Goal: Task Accomplishment & Management: Manage account settings

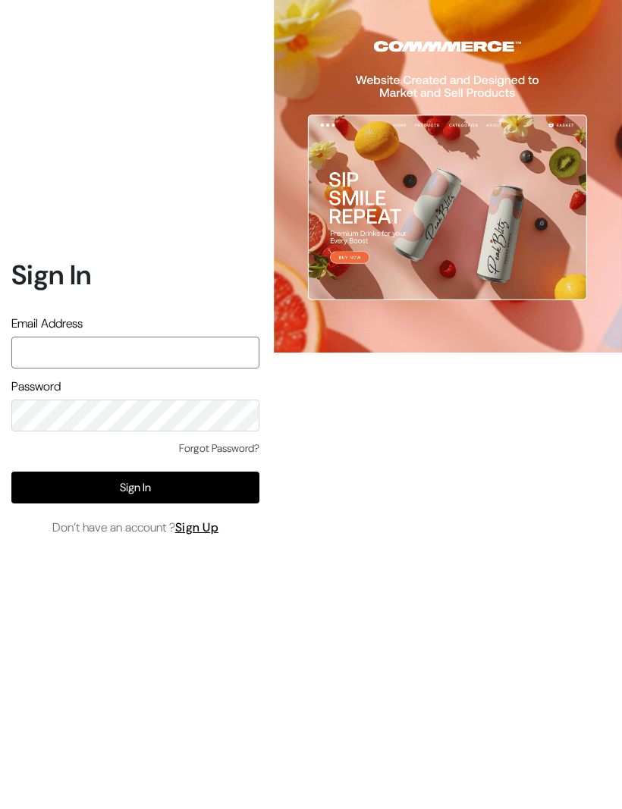
type input "[EMAIL_ADDRESS][DOMAIN_NAME]"
click at [197, 473] on button "Sign In" at bounding box center [135, 489] width 248 height 32
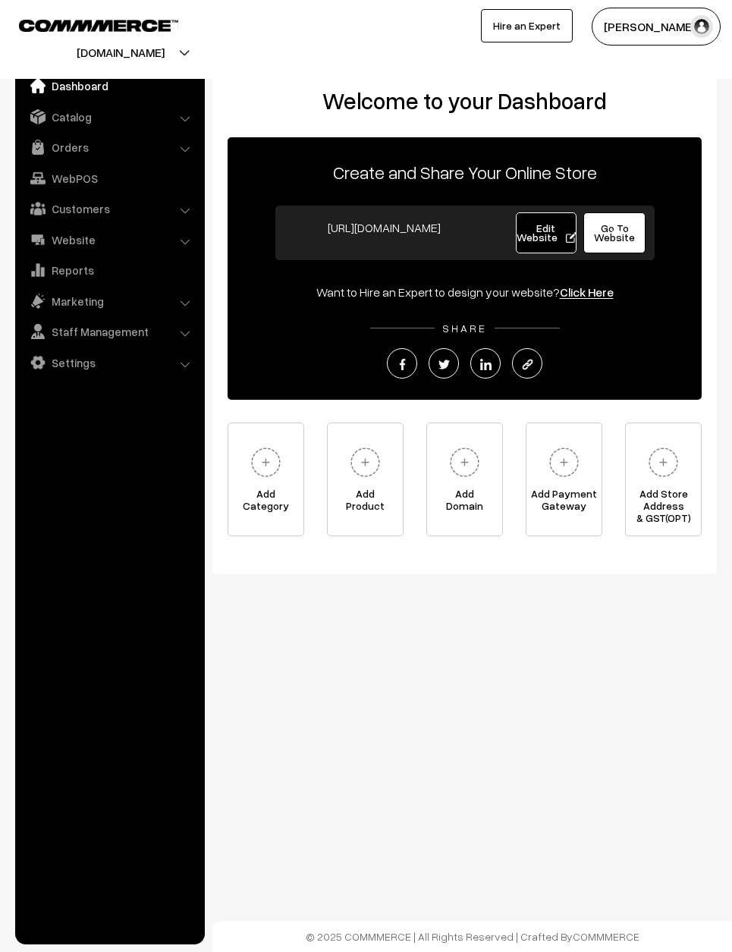
click at [173, 138] on link "Orders" at bounding box center [109, 147] width 181 height 27
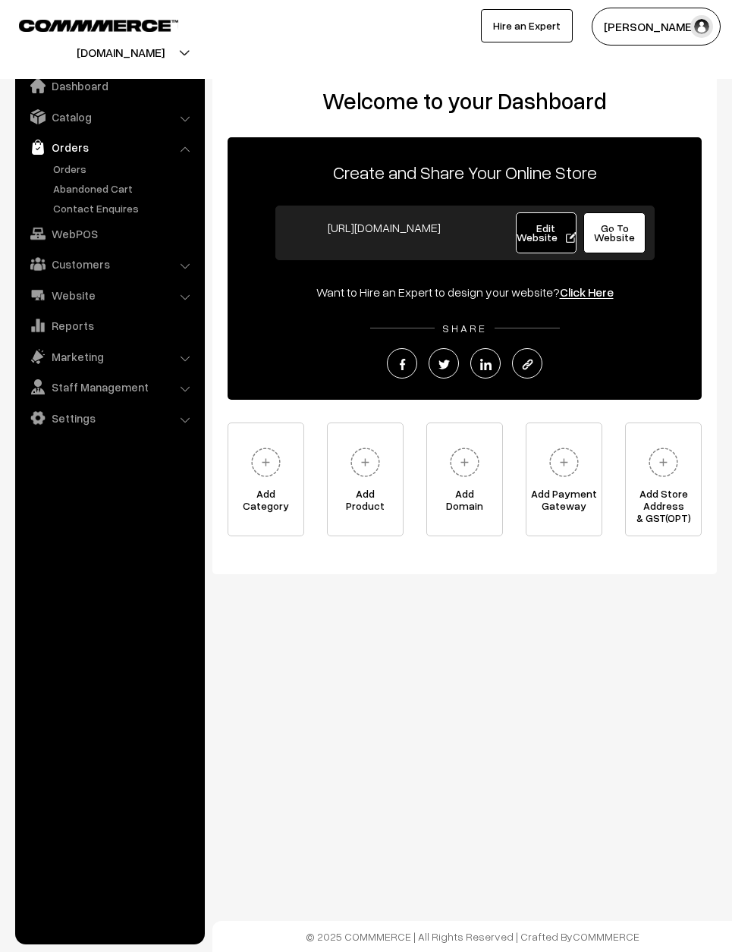
click at [97, 161] on link "Orders" at bounding box center [124, 169] width 150 height 16
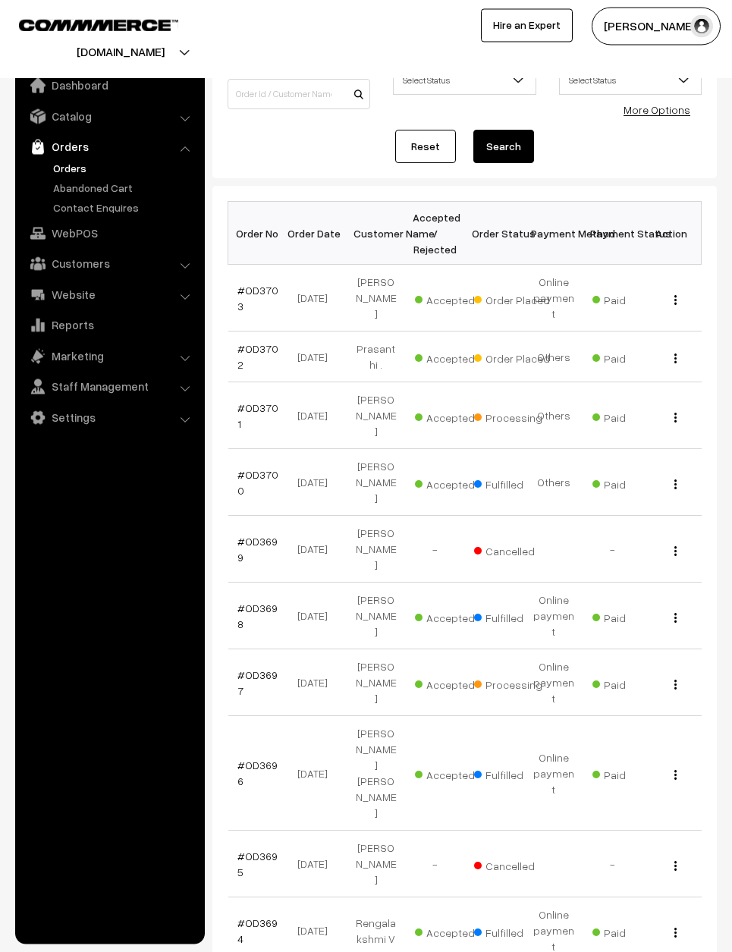
scroll to position [112, 0]
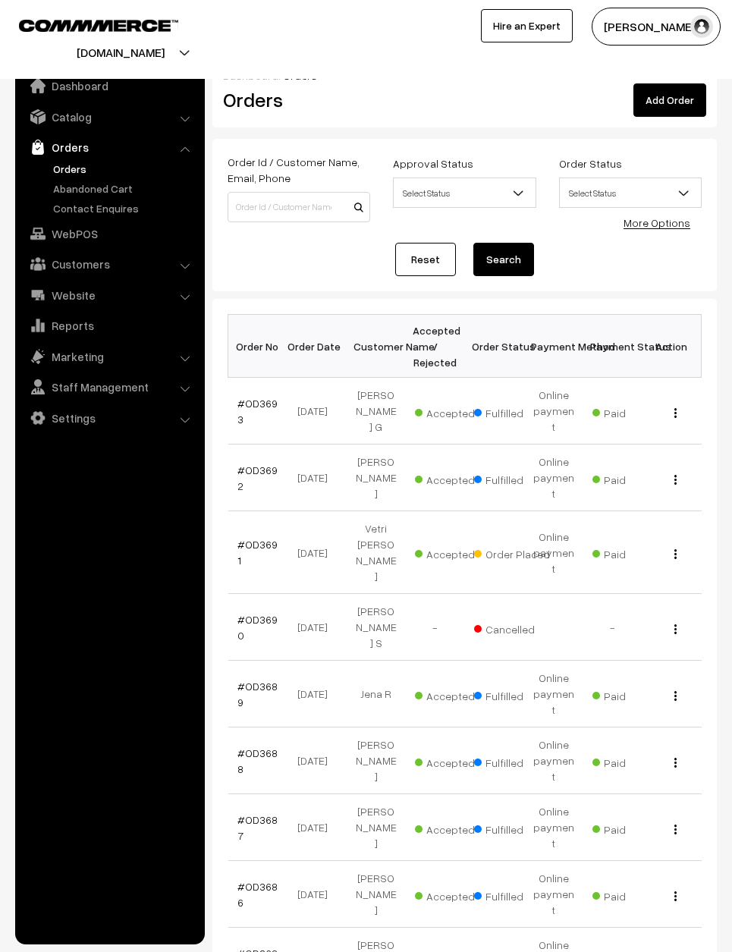
click at [680, 545] on div "View" at bounding box center [672, 553] width 41 height 16
click at [677, 545] on div "View" at bounding box center [672, 553] width 41 height 16
click at [677, 527] on td "View" at bounding box center [672, 552] width 59 height 83
click at [677, 545] on div "View" at bounding box center [672, 553] width 41 height 16
click at [676, 549] on img "button" at bounding box center [675, 554] width 2 height 10
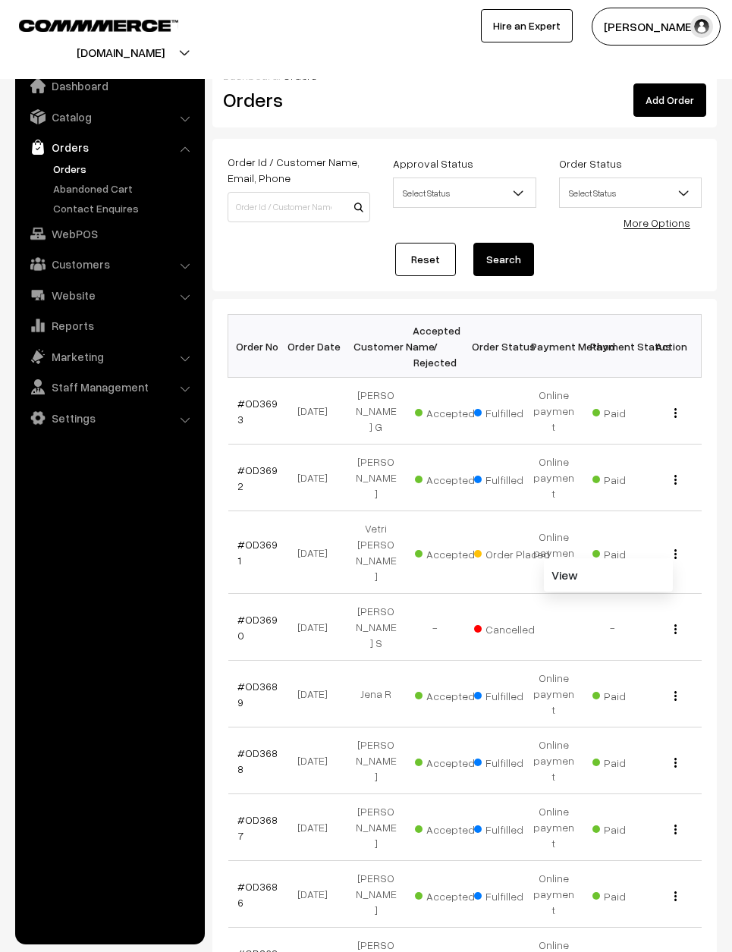
click at [679, 545] on div "View" at bounding box center [672, 553] width 41 height 16
click at [675, 549] on img "button" at bounding box center [675, 554] width 2 height 10
click at [643, 558] on link "View" at bounding box center [608, 574] width 129 height 33
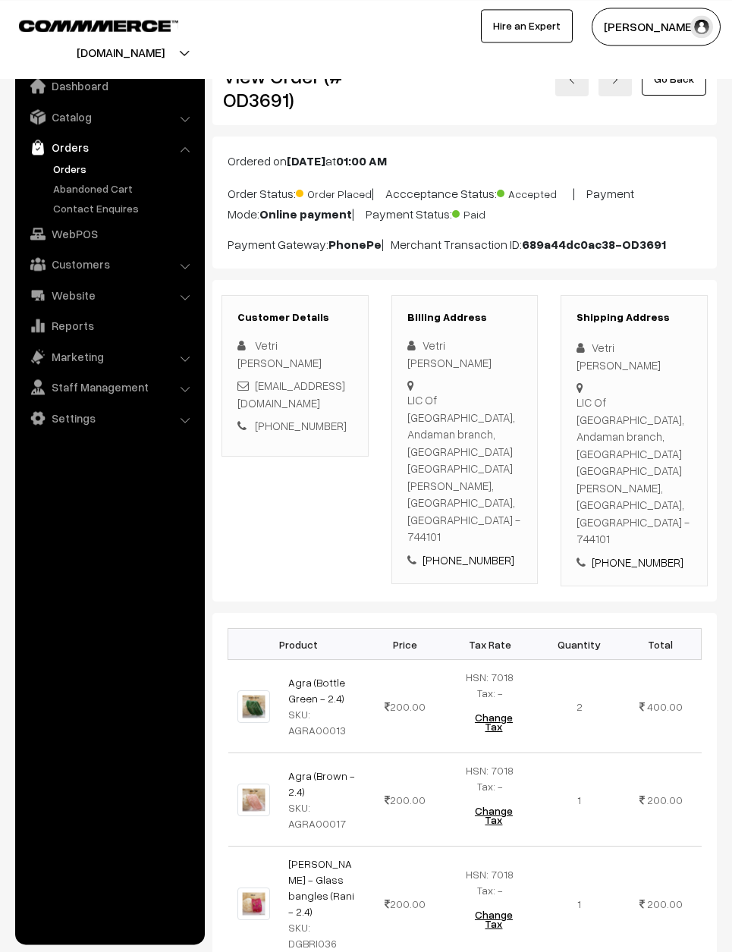
scroll to position [17, 0]
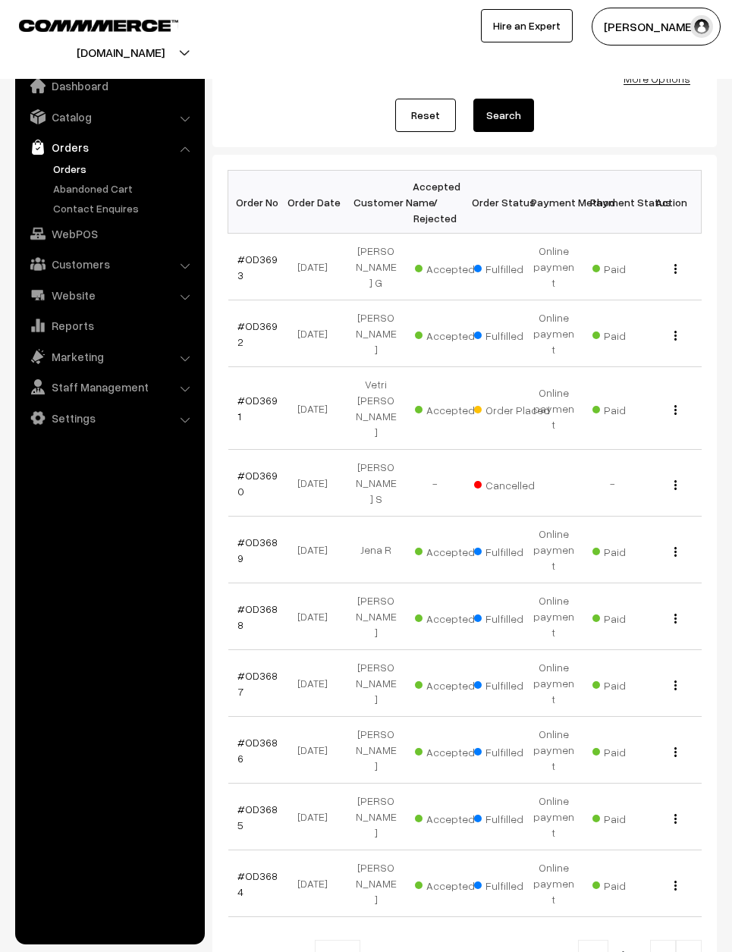
scroll to position [144, 0]
click at [656, 940] on link at bounding box center [663, 955] width 26 height 30
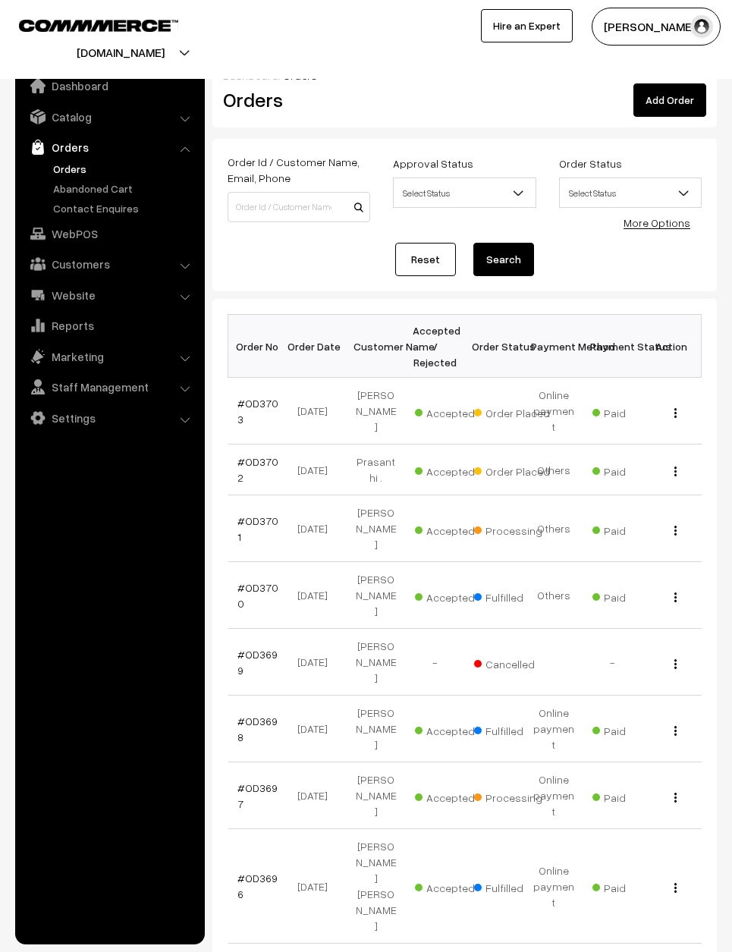
click at [677, 445] on td "View" at bounding box center [672, 470] width 59 height 51
click at [674, 465] on button "button" at bounding box center [676, 471] width 4 height 12
click at [665, 476] on link "View" at bounding box center [608, 492] width 129 height 33
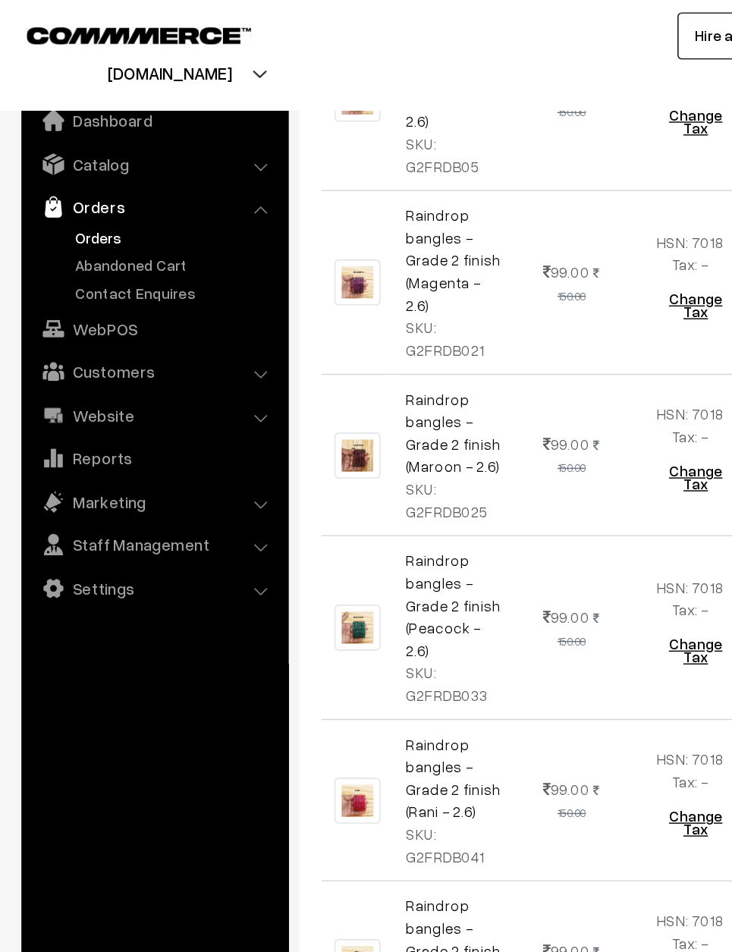
scroll to position [2849, 0]
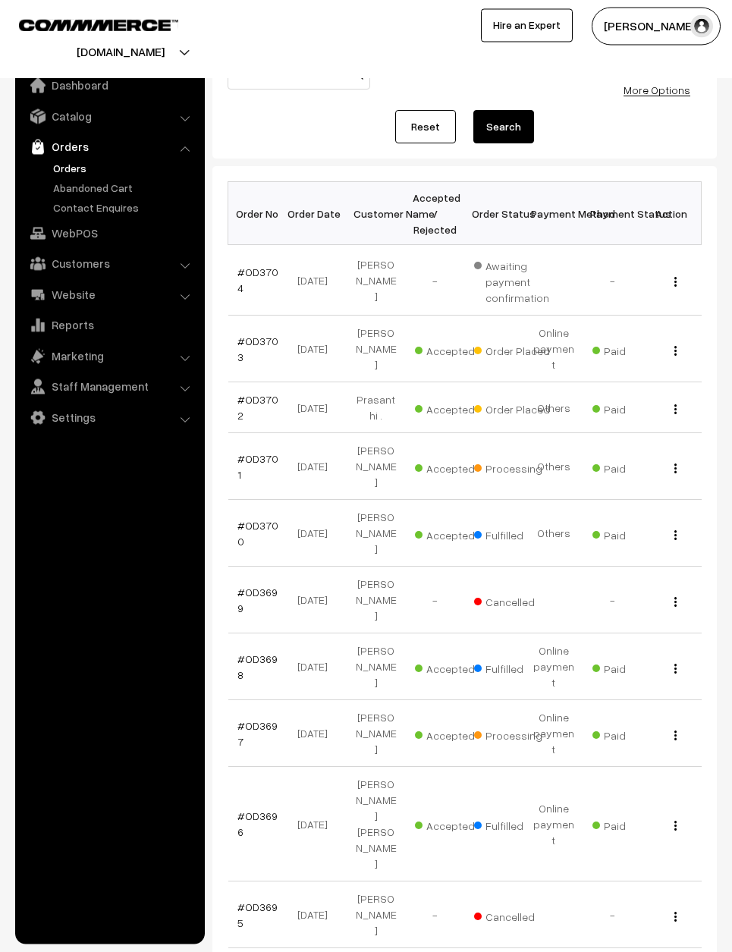
scroll to position [132, 0]
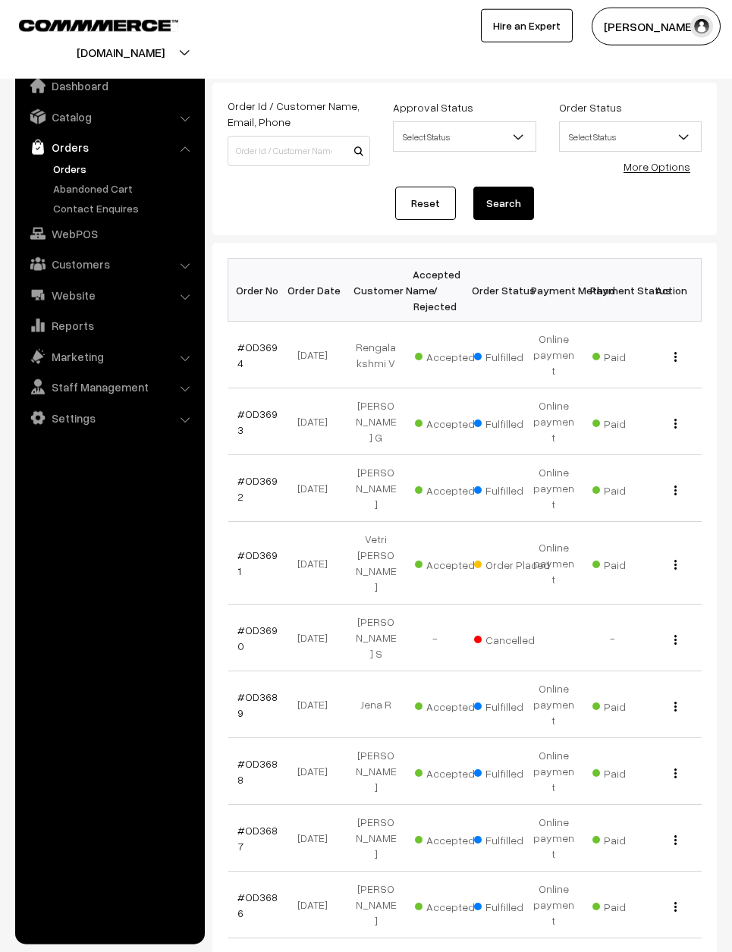
scroll to position [58, 0]
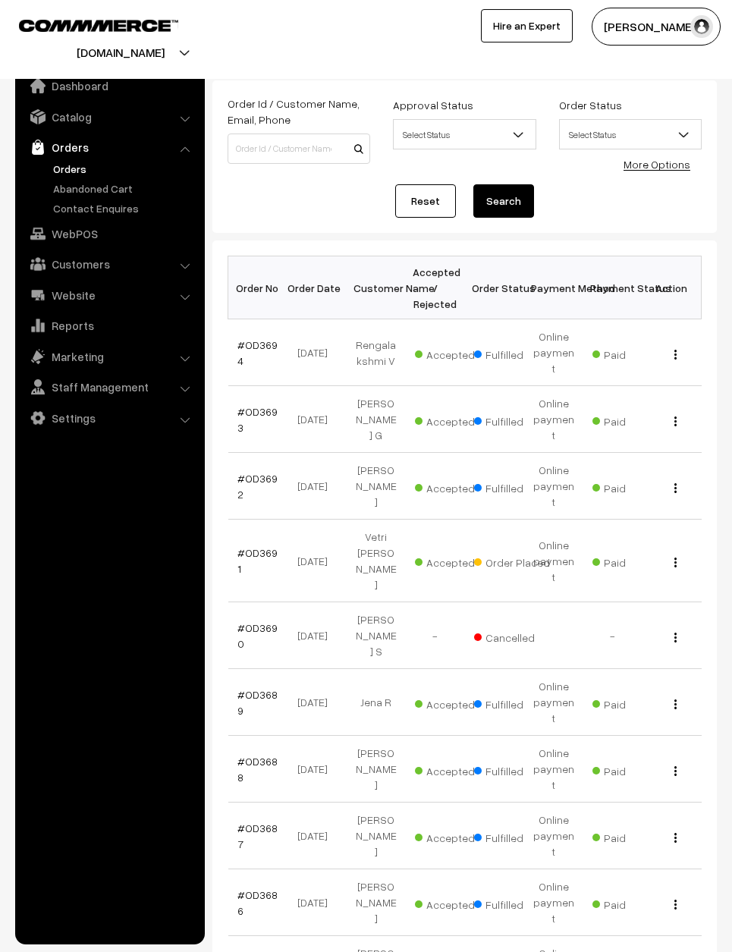
click at [684, 936] on td "View" at bounding box center [672, 969] width 59 height 67
click at [678, 936] on td "View" at bounding box center [672, 969] width 59 height 67
click at [668, 951] on div "View" at bounding box center [672, 969] width 41 height 16
click at [667, 951] on div "View" at bounding box center [672, 969] width 41 height 16
click at [674, 951] on button "button" at bounding box center [676, 971] width 4 height 12
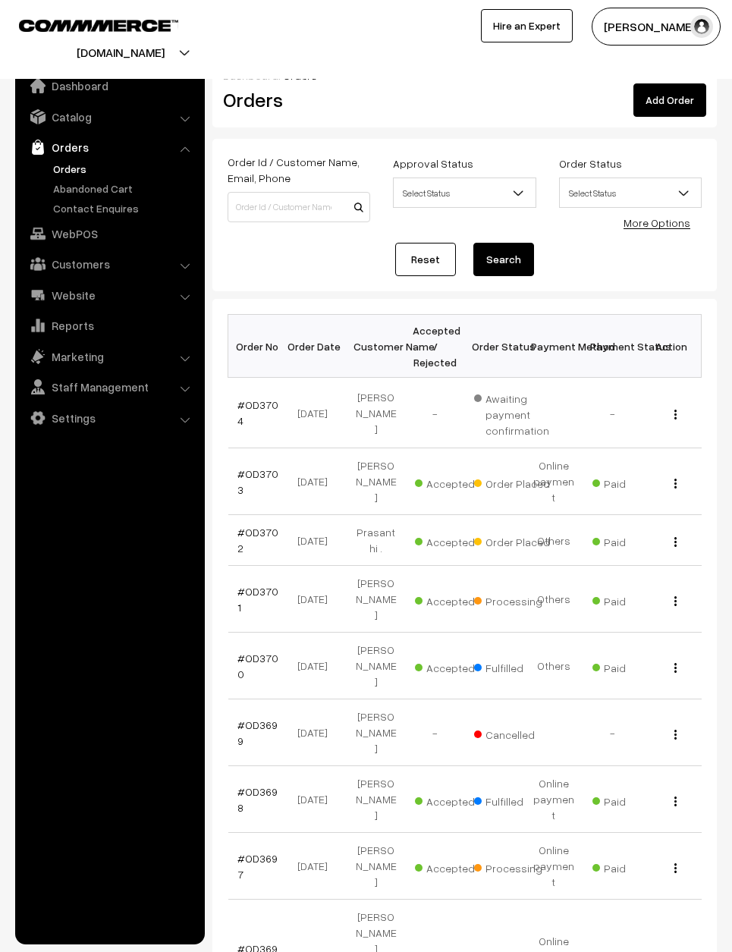
scroll to position [192, 0]
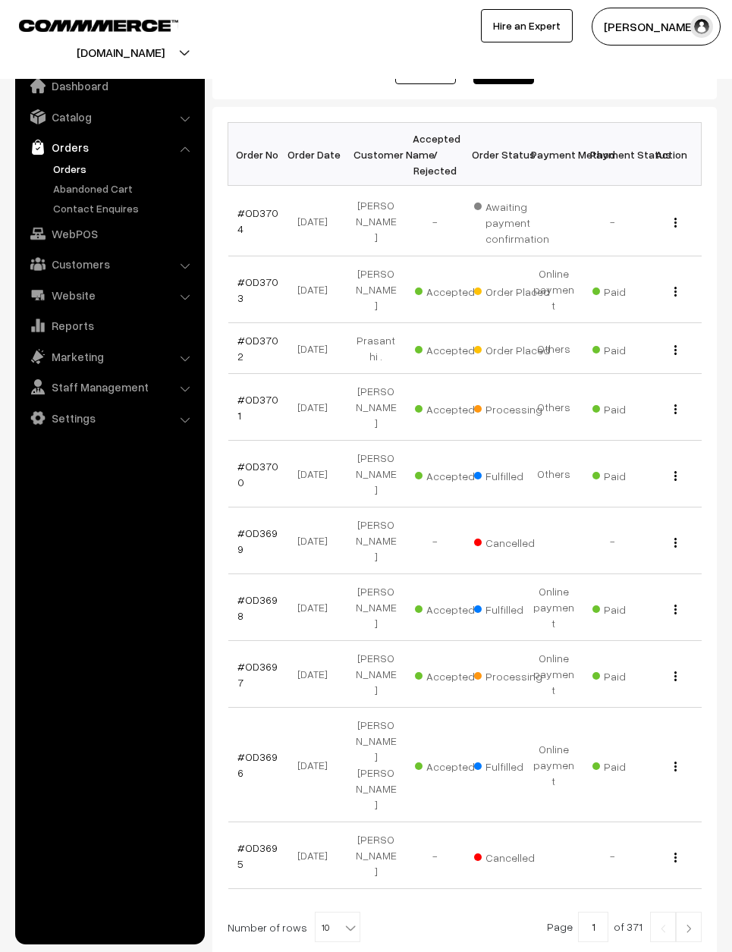
click at [690, 281] on div "View" at bounding box center [672, 289] width 41 height 16
click at [687, 283] on div "View" at bounding box center [672, 289] width 41 height 16
click at [675, 287] on img "button" at bounding box center [675, 292] width 2 height 10
click at [676, 287] on img "button" at bounding box center [675, 292] width 2 height 10
click at [675, 281] on div "View" at bounding box center [672, 289] width 41 height 16
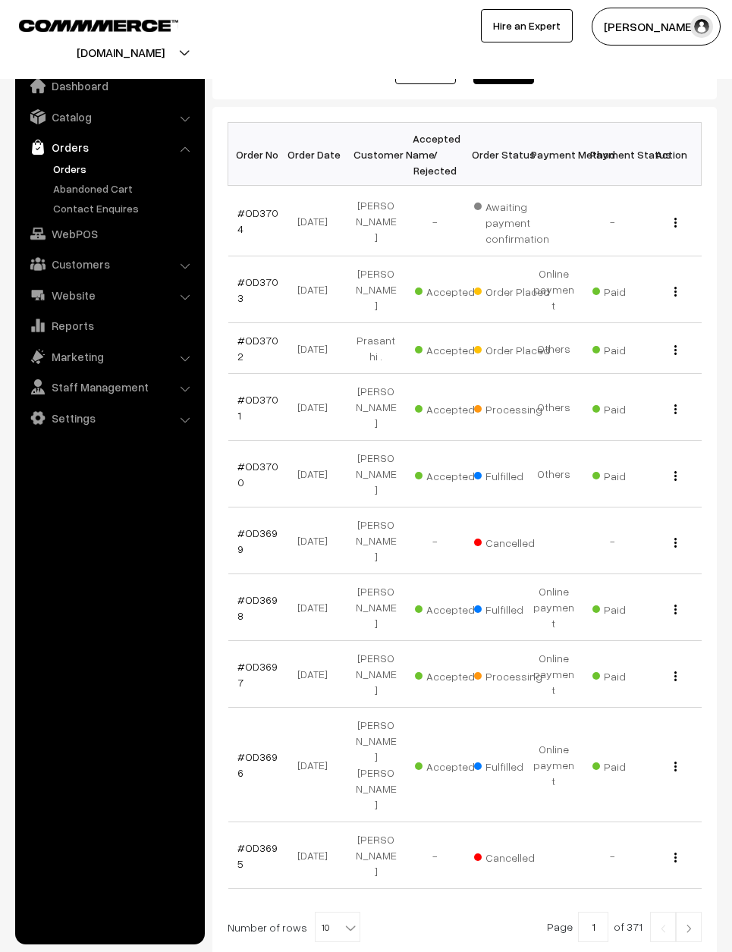
click at [664, 281] on div "View" at bounding box center [672, 289] width 41 height 16
click at [674, 287] on img "button" at bounding box center [675, 292] width 2 height 10
click at [677, 281] on div "View" at bounding box center [672, 289] width 41 height 16
click at [675, 287] on img "button" at bounding box center [675, 292] width 2 height 10
click at [624, 297] on link "View" at bounding box center [608, 311] width 129 height 33
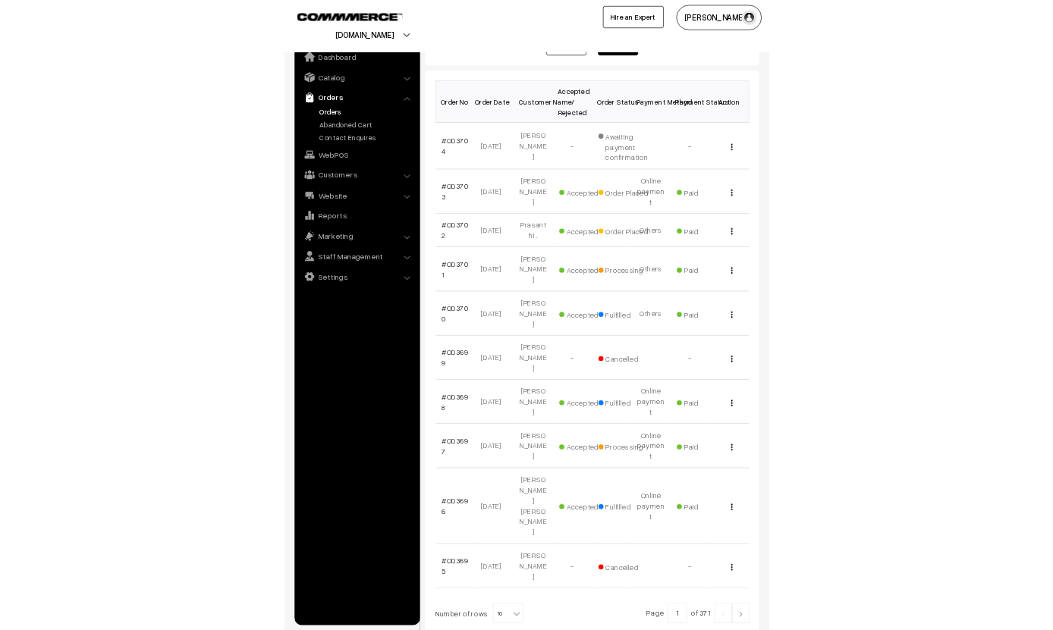
scroll to position [347, 0]
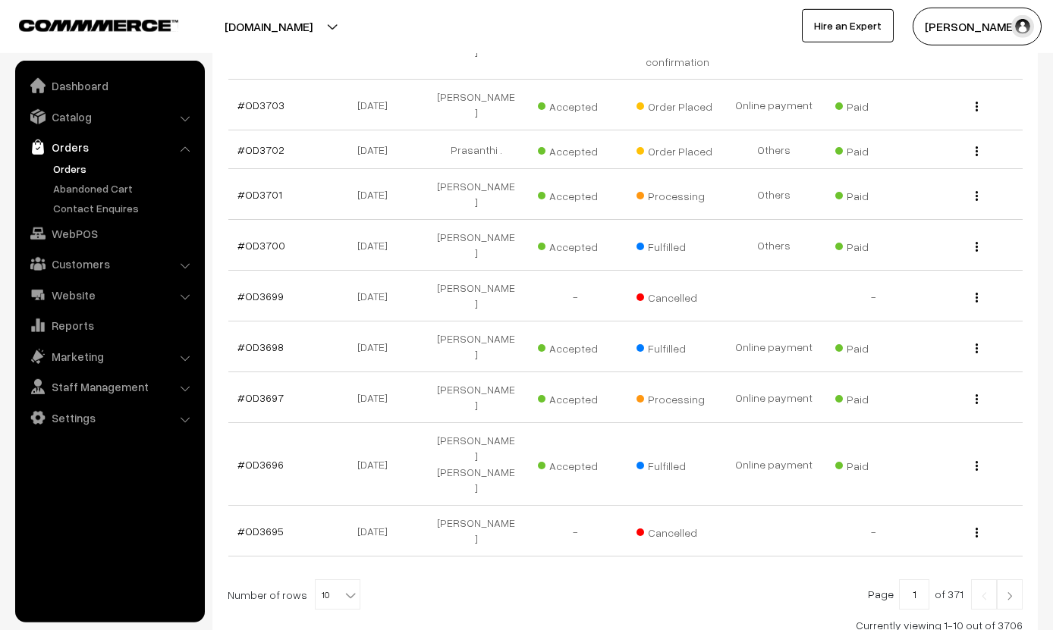
click at [473, 130] on td "Prasanthi ." at bounding box center [475, 149] width 99 height 39
click at [480, 133] on td "Prasanthi ." at bounding box center [475, 149] width 99 height 39
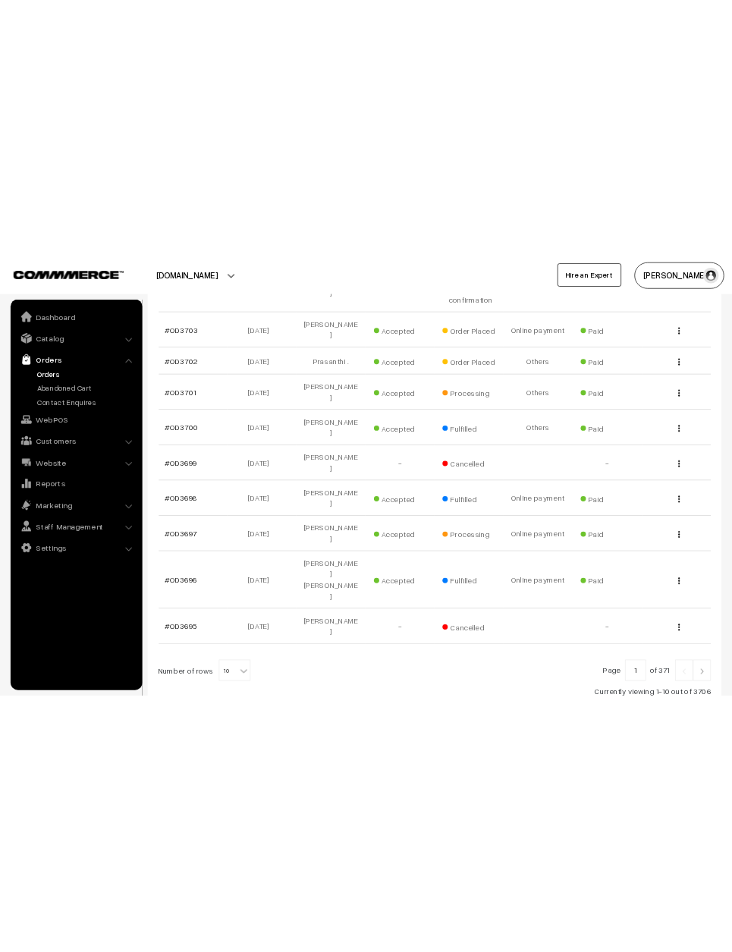
scroll to position [192, 0]
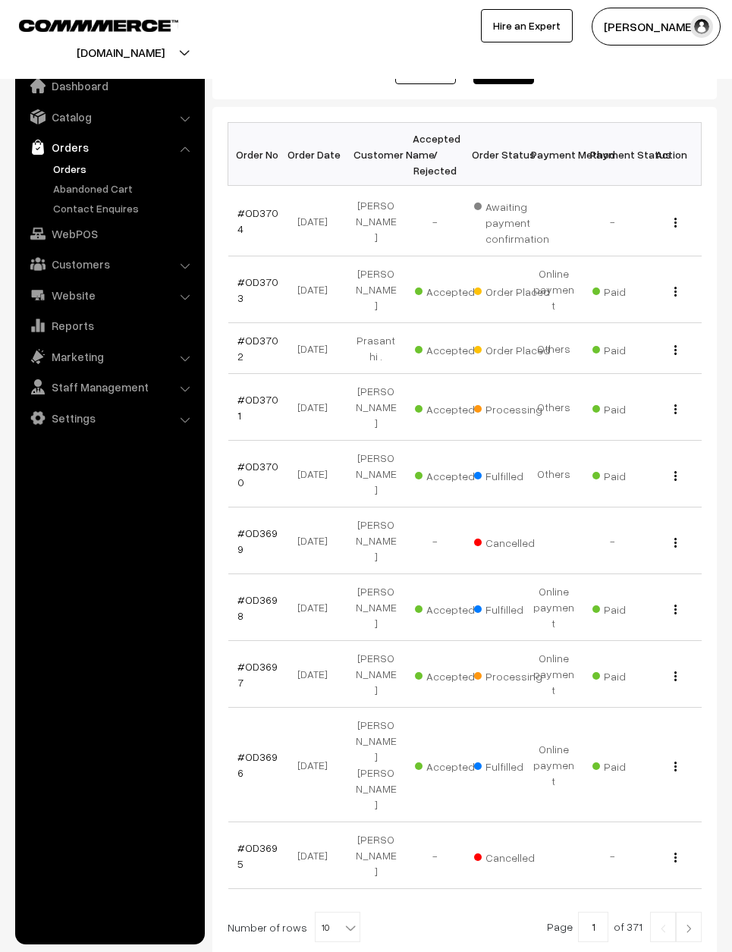
click at [319, 323] on td "[DATE]" at bounding box center [317, 348] width 59 height 51
click at [242, 334] on link "#OD3702" at bounding box center [257, 348] width 41 height 29
click at [674, 345] on img "button" at bounding box center [675, 350] width 2 height 10
click at [668, 323] on td "View" at bounding box center [672, 348] width 59 height 51
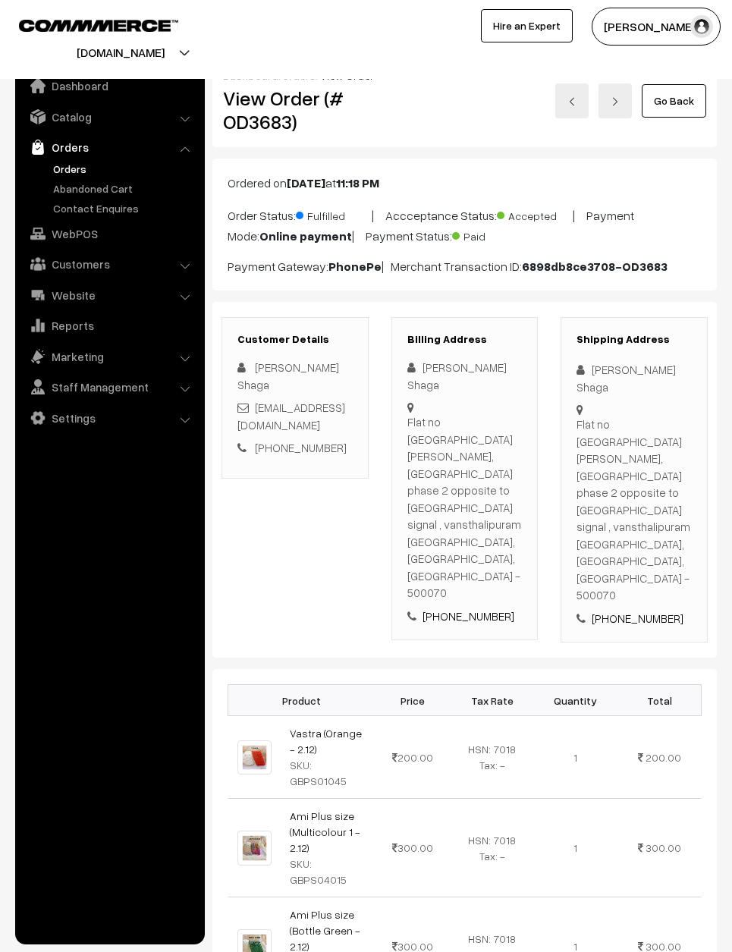
click at [692, 86] on link "Go Back" at bounding box center [674, 100] width 64 height 33
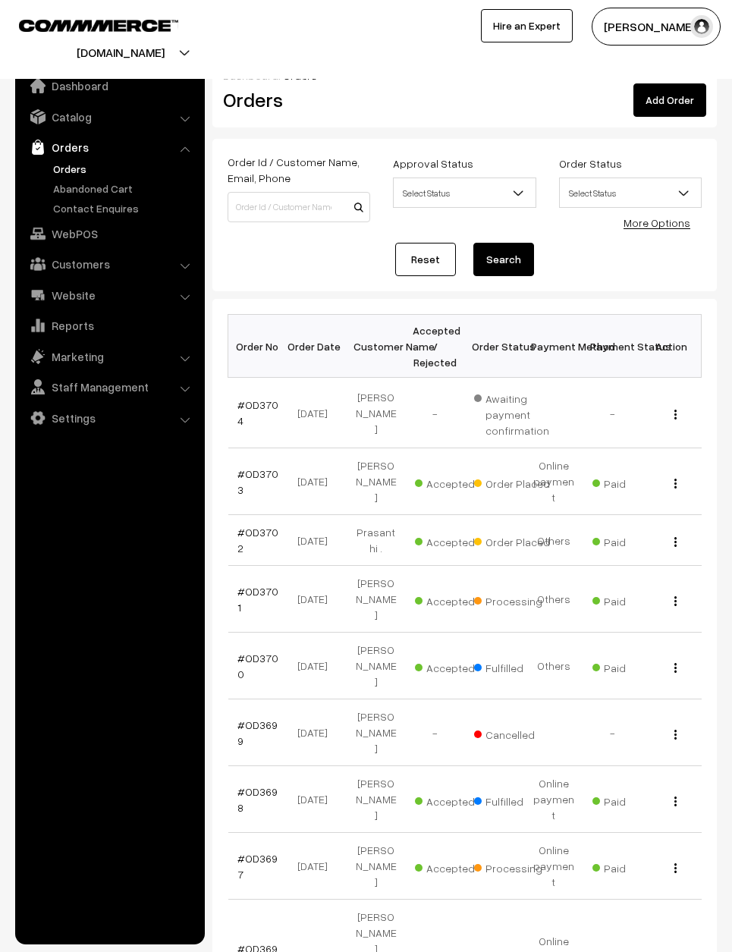
click at [257, 526] on link "#OD3702" at bounding box center [257, 540] width 41 height 29
click at [250, 526] on link "#OD3702" at bounding box center [257, 540] width 41 height 29
click at [395, 833] on td "[PERSON_NAME]" at bounding box center [376, 866] width 59 height 67
click at [241, 852] on link "#OD3697" at bounding box center [257, 866] width 40 height 29
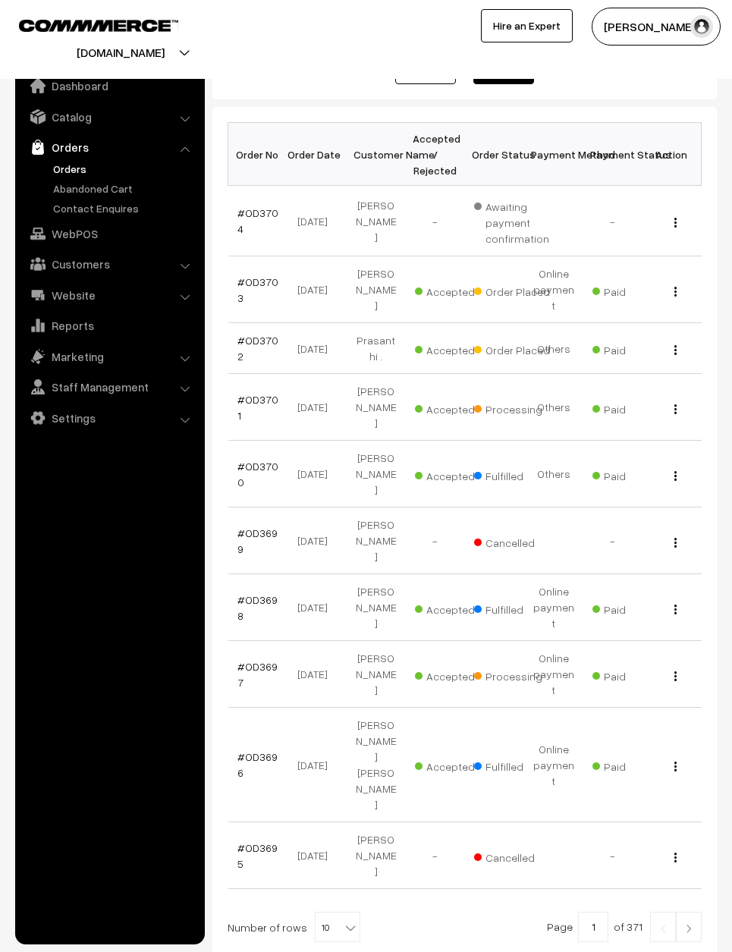
click at [684, 924] on img at bounding box center [689, 928] width 14 height 9
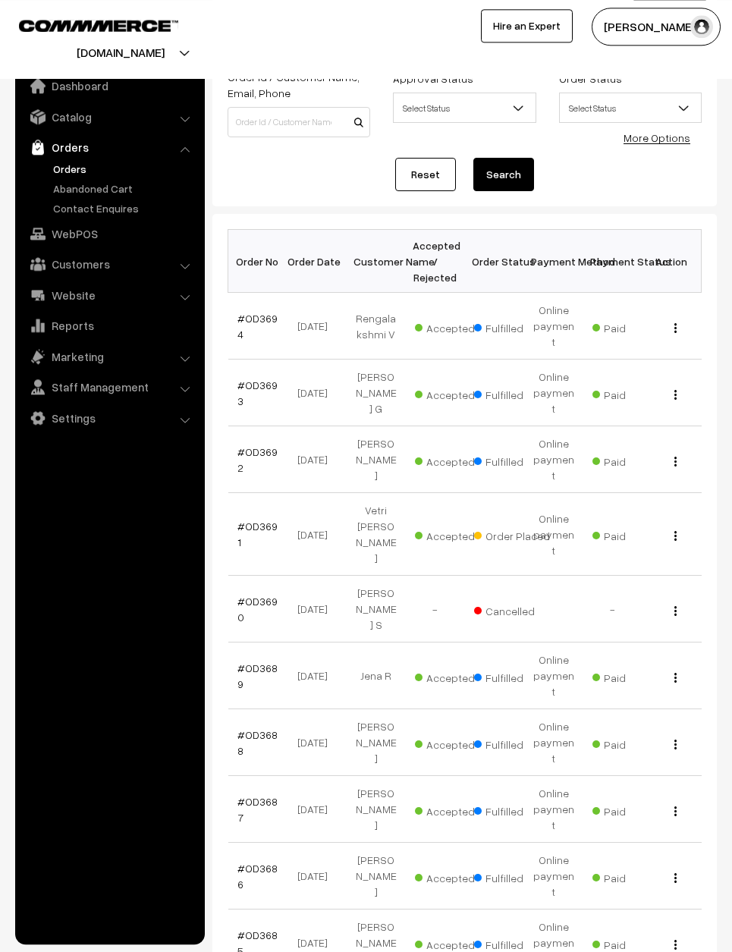
scroll to position [94, 0]
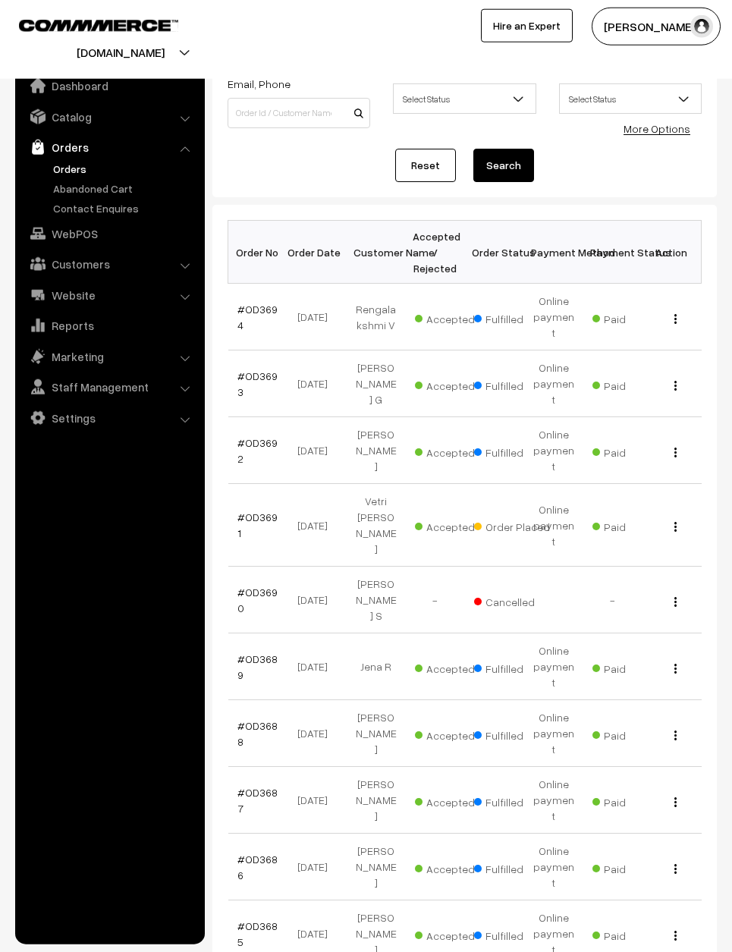
click at [668, 926] on div "View" at bounding box center [672, 934] width 41 height 16
click at [665, 926] on div "View" at bounding box center [672, 934] width 41 height 16
click at [655, 926] on div "View" at bounding box center [672, 934] width 41 height 16
click at [676, 931] on img "button" at bounding box center [675, 936] width 2 height 10
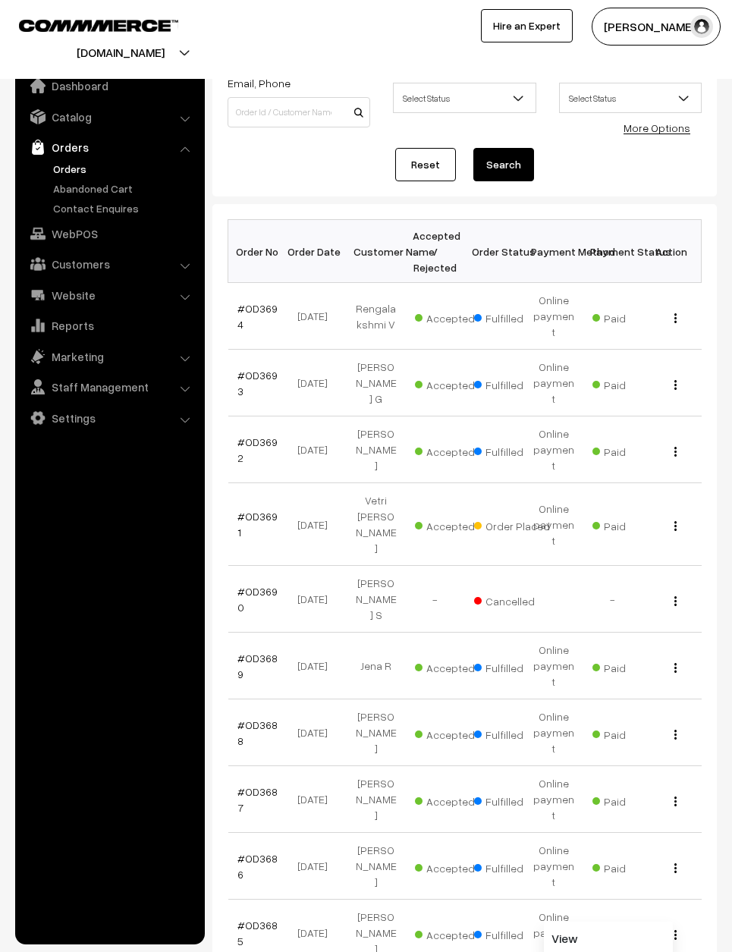
click at [608, 922] on link "View" at bounding box center [608, 938] width 129 height 33
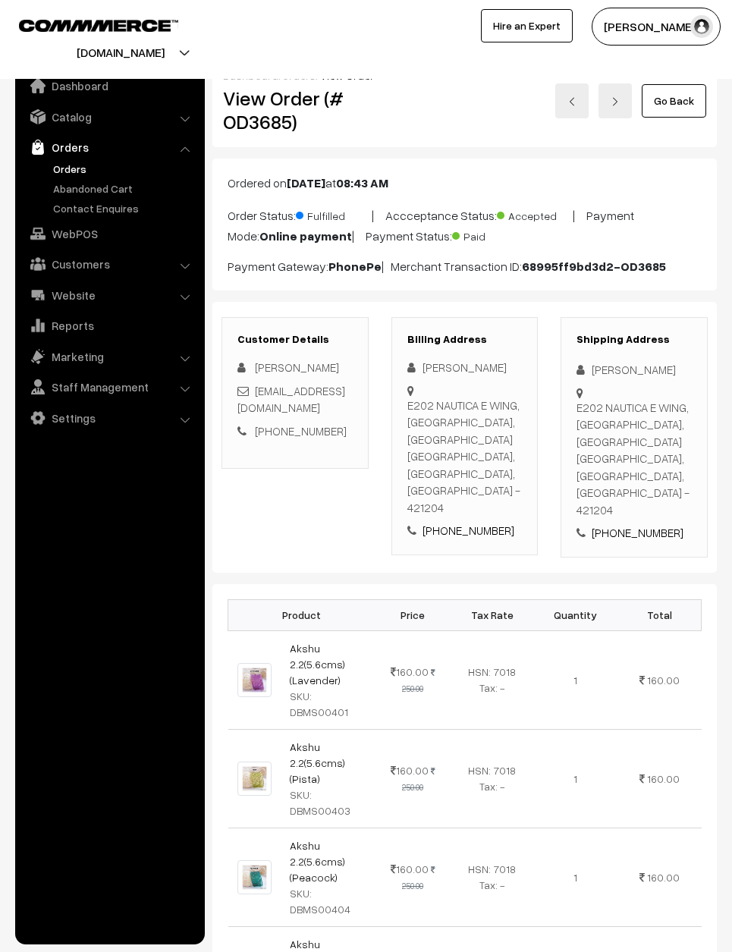
click at [703, 88] on link "Go Back" at bounding box center [674, 100] width 64 height 33
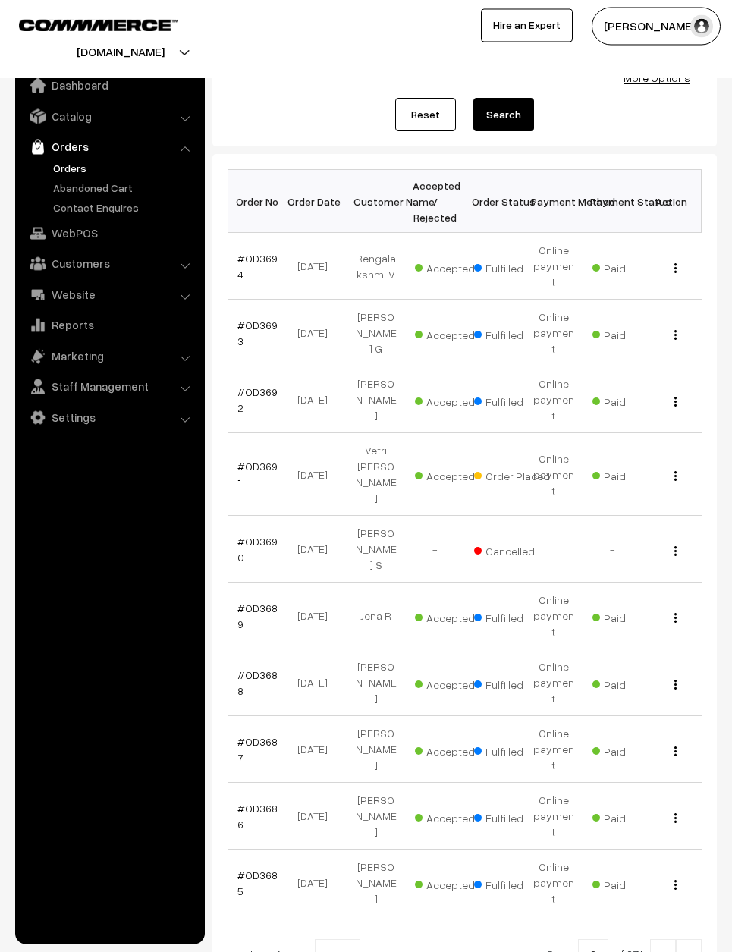
scroll to position [144, 0]
click at [263, 460] on link "#OD3691" at bounding box center [257, 474] width 40 height 29
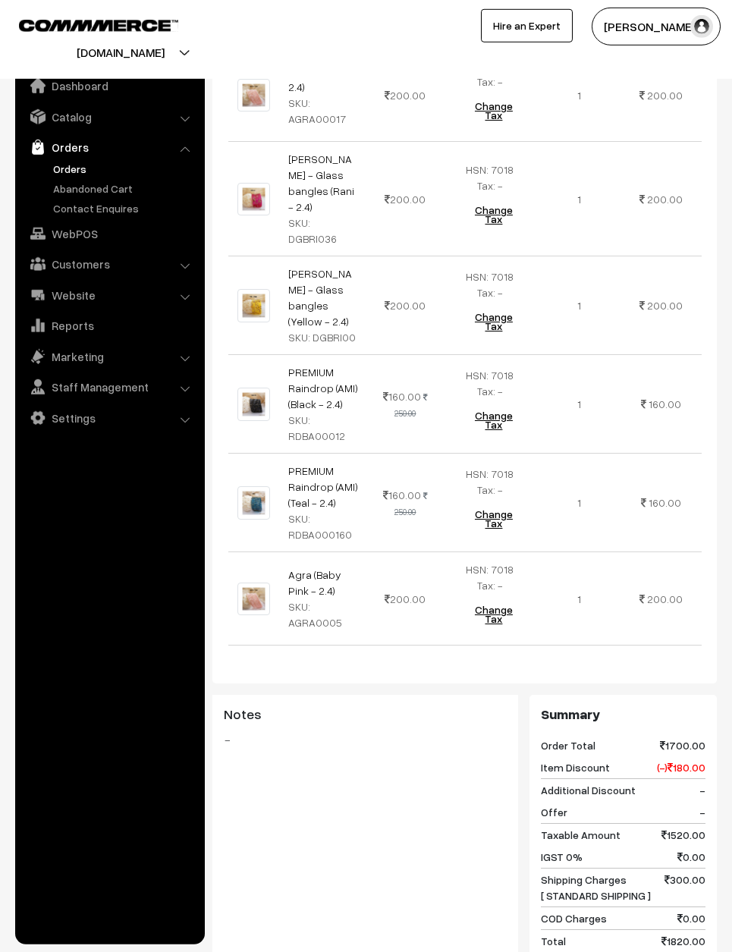
scroll to position [709, 0]
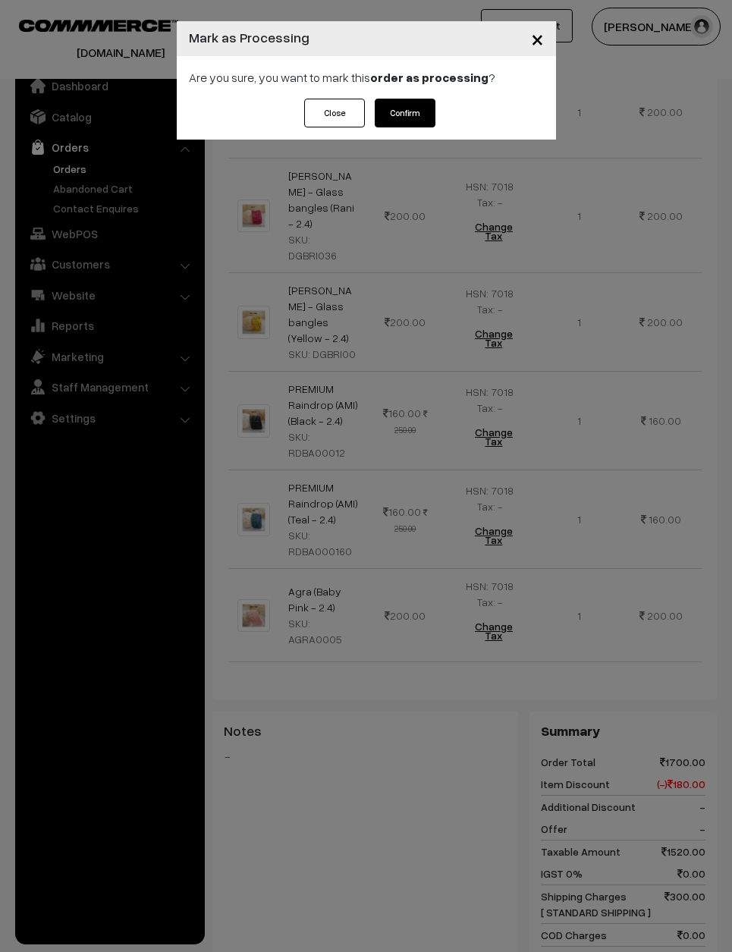
click at [409, 110] on button "Confirm" at bounding box center [405, 113] width 61 height 29
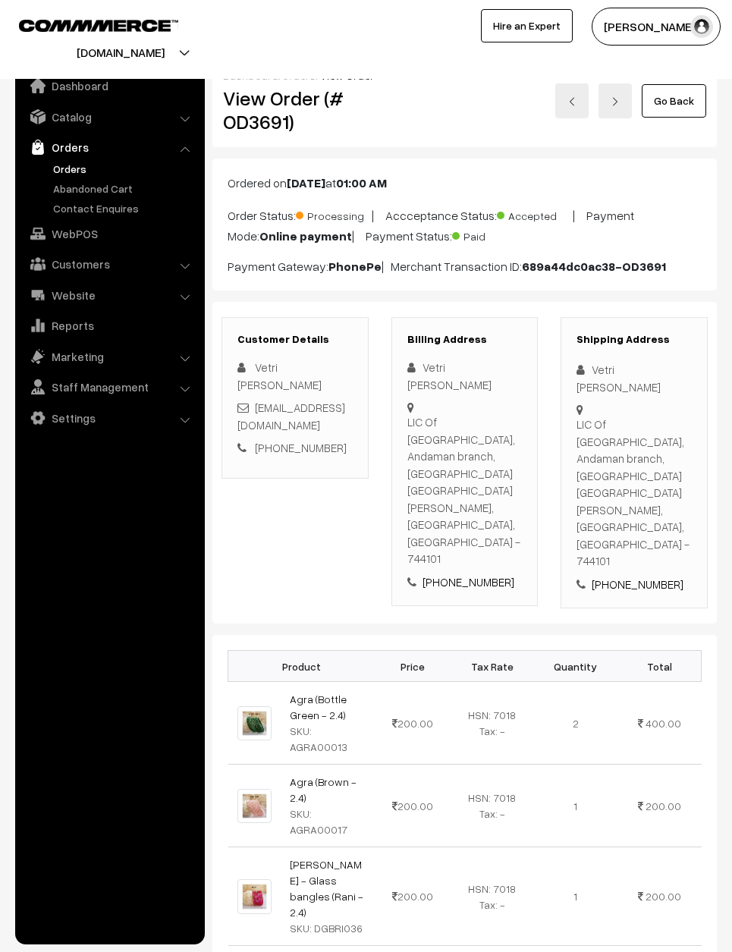
click at [688, 110] on link "Go Back" at bounding box center [674, 100] width 64 height 33
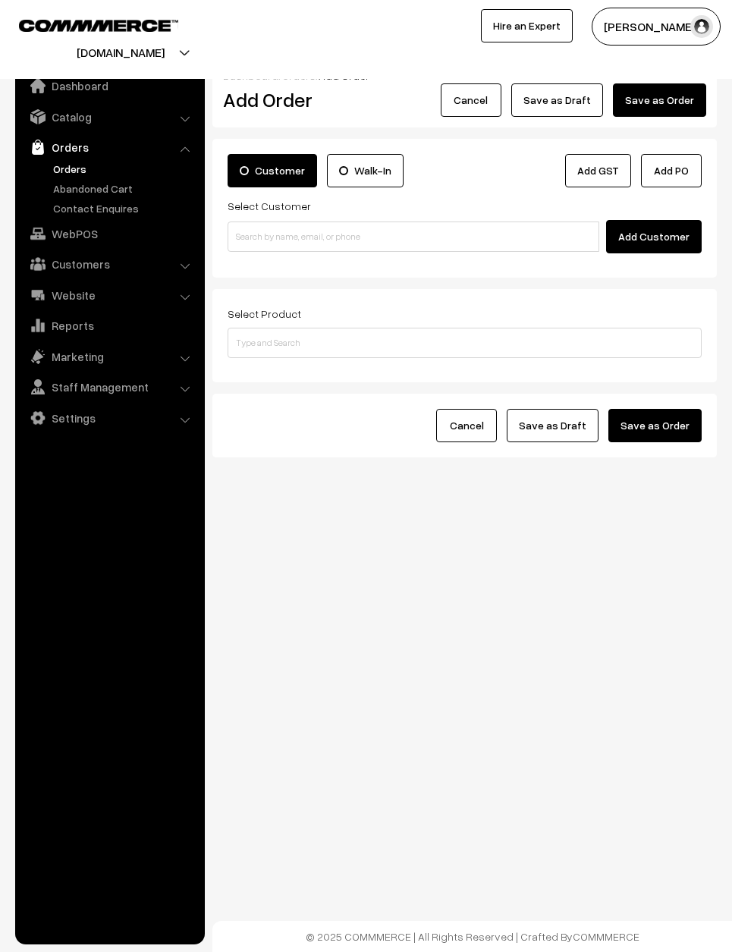
click at [64, 154] on link "Orders" at bounding box center [109, 147] width 181 height 27
click at [68, 154] on link "Orders" at bounding box center [109, 147] width 181 height 27
click at [680, 88] on button "Save as Order" at bounding box center [659, 99] width 93 height 33
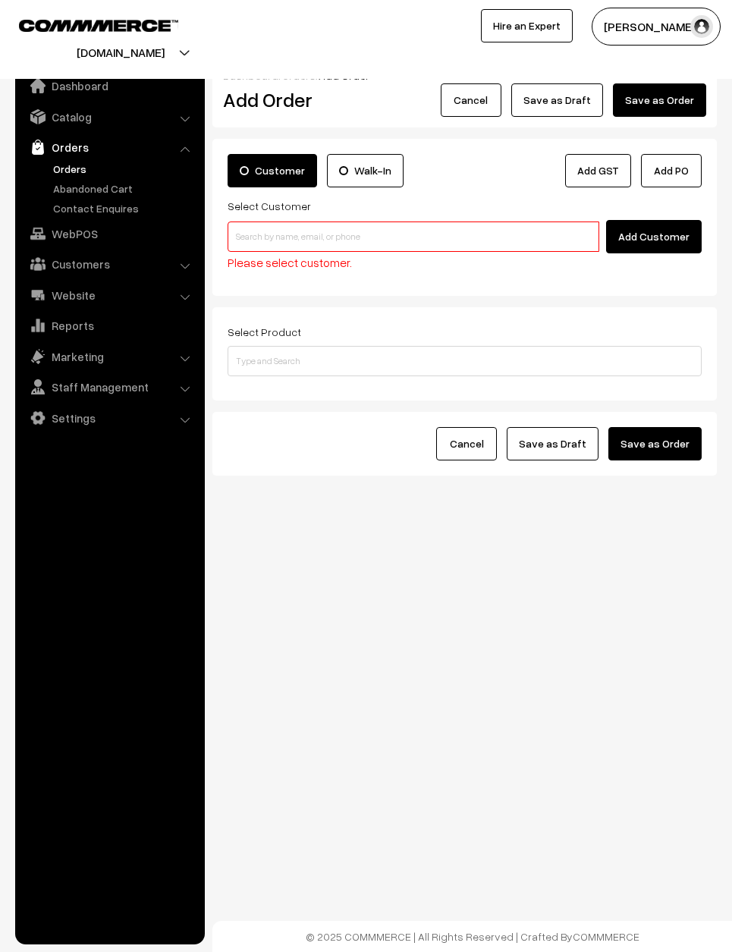
click at [431, 299] on form "Customer Walk-In Add GST Add PO Select Customer Add Customer Please select cust…" at bounding box center [464, 307] width 504 height 337
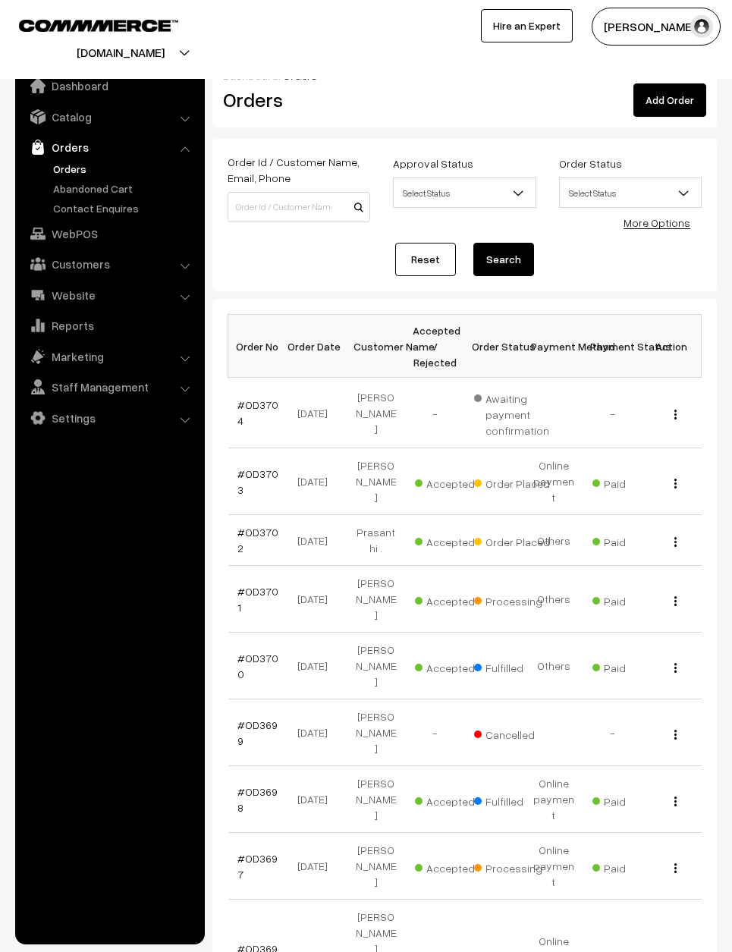
click at [272, 515] on td "#OD3702" at bounding box center [257, 540] width 59 height 51
click at [263, 515] on td "#OD3702" at bounding box center [257, 540] width 59 height 51
click at [262, 526] on link "#OD3702" at bounding box center [257, 540] width 41 height 29
click at [266, 526] on link "#OD3702" at bounding box center [257, 540] width 41 height 29
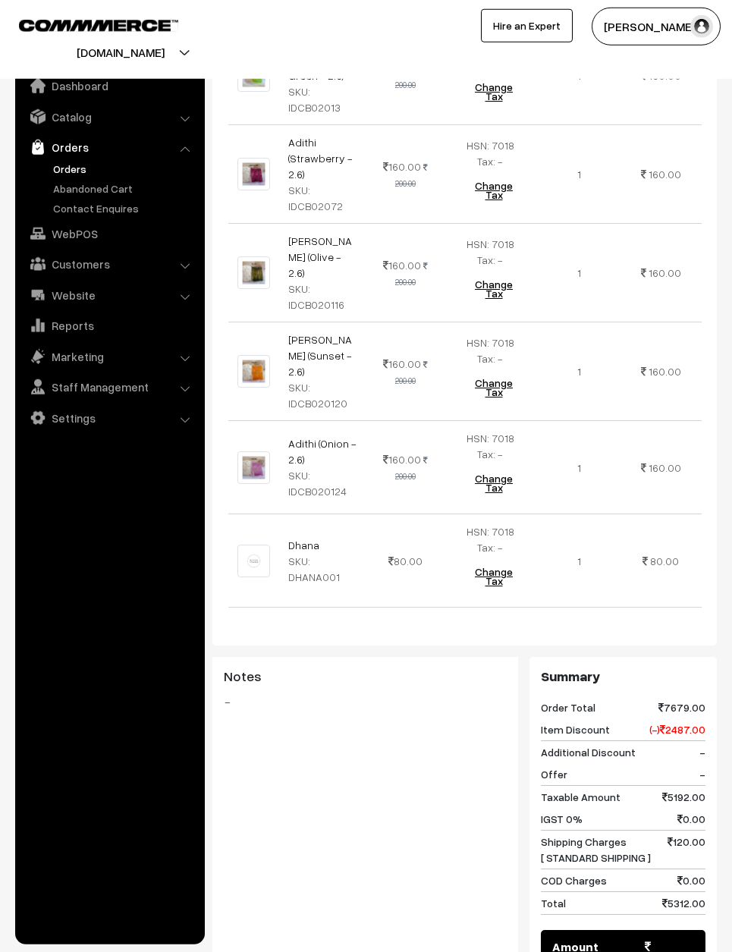
scroll to position [3795, 0]
click at [432, 454] on td "160.00 200.00" at bounding box center [405, 466] width 73 height 93
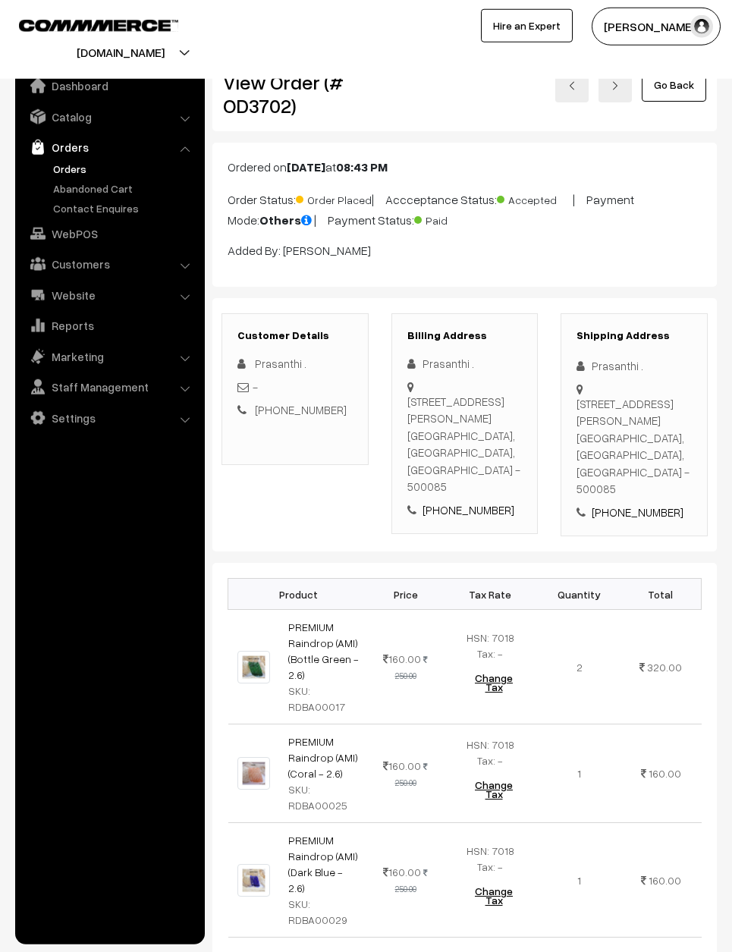
scroll to position [0, 0]
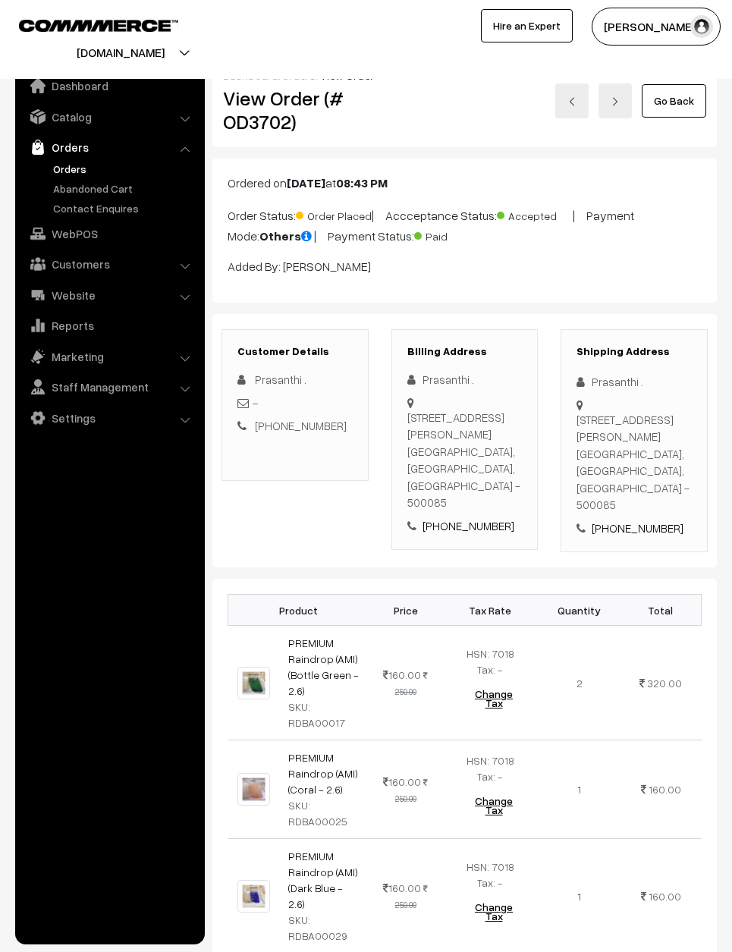
click at [662, 108] on link "Go Back" at bounding box center [674, 100] width 64 height 33
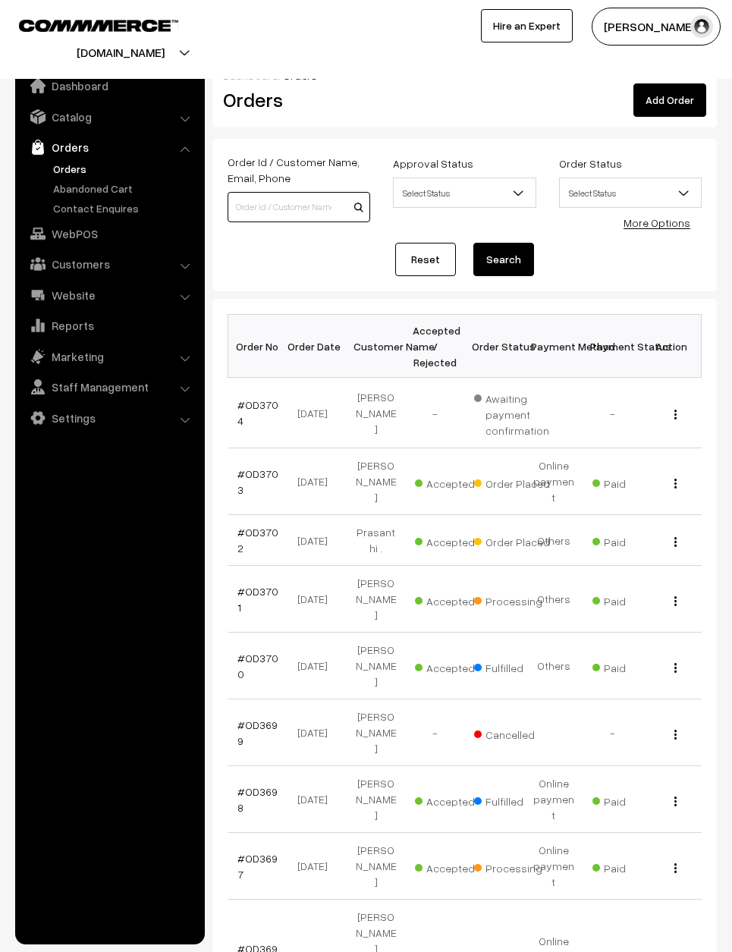
click at [274, 203] on input at bounding box center [299, 207] width 143 height 30
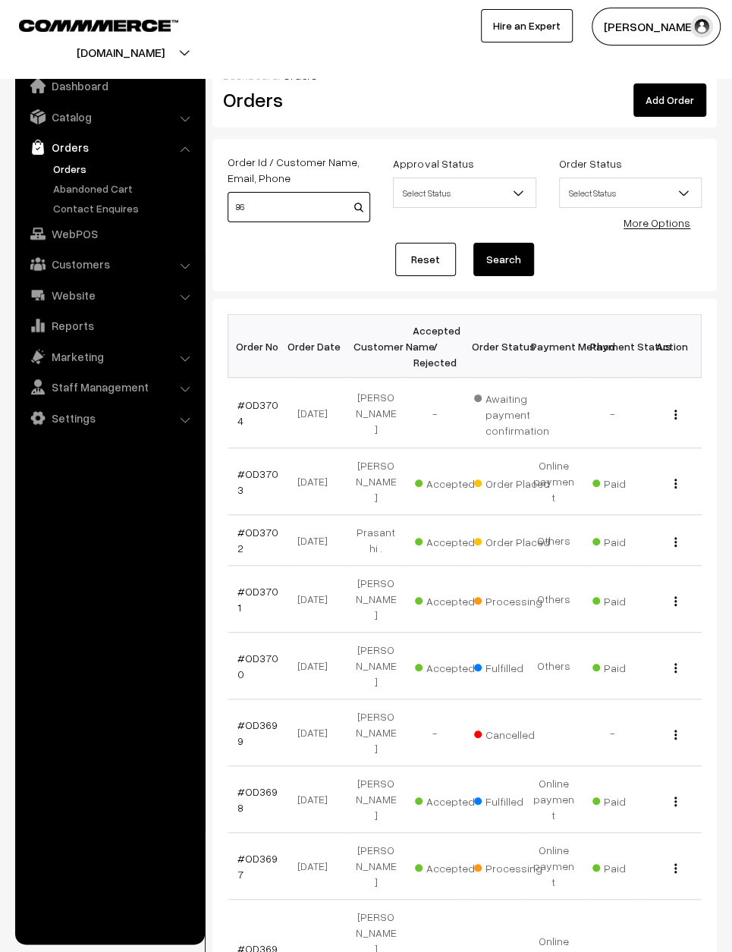
type input "86"
click at [433, 254] on link "Reset" at bounding box center [425, 259] width 61 height 33
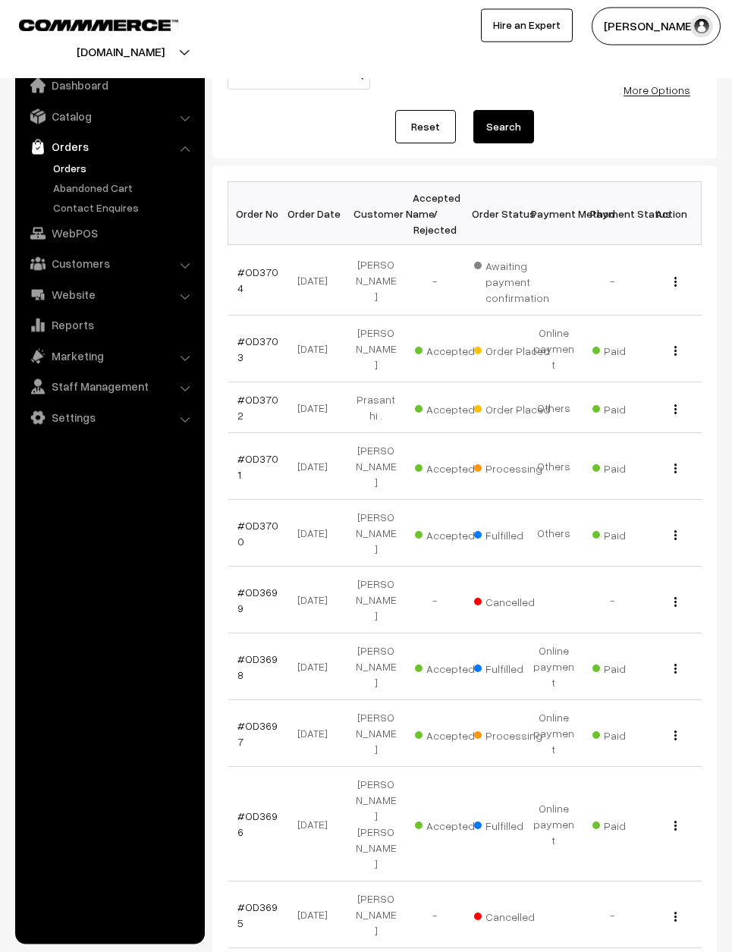
scroll to position [132, 0]
select select "20"
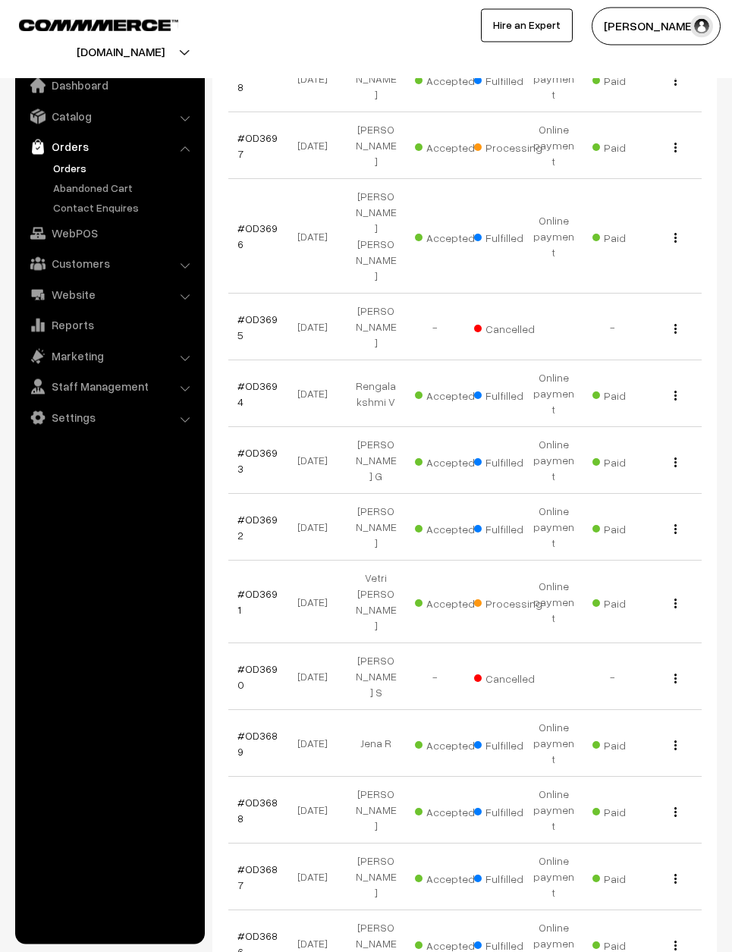
scroll to position [720, 0]
click at [265, 930] on link "#OD3686" at bounding box center [257, 944] width 40 height 29
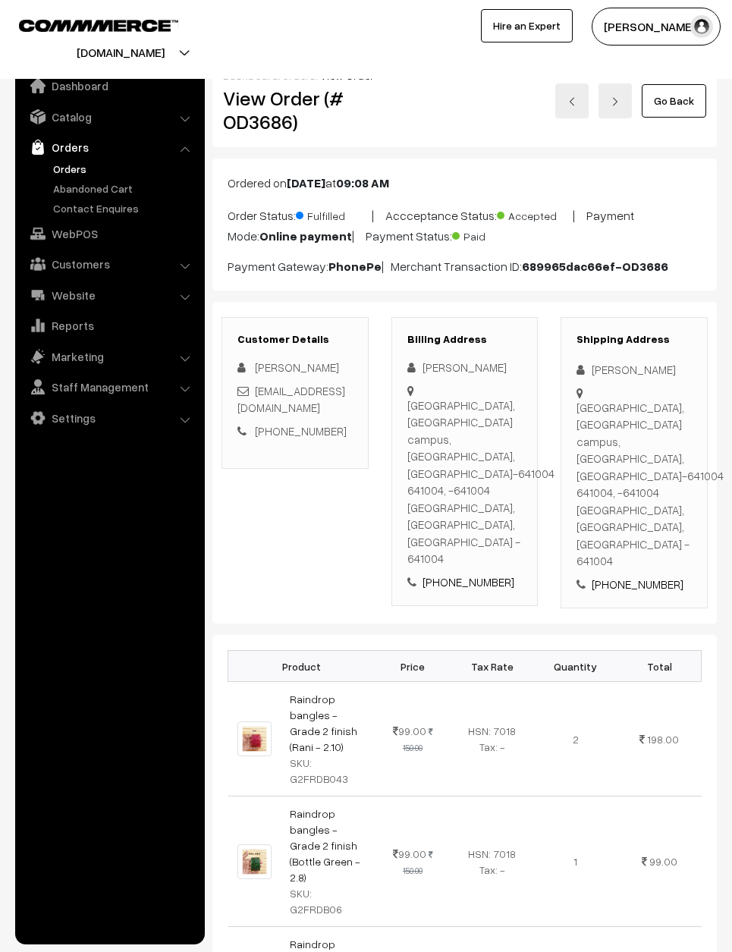
click at [684, 95] on link "Go Back" at bounding box center [674, 100] width 64 height 33
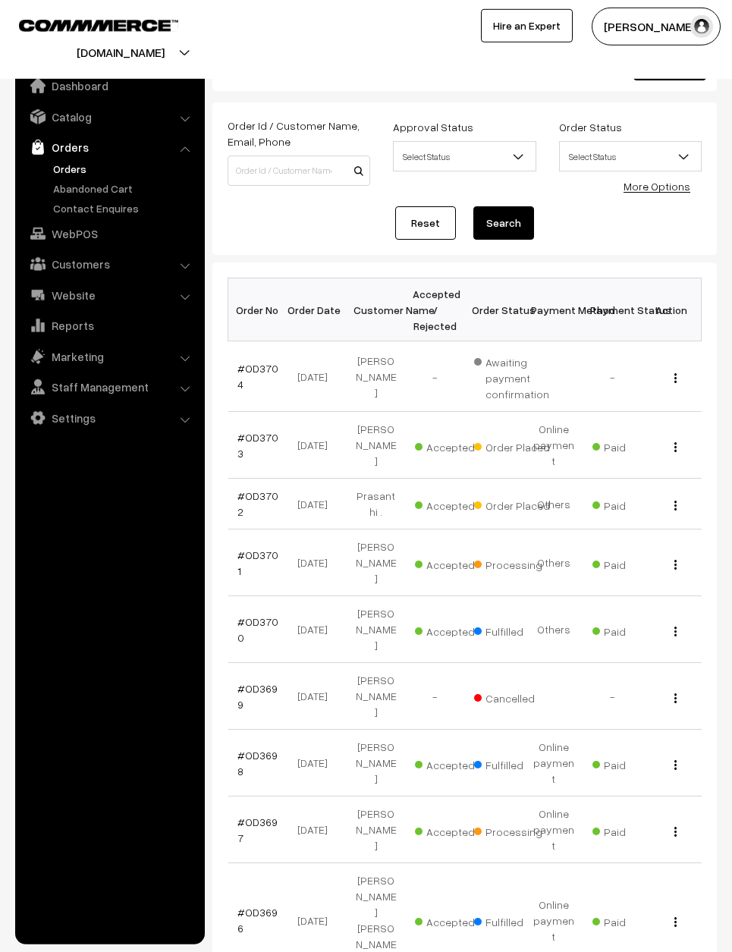
scroll to position [39, 0]
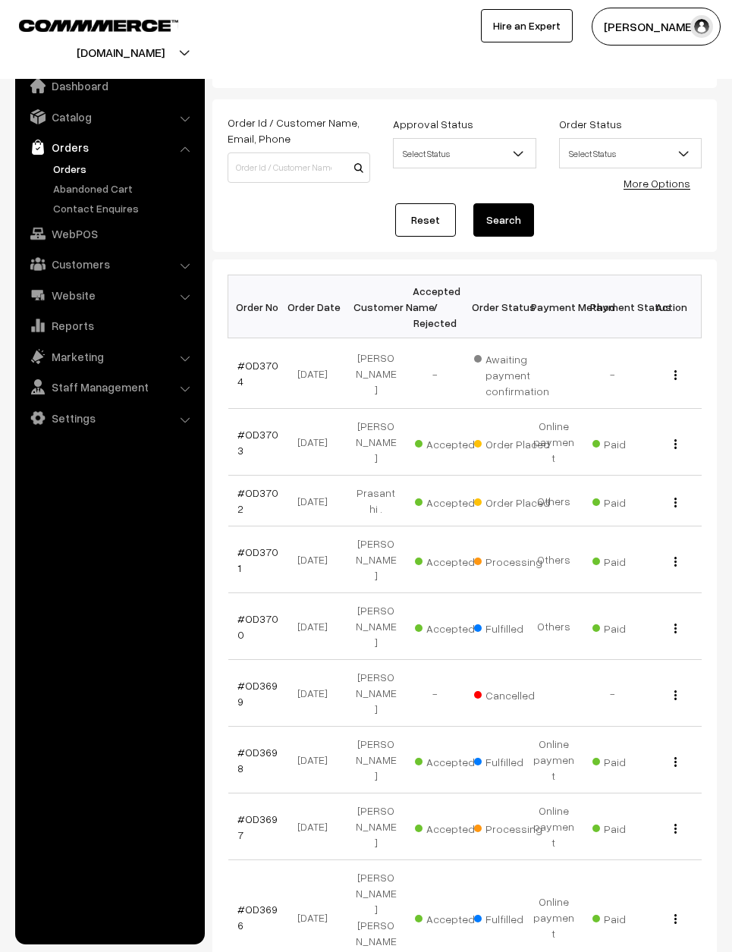
click at [488, 491] on span "Order Placed" at bounding box center [512, 501] width 76 height 20
click at [248, 486] on link "#OD3702" at bounding box center [257, 500] width 41 height 29
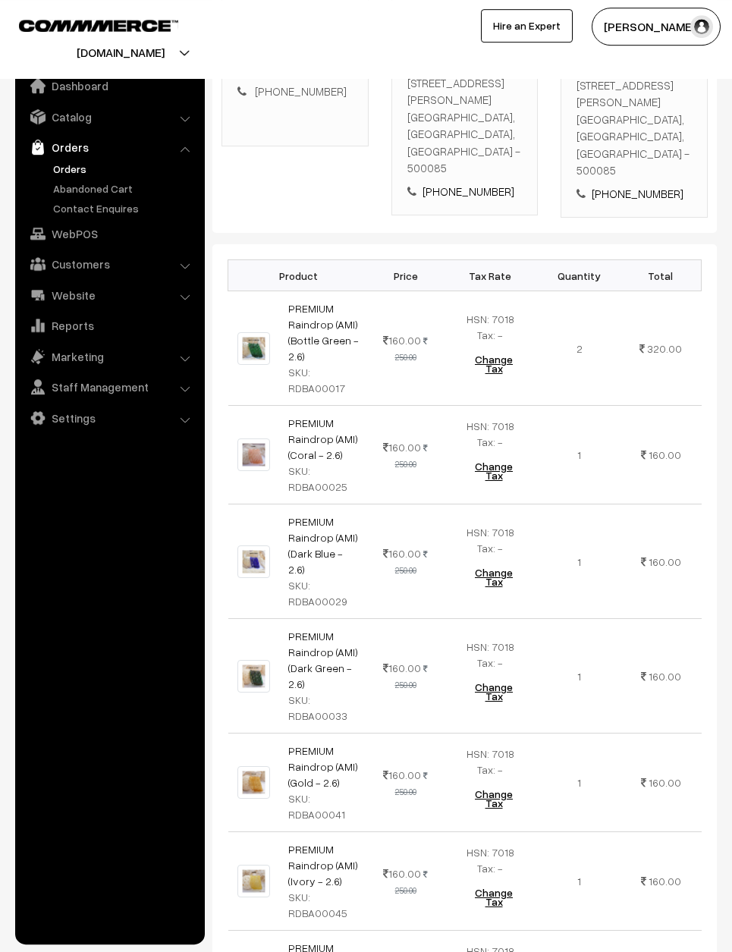
scroll to position [333, 0]
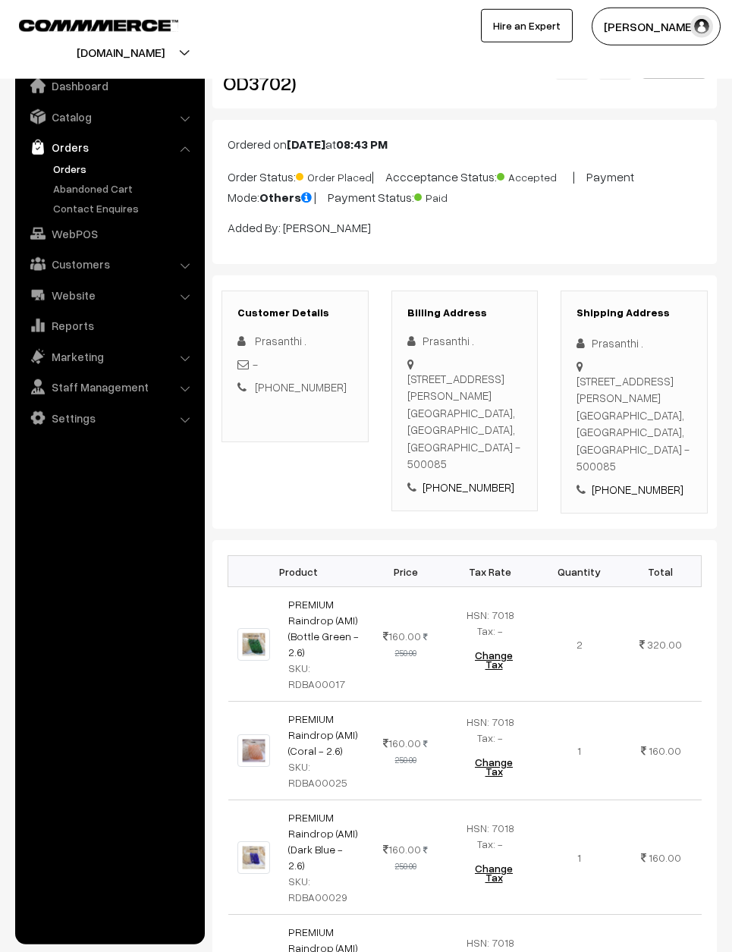
scroll to position [0, 0]
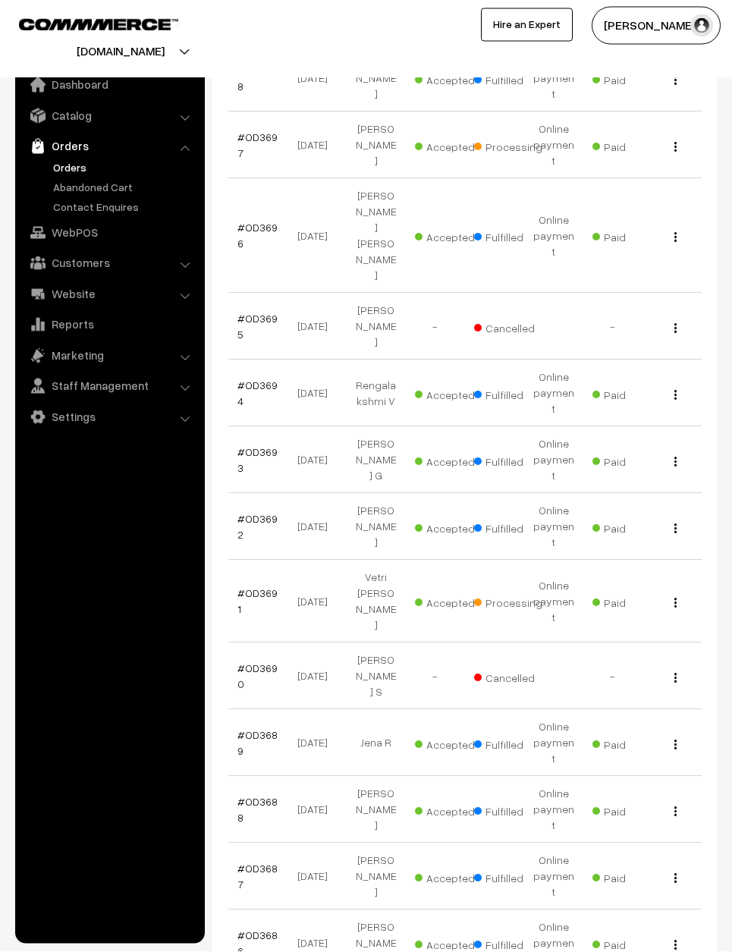
scroll to position [720, 0]
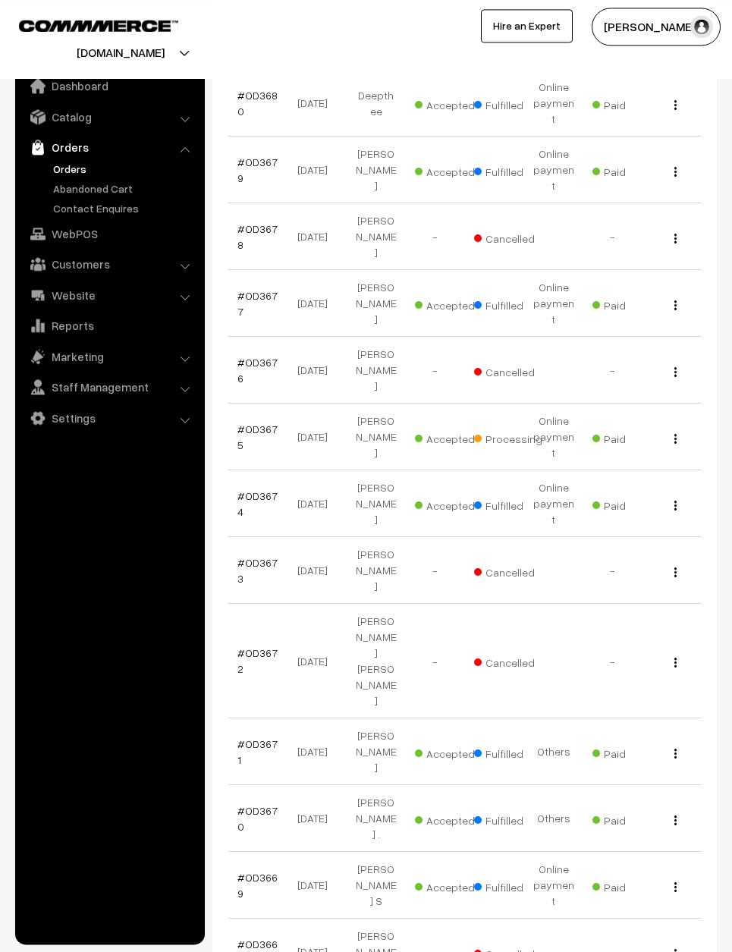
scroll to position [592, 0]
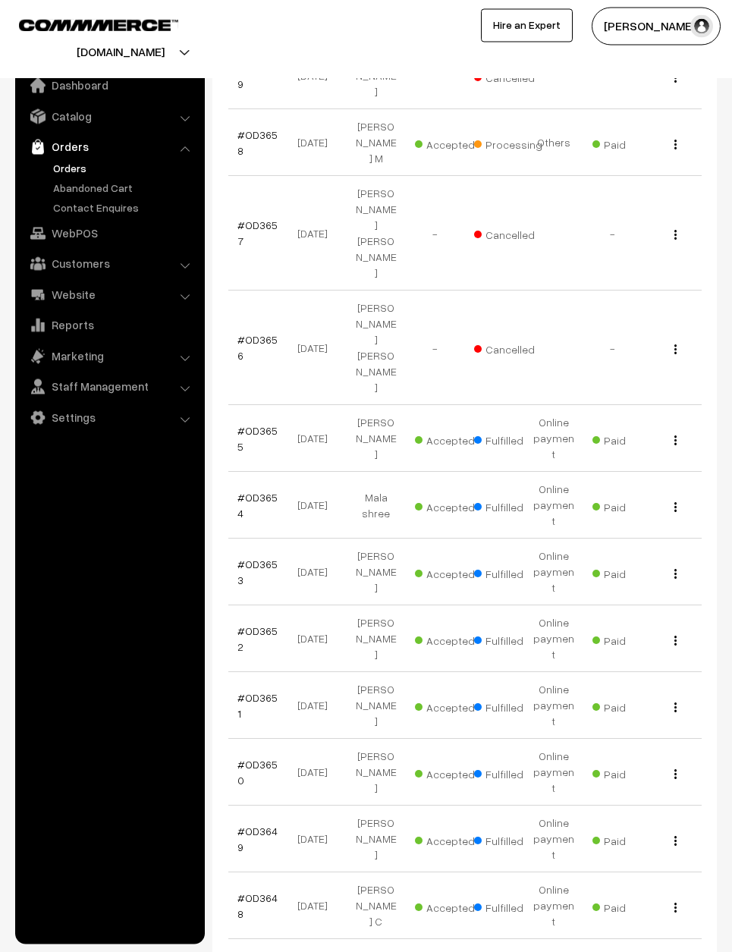
scroll to position [652, 0]
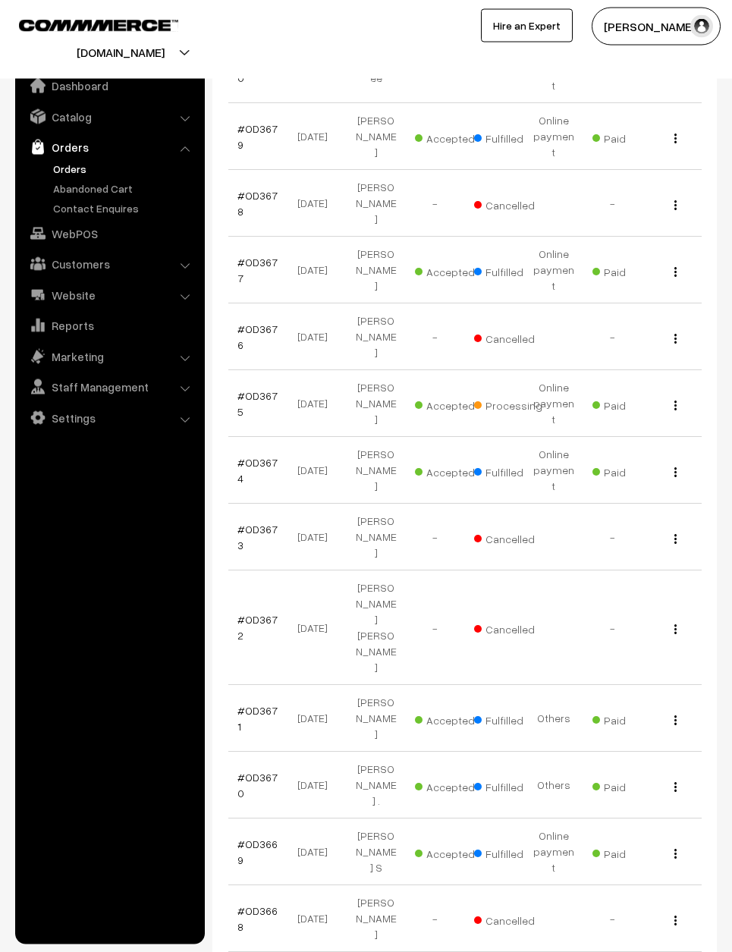
scroll to position [624, 0]
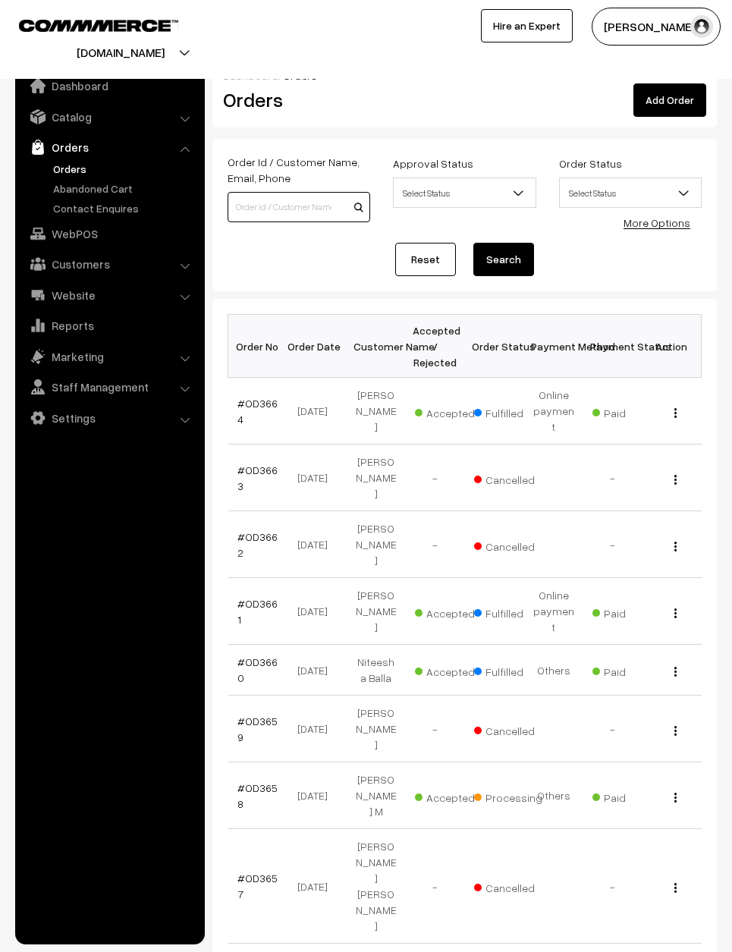
click at [322, 214] on input at bounding box center [299, 207] width 143 height 30
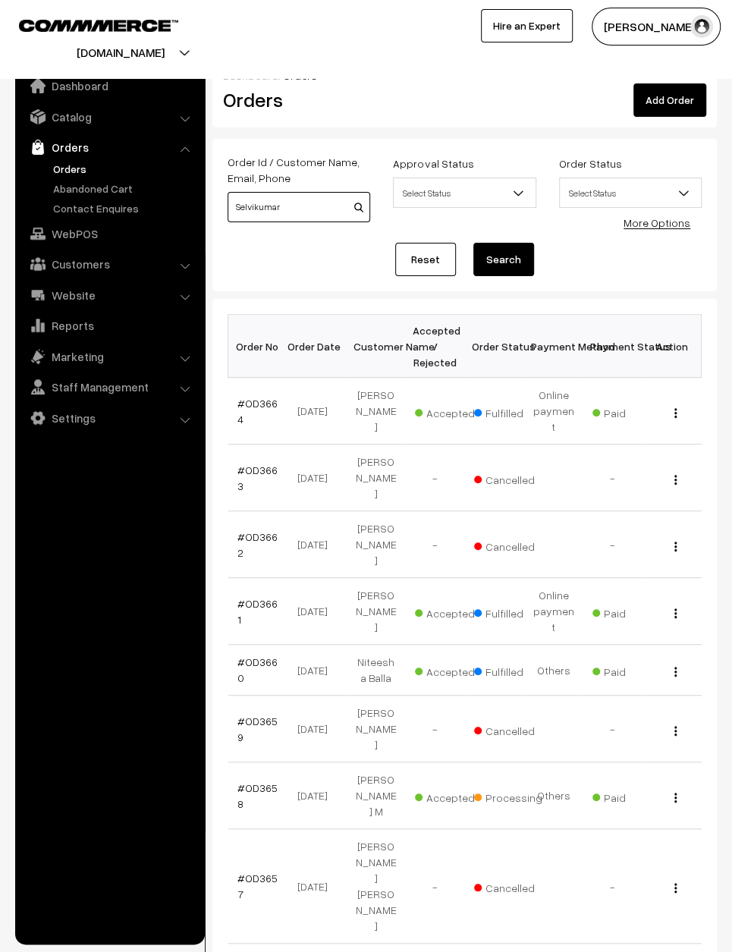
type input "Selvikumar"
click at [504, 259] on button "Search" at bounding box center [503, 259] width 61 height 33
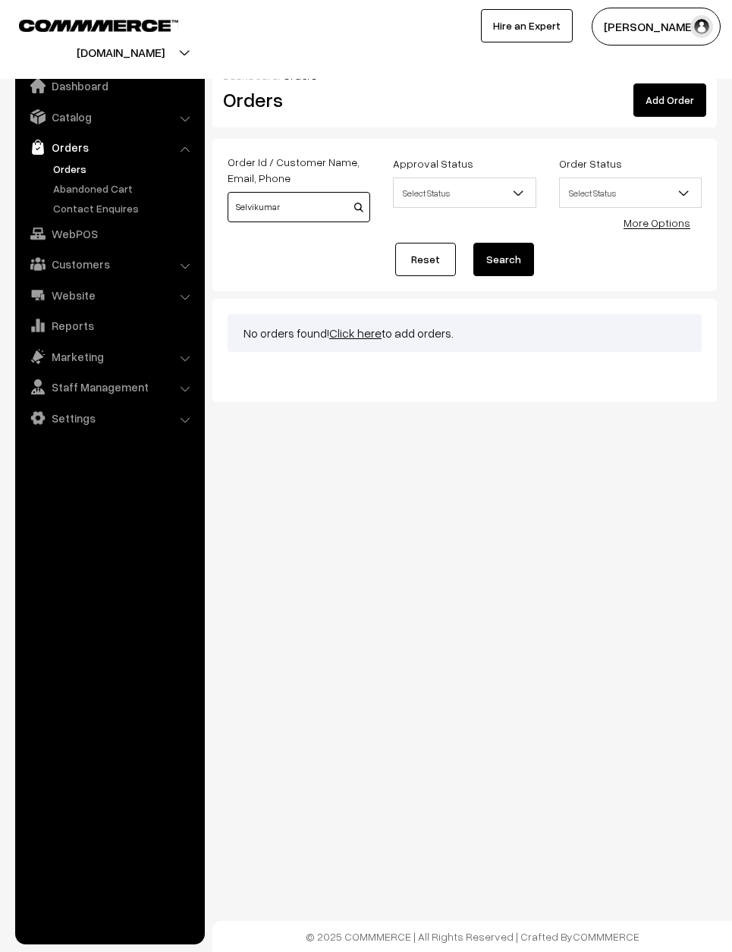
click at [313, 209] on input "Selvikumar" at bounding box center [299, 207] width 143 height 30
type input "S"
click at [423, 256] on link "Reset" at bounding box center [425, 259] width 61 height 33
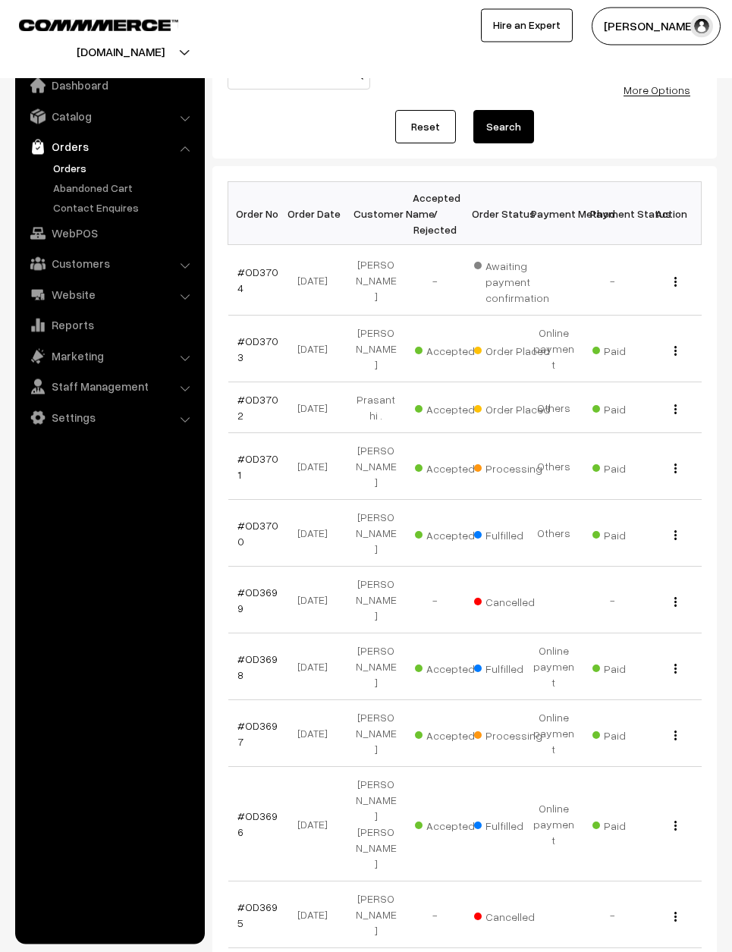
scroll to position [132, 0]
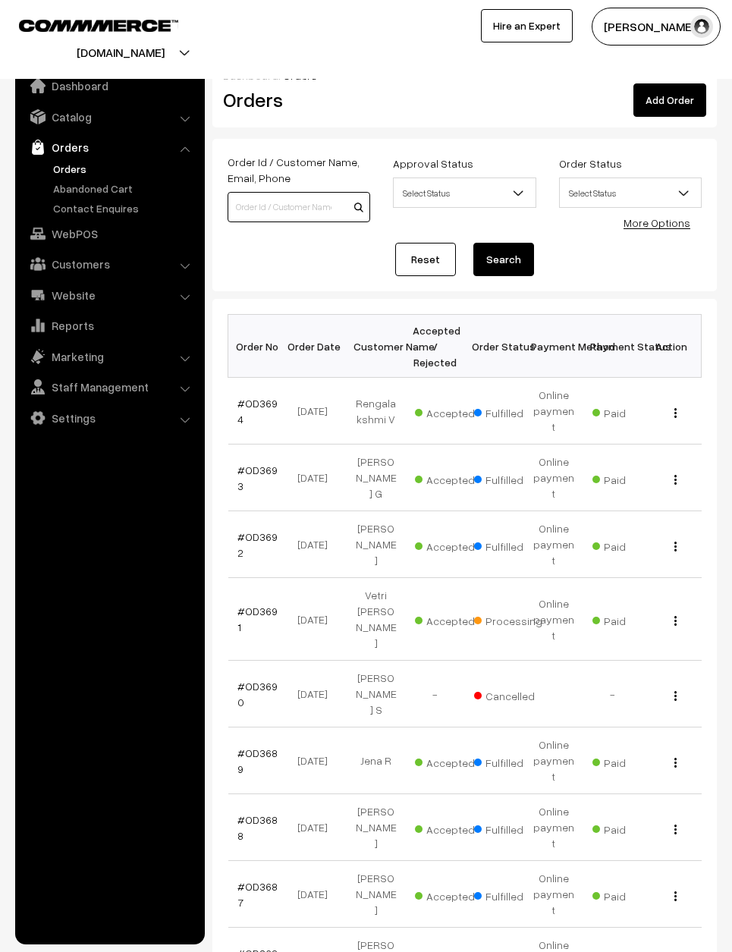
click at [293, 202] on input at bounding box center [299, 207] width 143 height 30
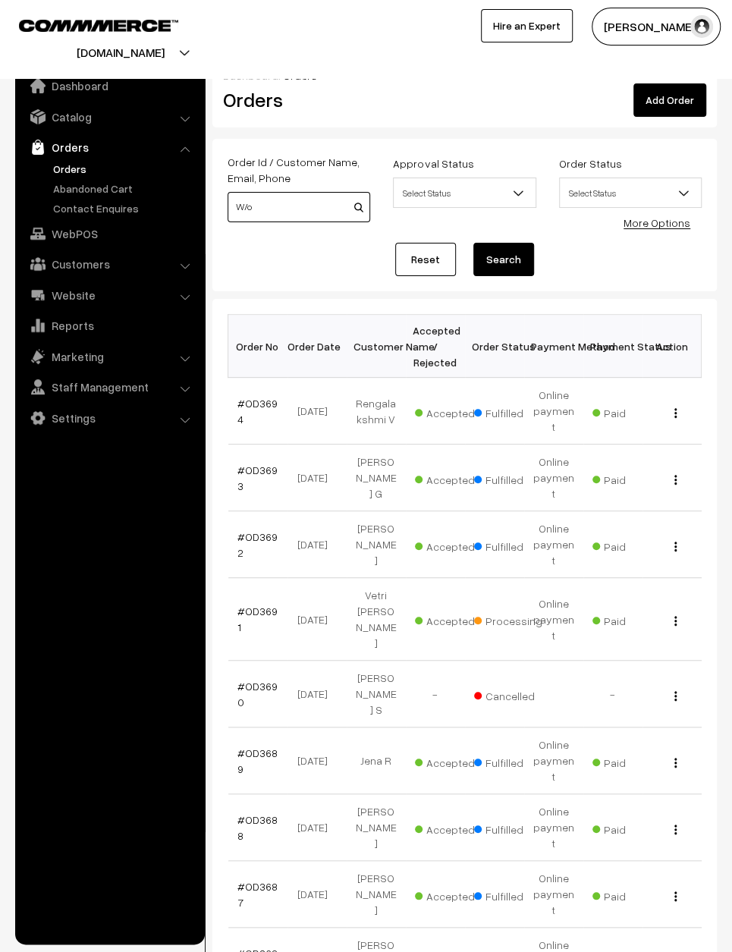
type input "W/o"
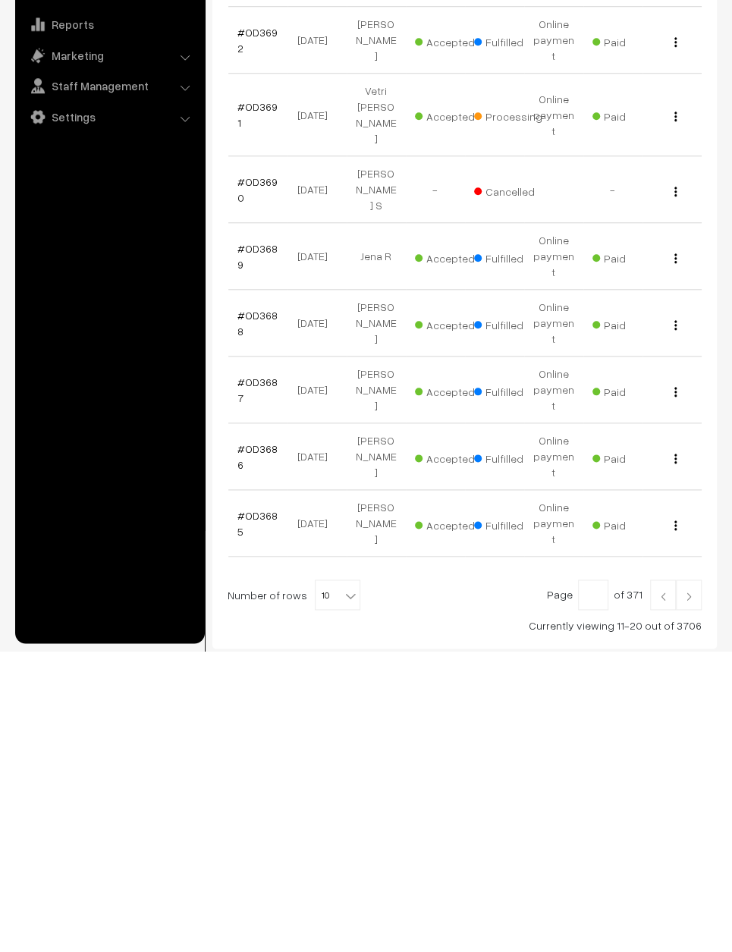
scroll to position [204, 0]
click at [600, 880] on input "text" at bounding box center [593, 895] width 30 height 30
type input "W"
click at [695, 892] on img at bounding box center [689, 896] width 14 height 9
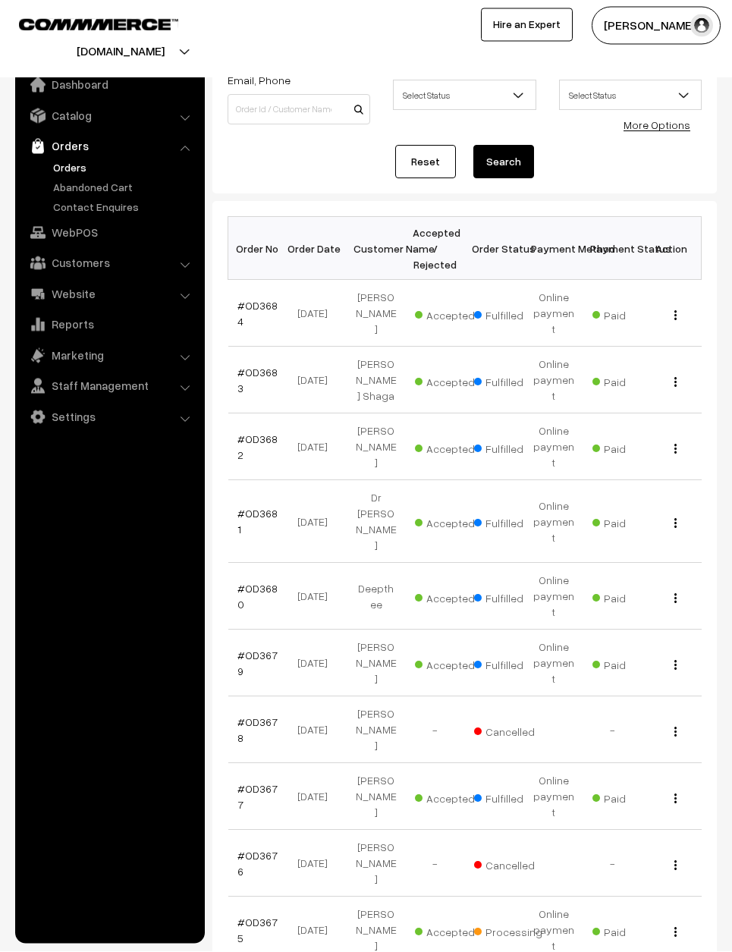
scroll to position [96, 0]
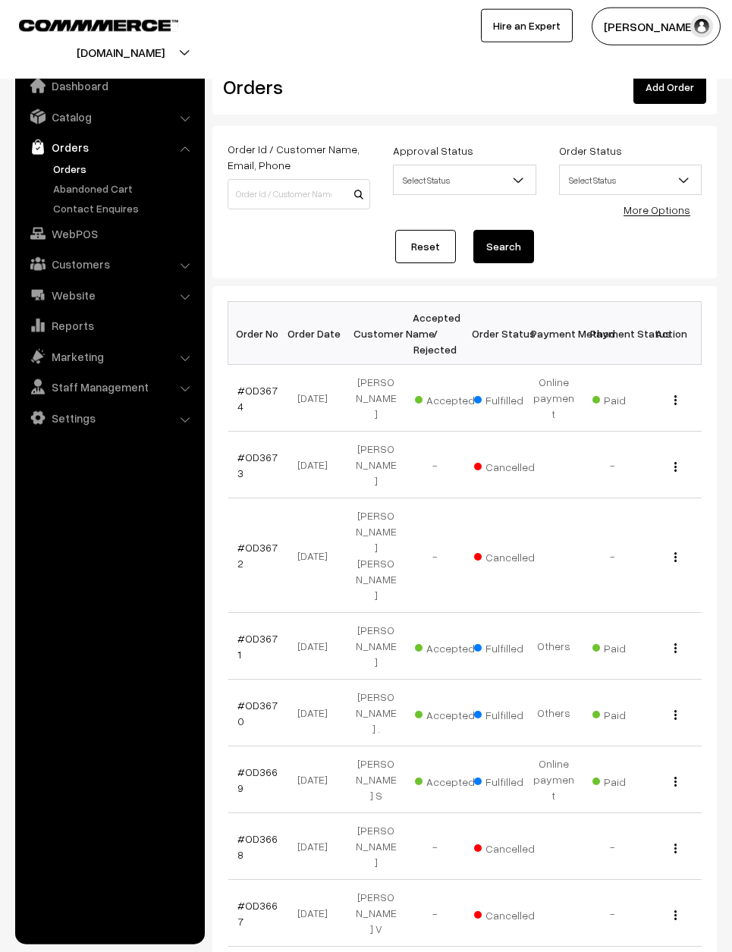
scroll to position [14, 0]
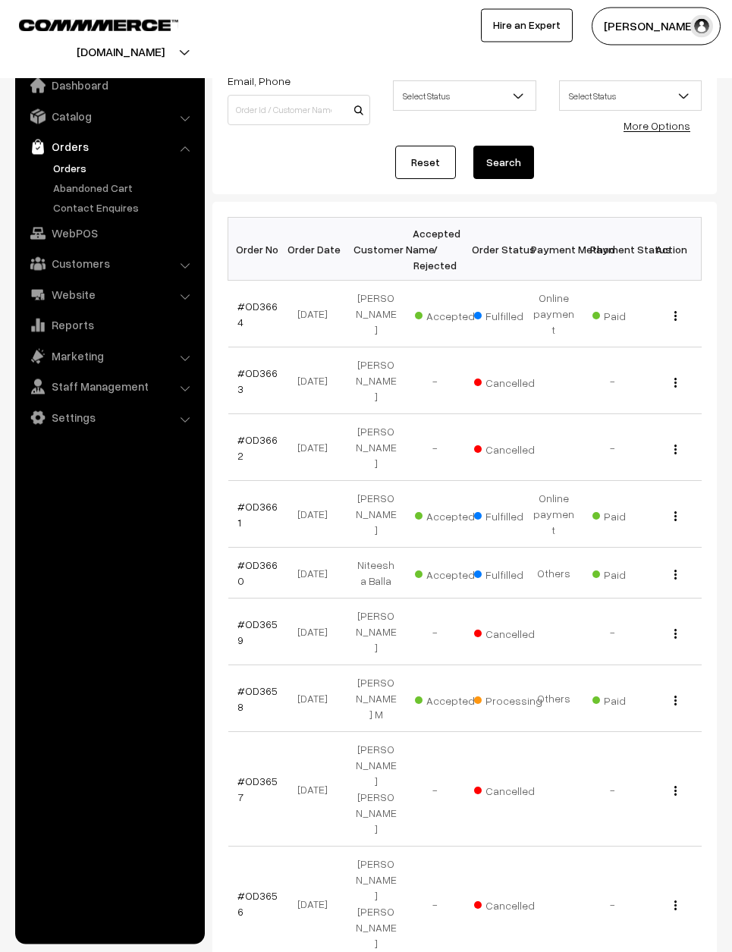
scroll to position [96, 0]
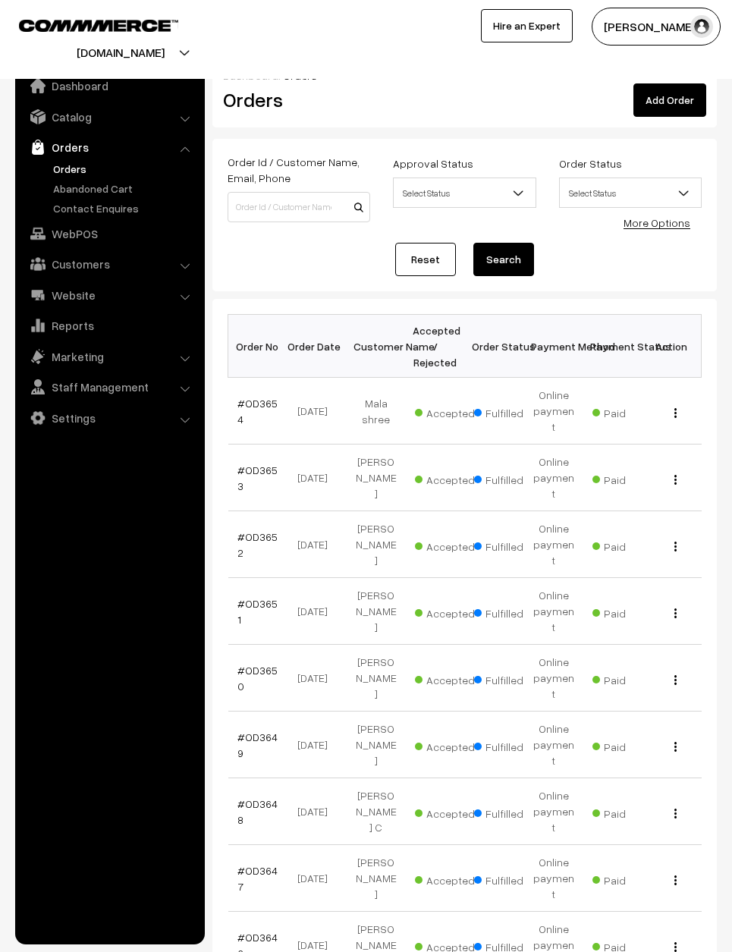
click at [432, 272] on link "Reset" at bounding box center [425, 259] width 61 height 33
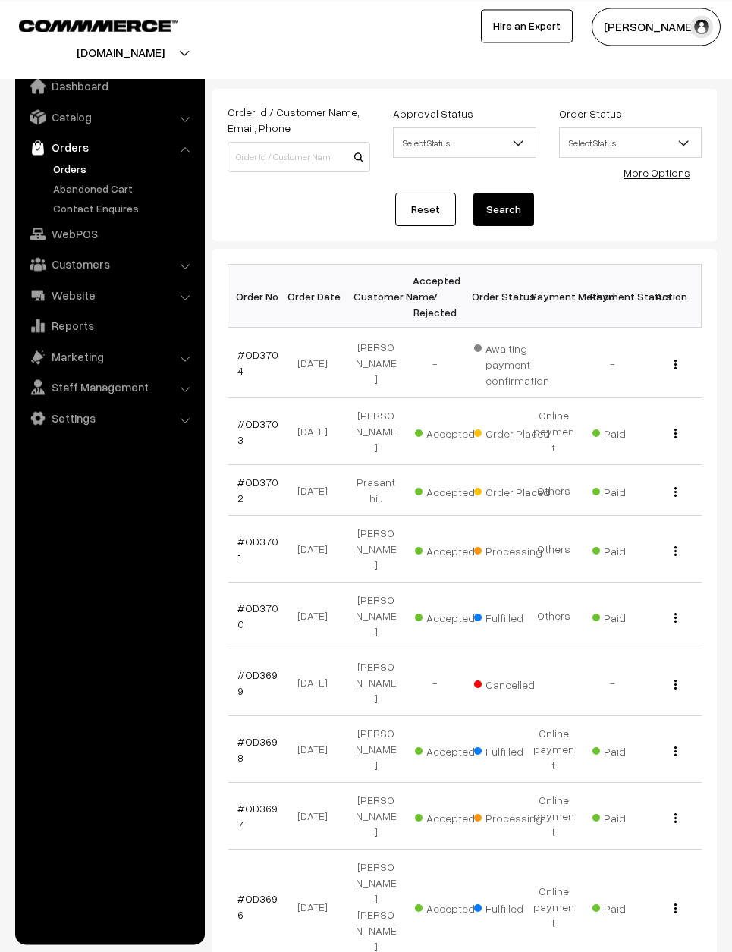
scroll to position [52, 0]
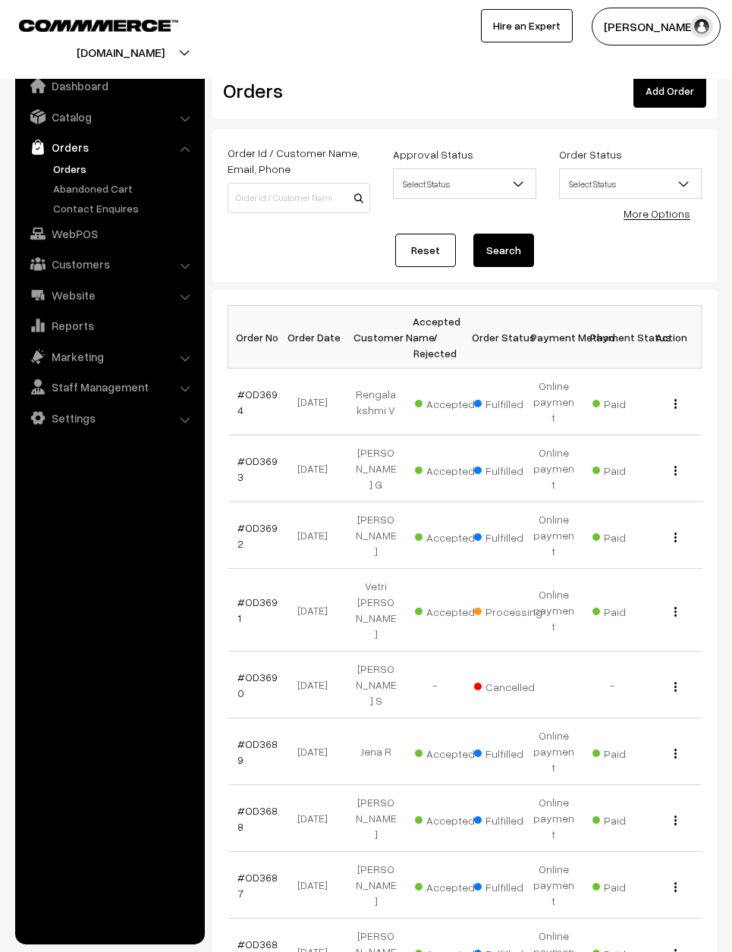
scroll to position [15, 0]
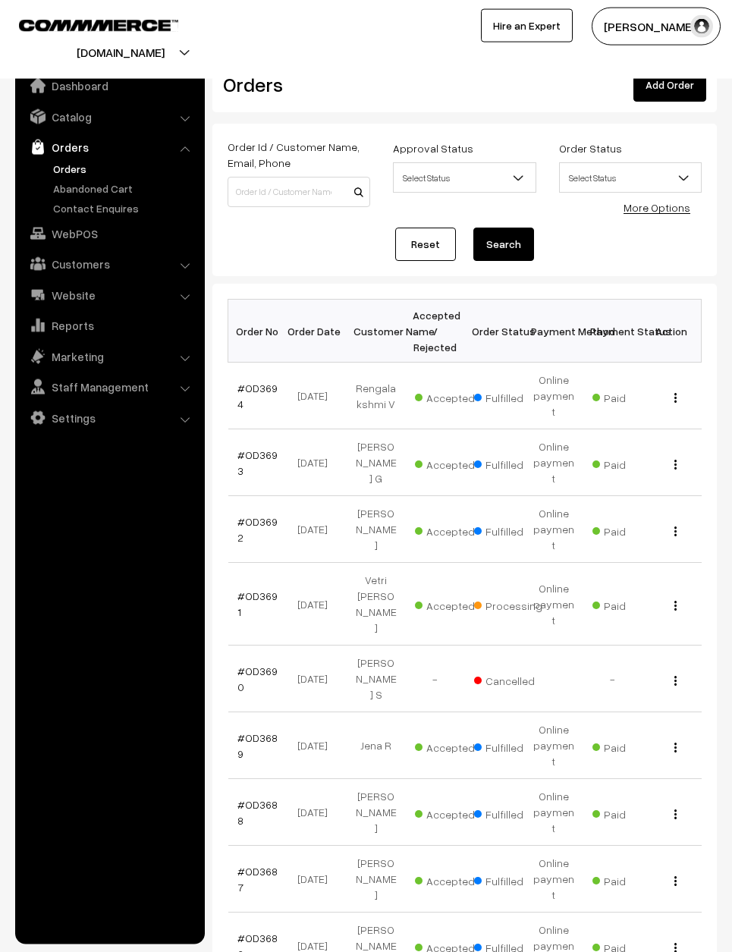
click at [674, 913] on td "View" at bounding box center [672, 946] width 59 height 67
click at [674, 943] on img "button" at bounding box center [675, 948] width 2 height 10
click at [648, 951] on link "View" at bounding box center [608, 967] width 129 height 33
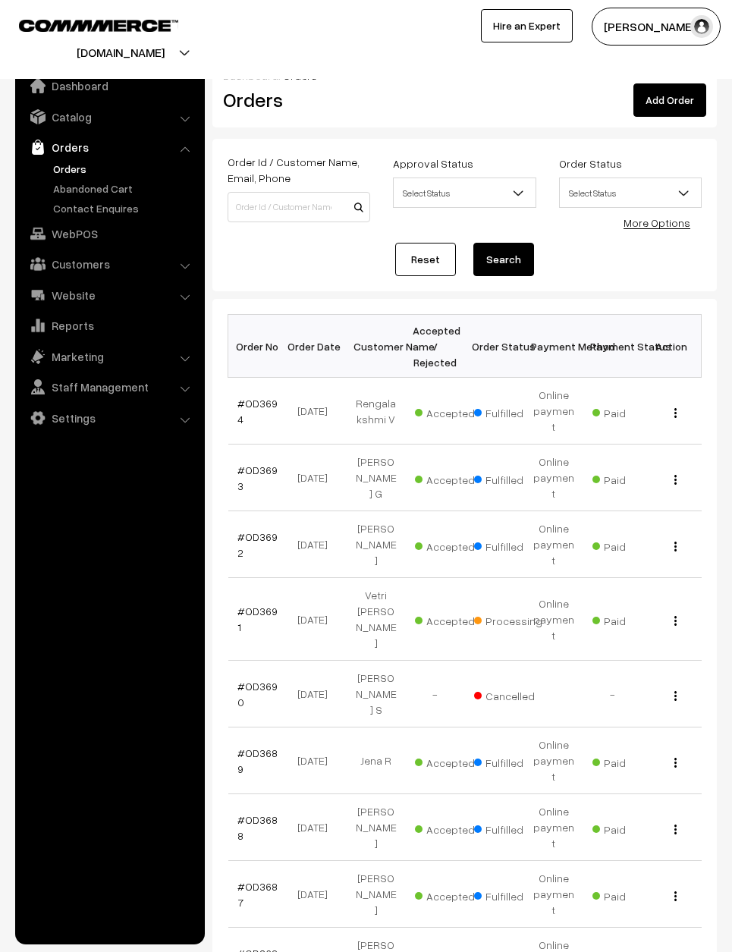
scroll to position [98, 0]
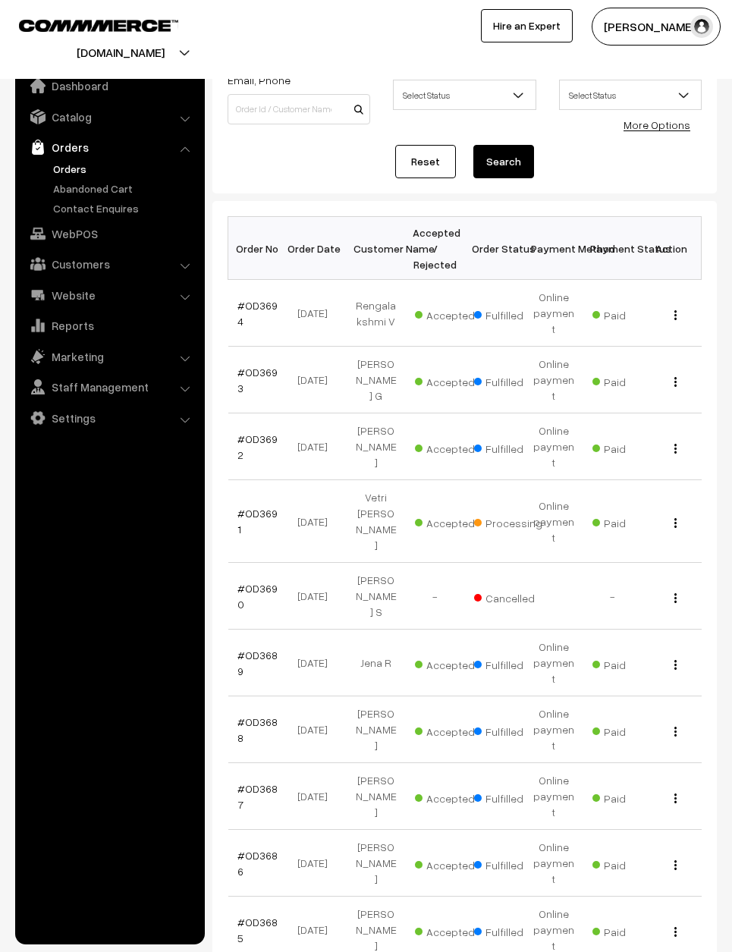
click at [685, 514] on div "View" at bounding box center [672, 522] width 41 height 16
click at [674, 518] on img "button" at bounding box center [675, 523] width 2 height 10
click at [626, 630] on td "Paid" at bounding box center [612, 663] width 59 height 67
click at [683, 413] on td "View" at bounding box center [672, 446] width 59 height 67
click at [671, 413] on td "View" at bounding box center [672, 446] width 59 height 67
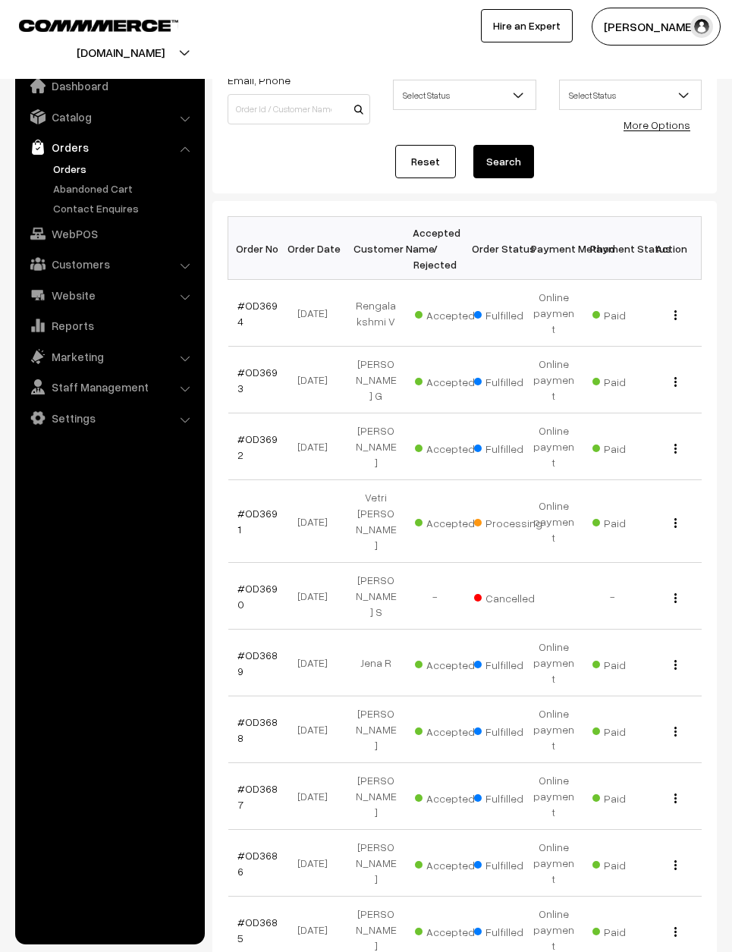
click at [679, 438] on div "View" at bounding box center [672, 446] width 41 height 16
click at [694, 413] on td "View" at bounding box center [672, 446] width 59 height 67
click at [681, 438] on div "View" at bounding box center [672, 446] width 41 height 16
click at [680, 438] on div "View" at bounding box center [672, 446] width 41 height 16
click at [674, 444] on img "button" at bounding box center [675, 449] width 2 height 10
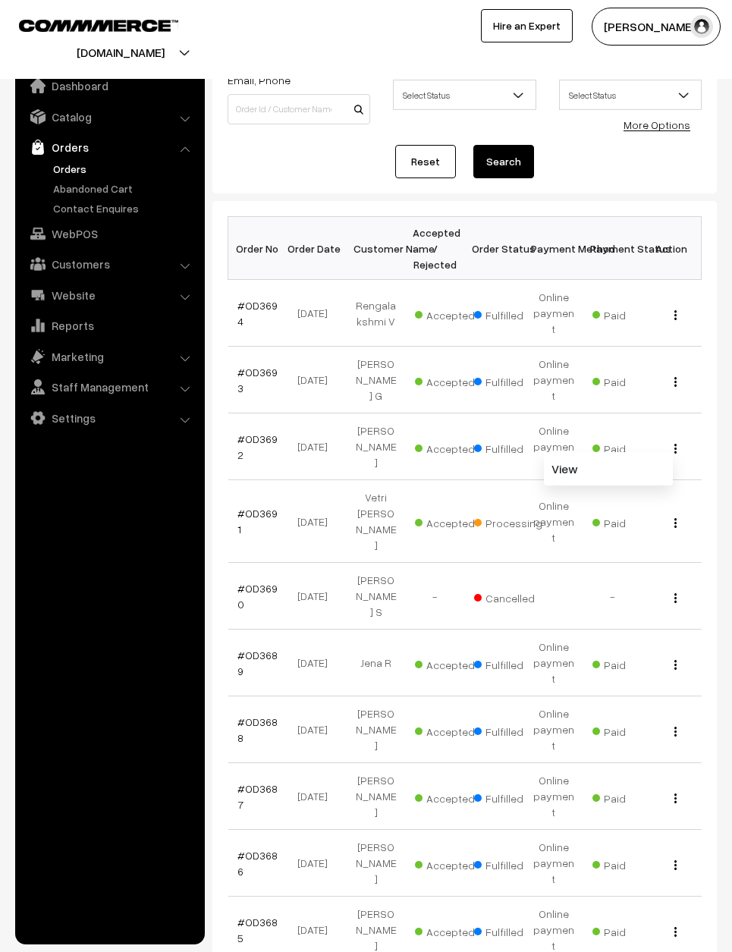
click at [684, 438] on div "View" at bounding box center [672, 446] width 41 height 16
click at [675, 444] on img "button" at bounding box center [675, 449] width 2 height 10
click at [647, 452] on link "View" at bounding box center [608, 468] width 129 height 33
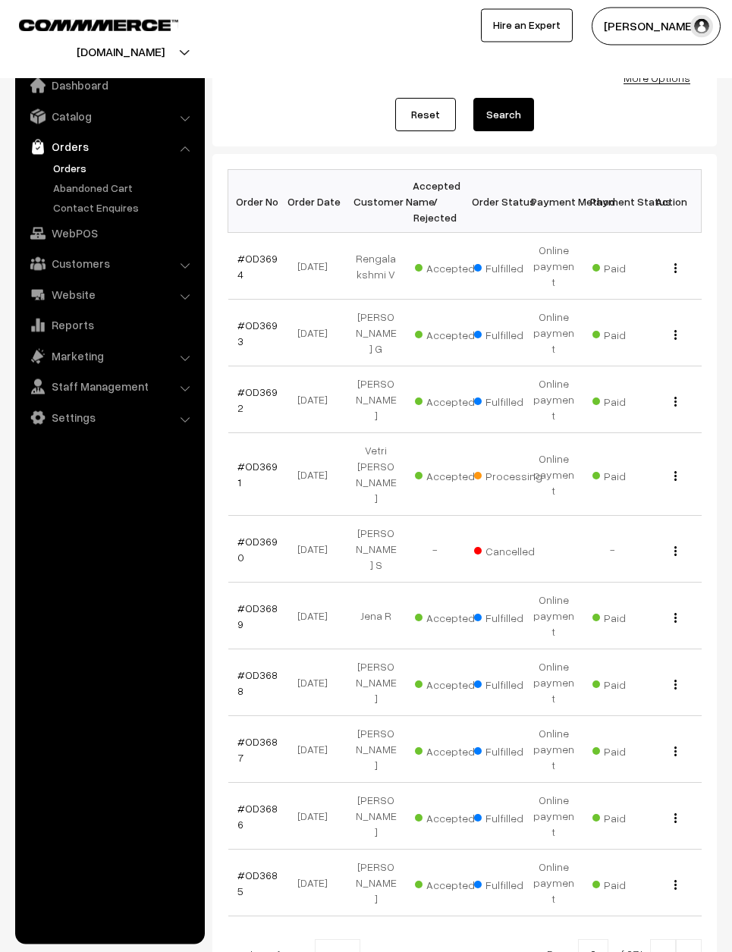
scroll to position [144, 0]
click at [675, 881] on img "button" at bounding box center [675, 886] width 2 height 10
click at [681, 875] on div "View" at bounding box center [672, 883] width 41 height 16
click at [681, 850] on td "View" at bounding box center [672, 883] width 59 height 67
click at [677, 850] on td "View" at bounding box center [672, 883] width 59 height 67
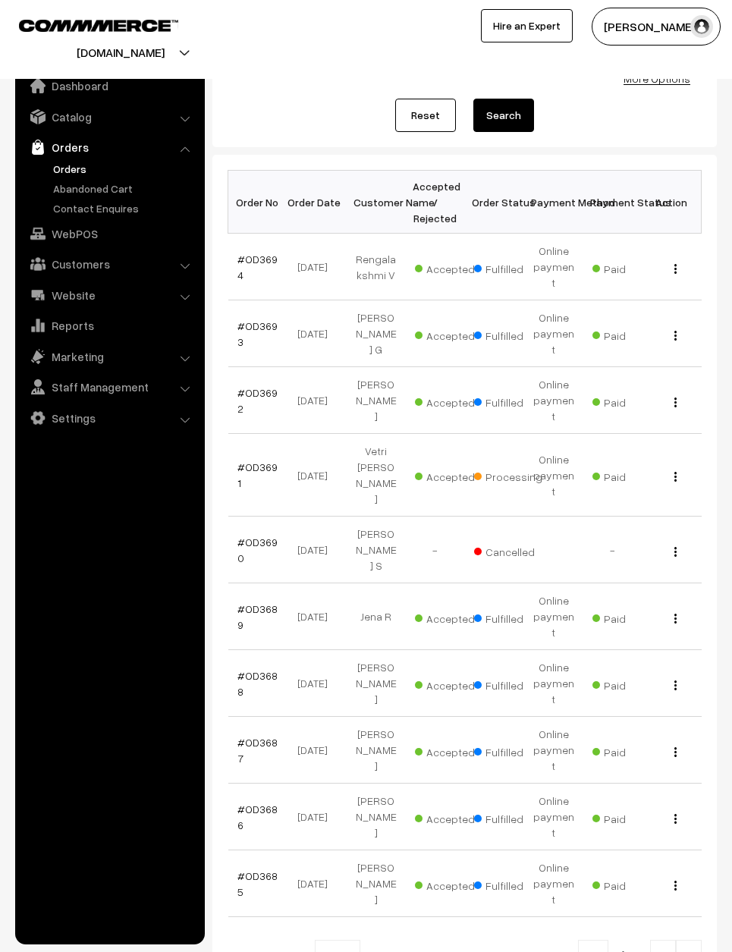
click at [677, 879] on button "button" at bounding box center [676, 885] width 4 height 12
click at [646, 872] on link "View" at bounding box center [608, 888] width 129 height 33
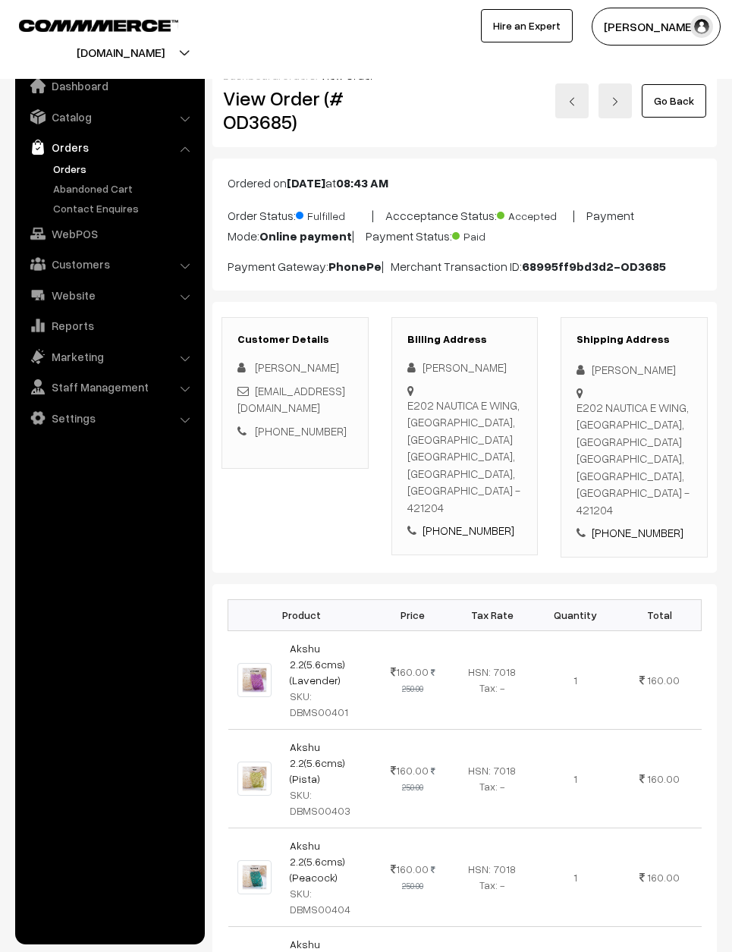
click at [681, 105] on link "Go Back" at bounding box center [674, 100] width 64 height 33
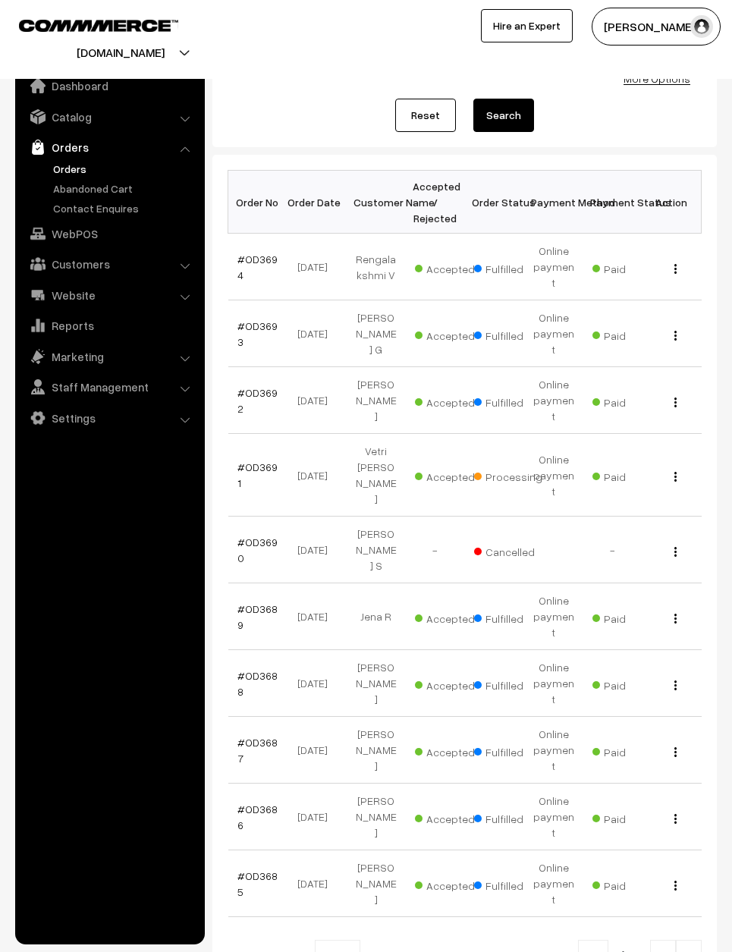
scroll to position [144, 0]
click at [601, 940] on input "2" at bounding box center [593, 955] width 30 height 30
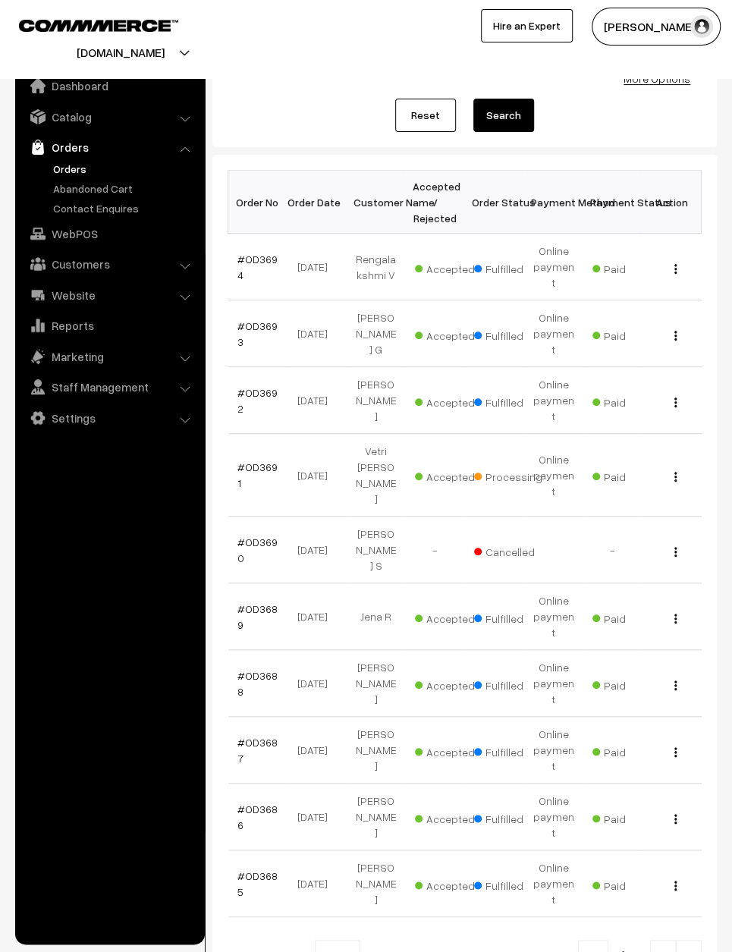
click at [728, 636] on div "Dashboard / Orders Orders Add Order Order Id / Customer Name, Email, Phone Appr…" at bounding box center [366, 461] width 732 height 1096
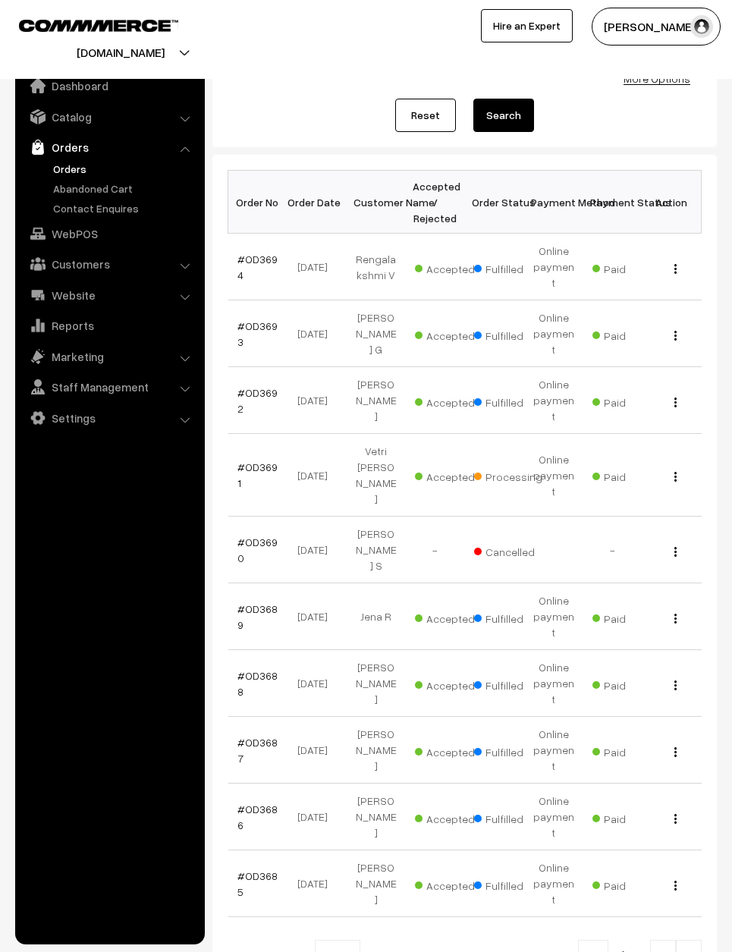
click at [674, 940] on link at bounding box center [663, 955] width 26 height 30
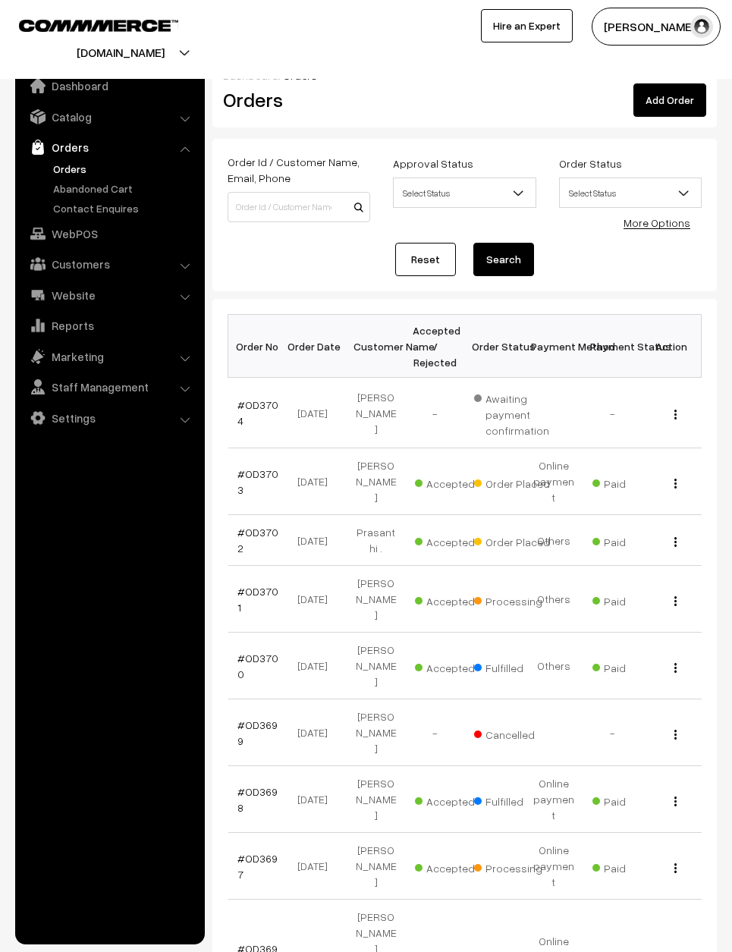
click at [264, 526] on link "#OD3702" at bounding box center [257, 540] width 41 height 29
click at [459, 530] on span "Accepted" at bounding box center [453, 540] width 76 height 20
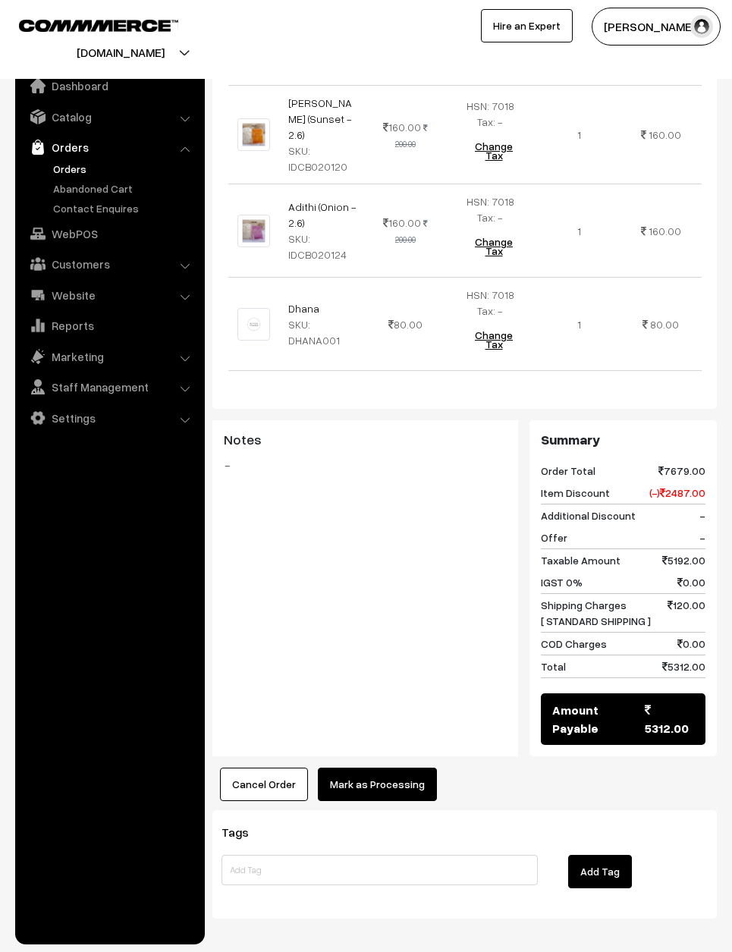
scroll to position [4031, 0]
click at [255, 338] on img at bounding box center [253, 324] width 33 height 33
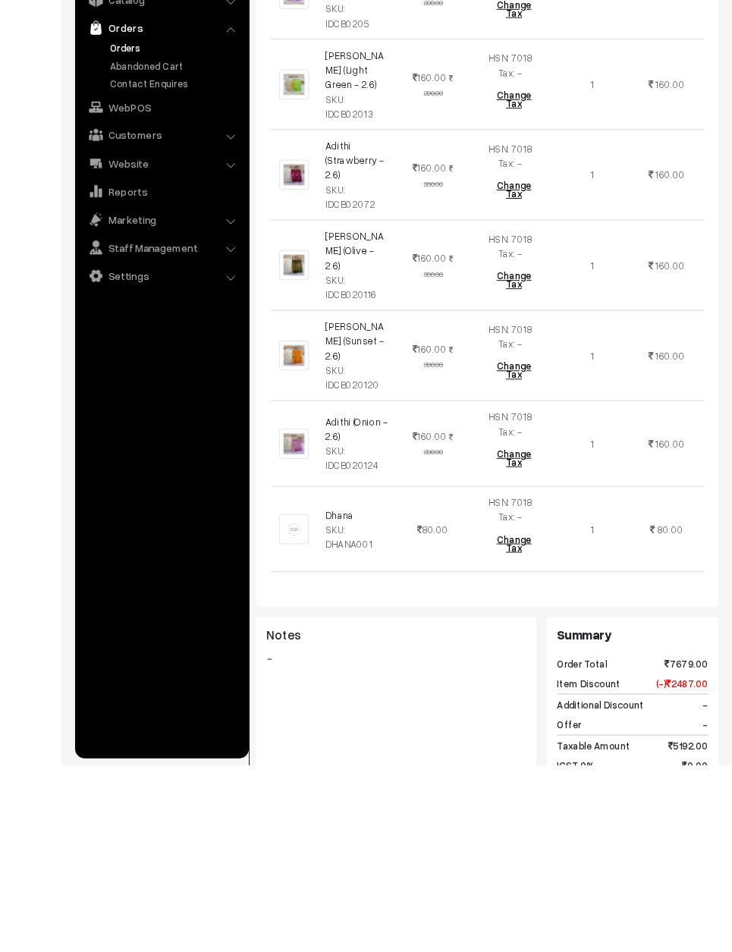
scroll to position [4018, 0]
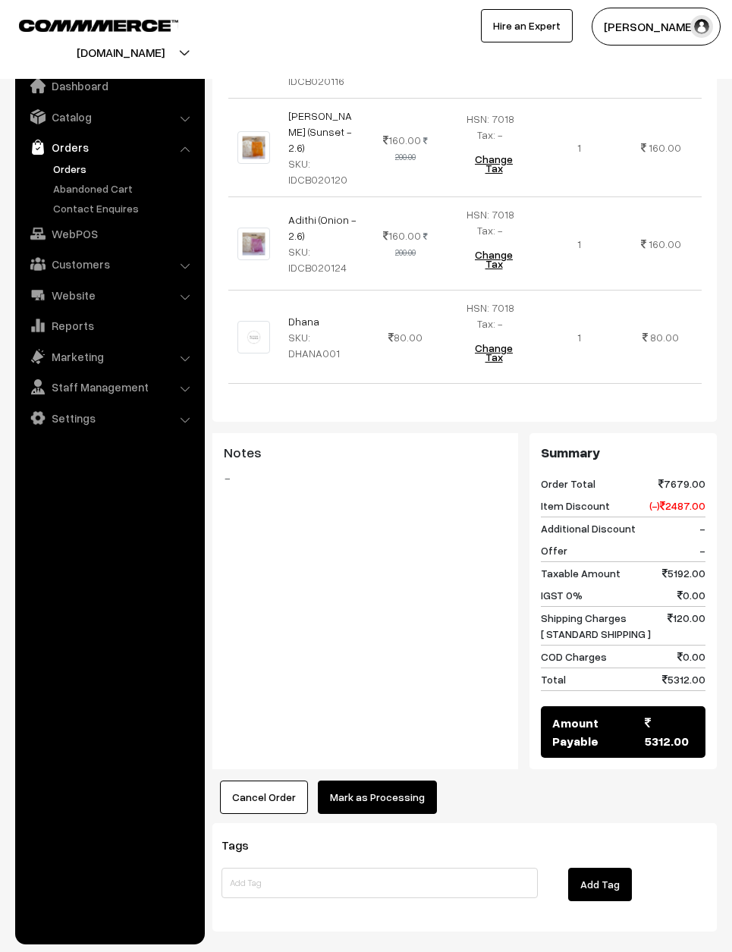
click at [398, 784] on button "Mark as Processing" at bounding box center [377, 797] width 119 height 33
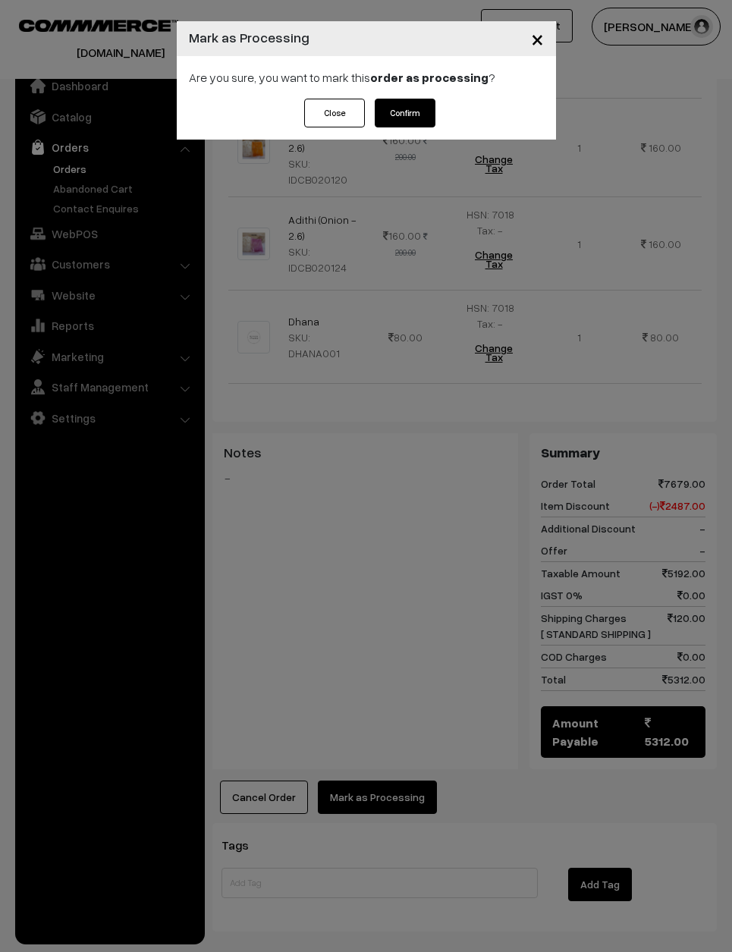
click at [416, 115] on button "Confirm" at bounding box center [405, 113] width 61 height 29
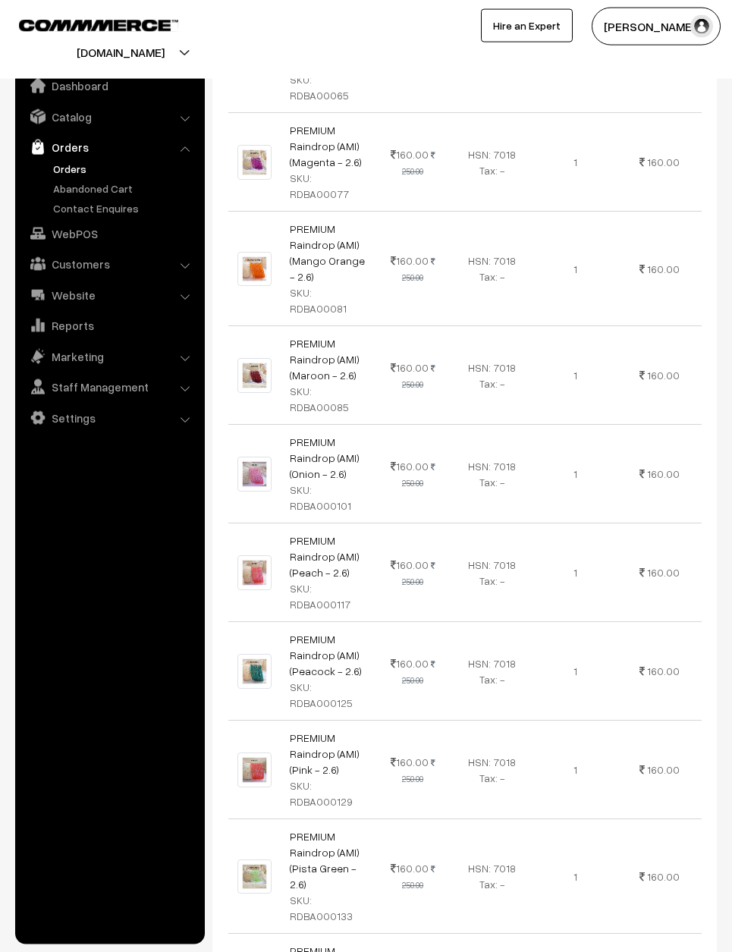
scroll to position [1268, 0]
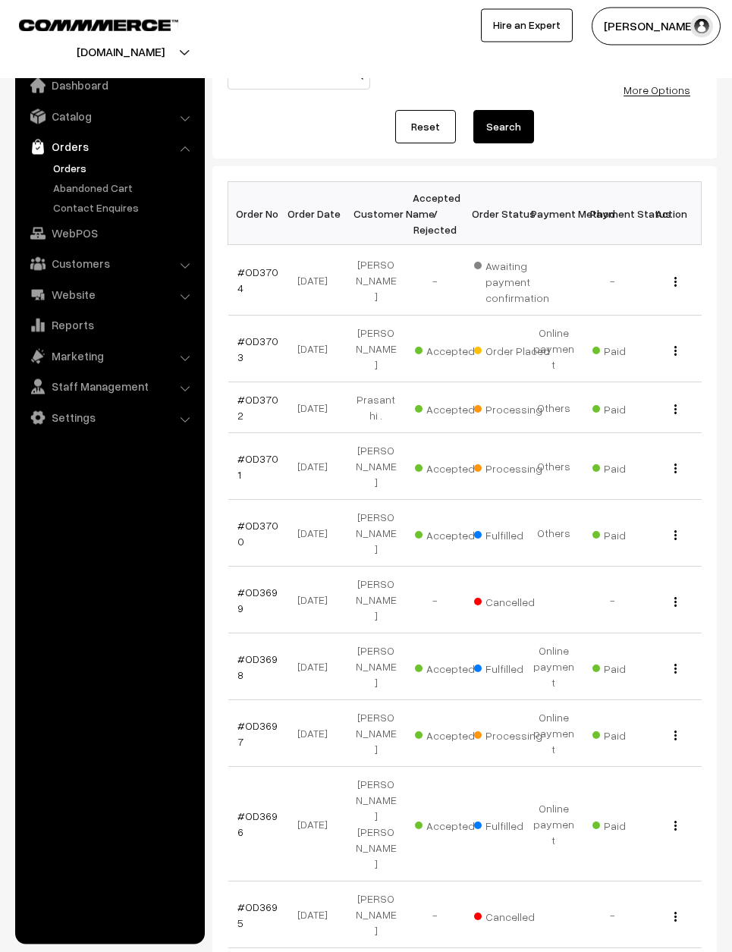
scroll to position [132, 0]
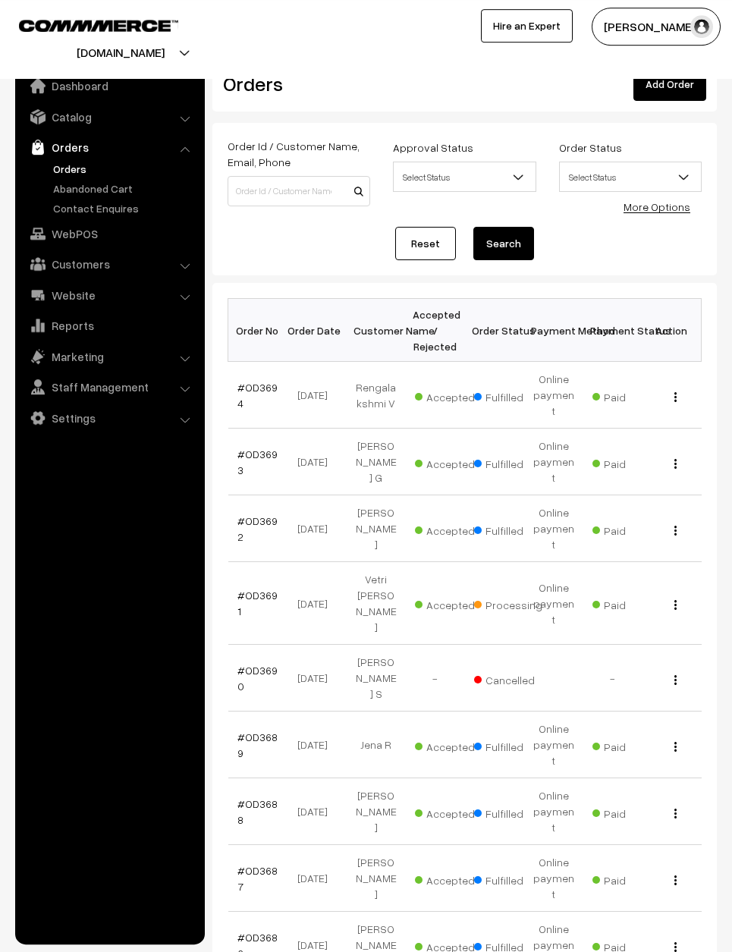
click at [676, 941] on button "button" at bounding box center [676, 947] width 4 height 12
click at [643, 951] on link "View" at bounding box center [608, 967] width 129 height 33
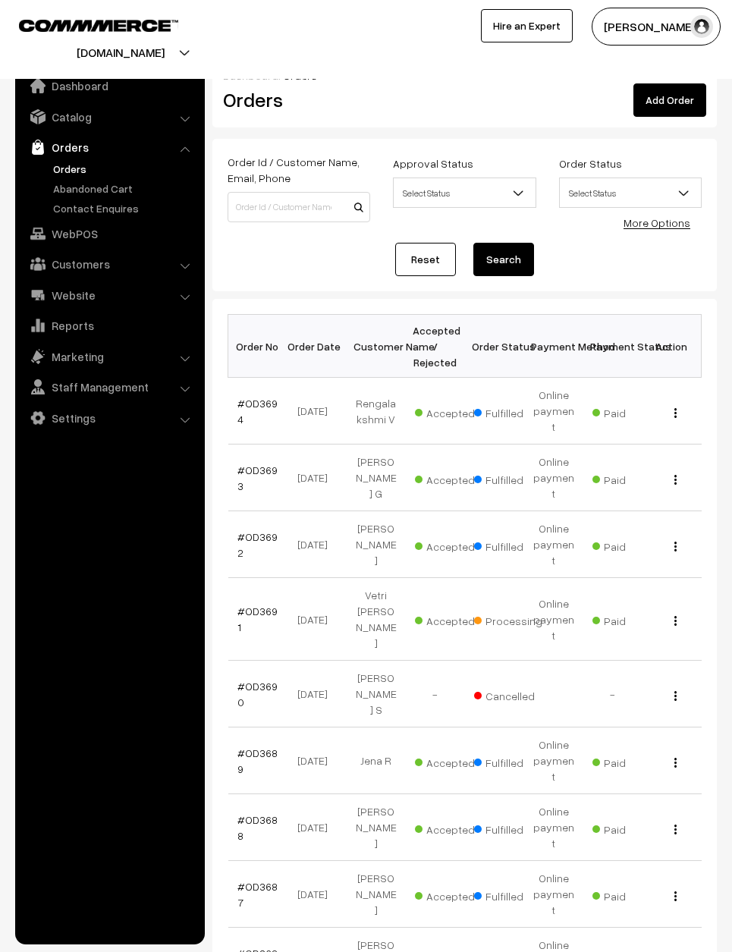
scroll to position [76, 0]
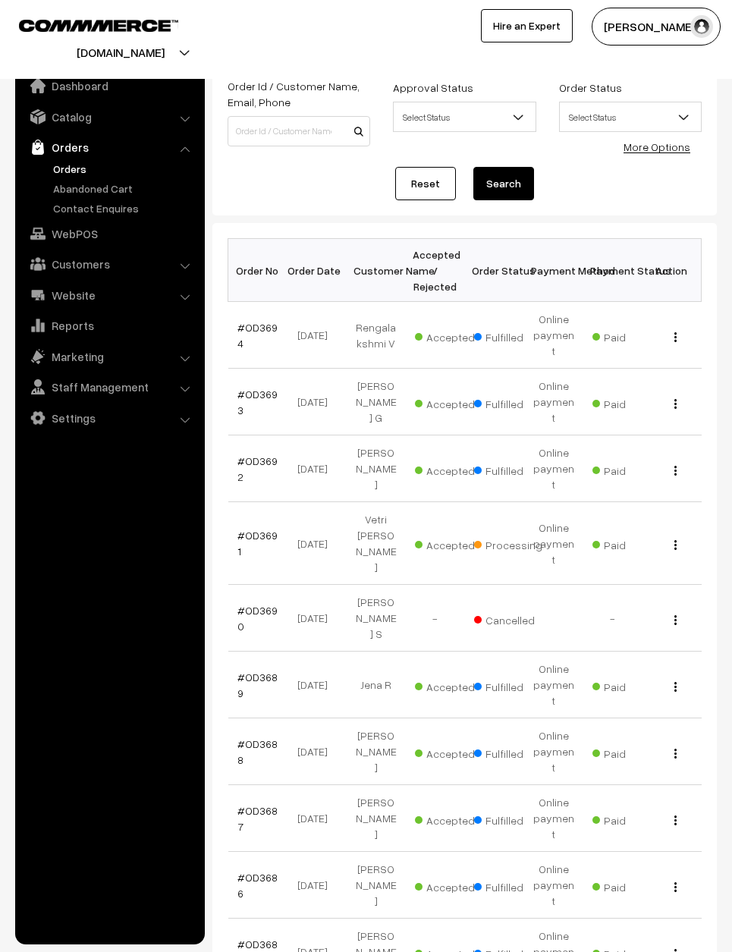
click at [664, 810] on div "View" at bounding box center [672, 818] width 41 height 16
click at [674, 814] on button "button" at bounding box center [676, 820] width 4 height 12
click at [655, 824] on link "View" at bounding box center [608, 840] width 129 height 33
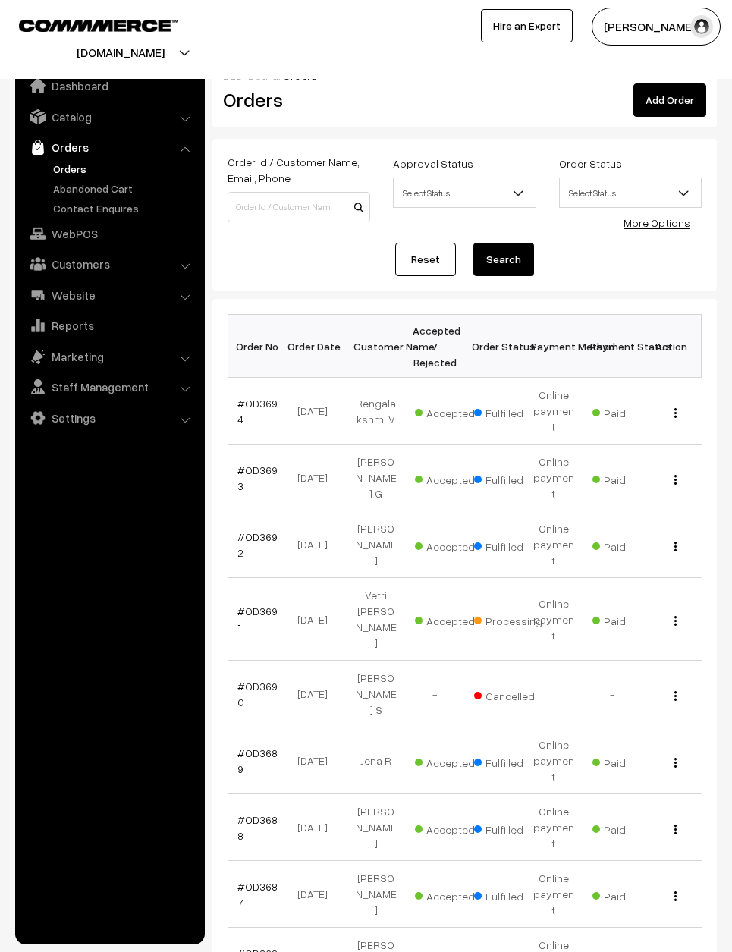
scroll to position [76, 0]
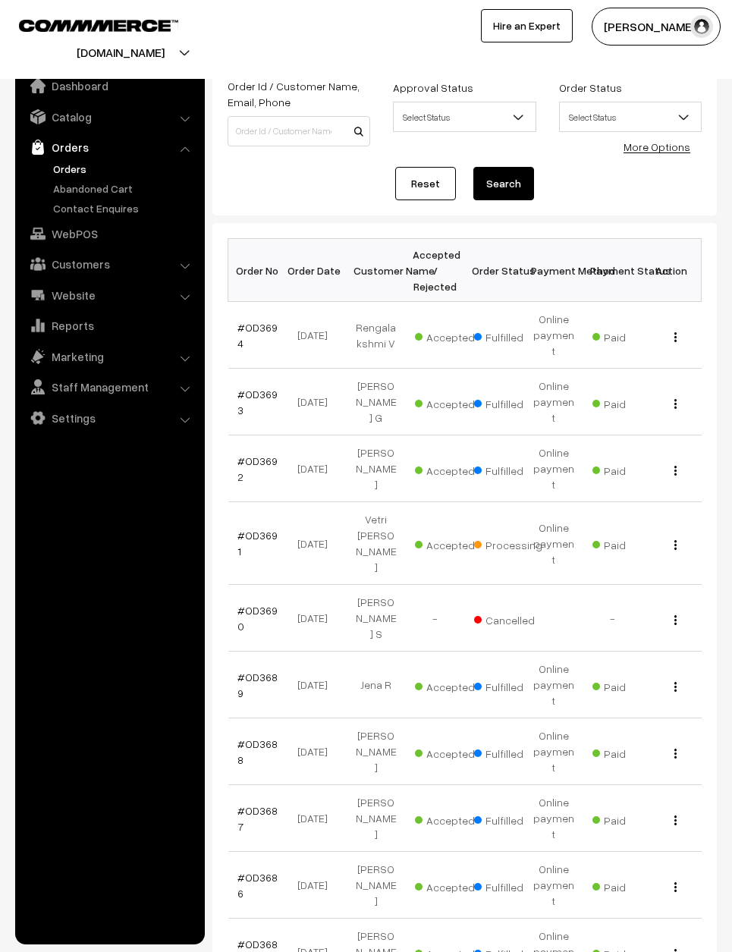
click at [674, 677] on div "View" at bounding box center [672, 685] width 41 height 16
click at [663, 677] on div "View" at bounding box center [672, 685] width 41 height 16
click at [668, 677] on div "View" at bounding box center [672, 685] width 41 height 16
click at [676, 682] on img "button" at bounding box center [675, 687] width 2 height 10
click at [670, 677] on div "View" at bounding box center [672, 685] width 41 height 16
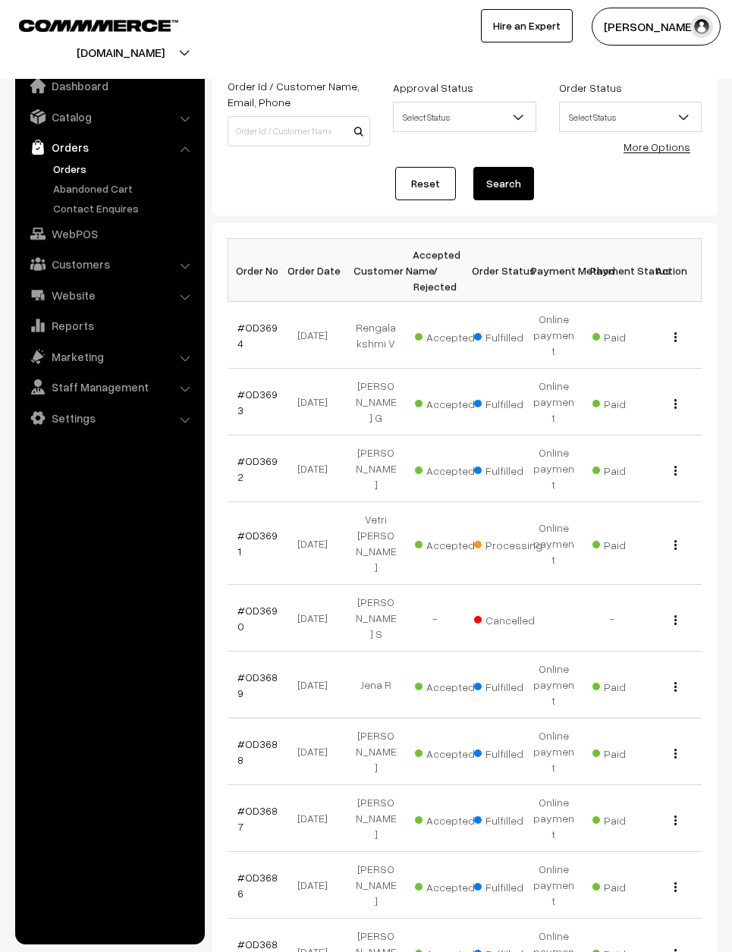
click at [681, 677] on div "View" at bounding box center [672, 685] width 41 height 16
click at [677, 681] on button "button" at bounding box center [676, 687] width 4 height 12
click at [648, 690] on link "View" at bounding box center [608, 706] width 129 height 33
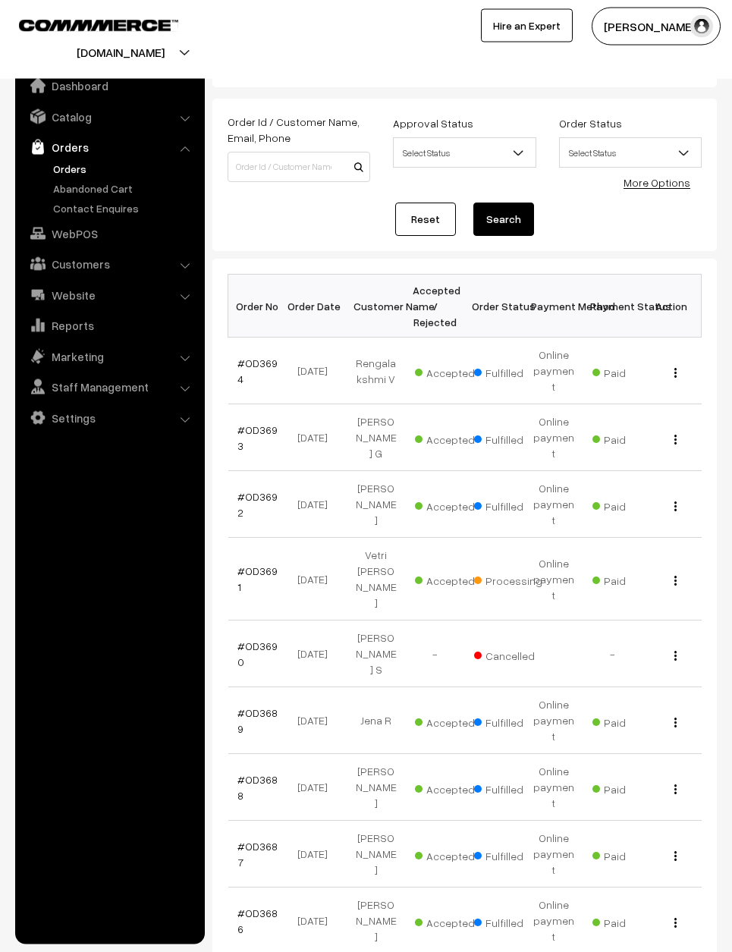
scroll to position [30, 0]
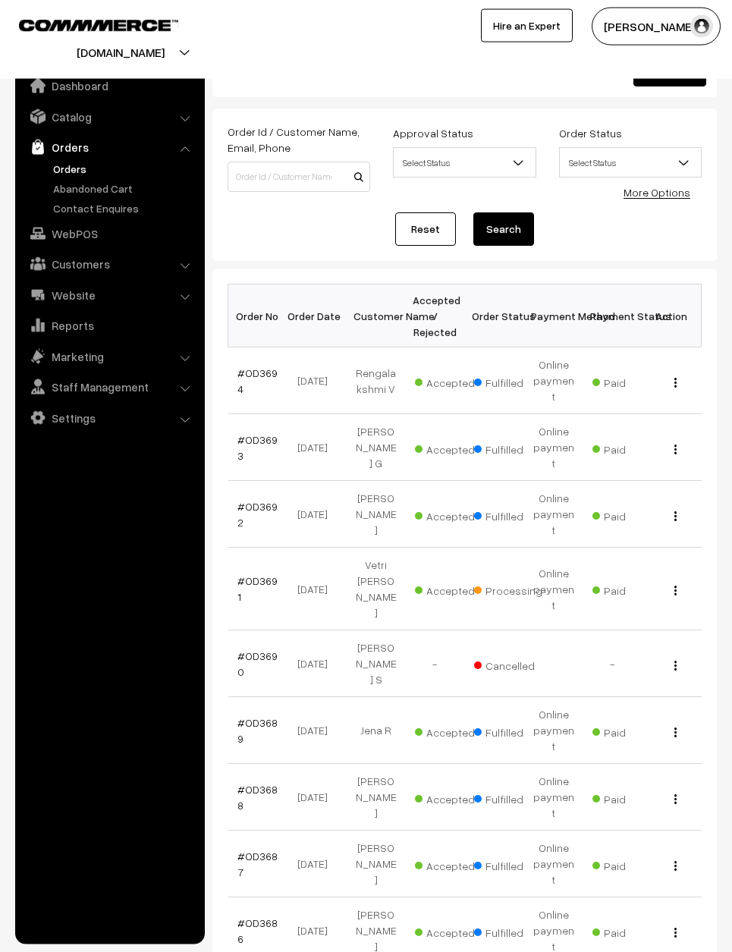
click at [670, 481] on td "View" at bounding box center [672, 514] width 59 height 67
click at [674, 511] on img "button" at bounding box center [675, 516] width 2 height 10
click at [653, 519] on link "View" at bounding box center [608, 535] width 129 height 33
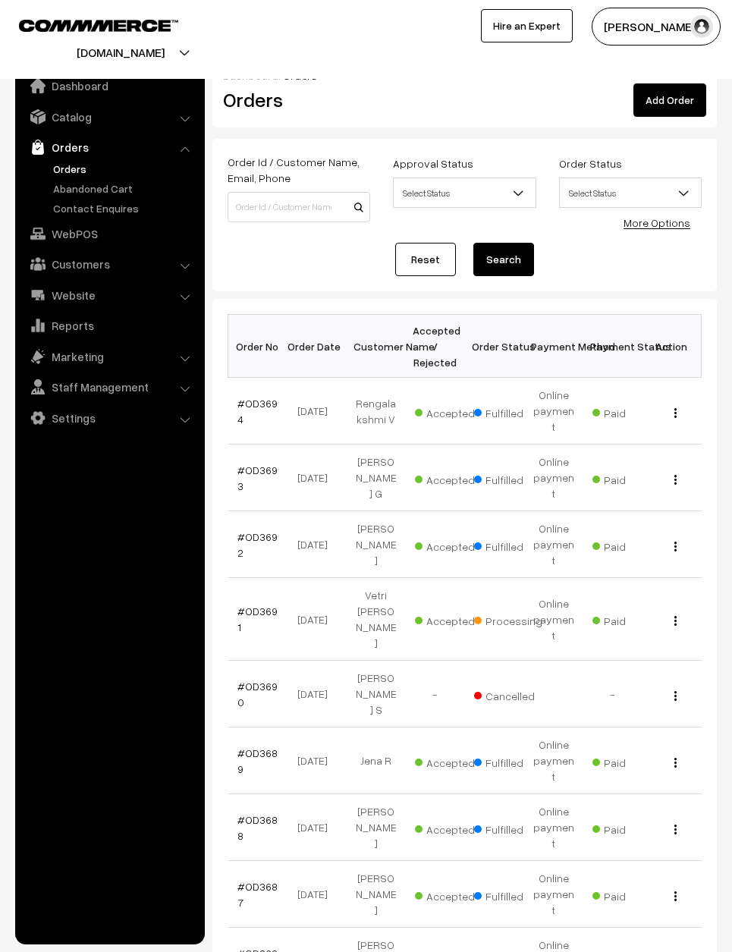
scroll to position [31, 0]
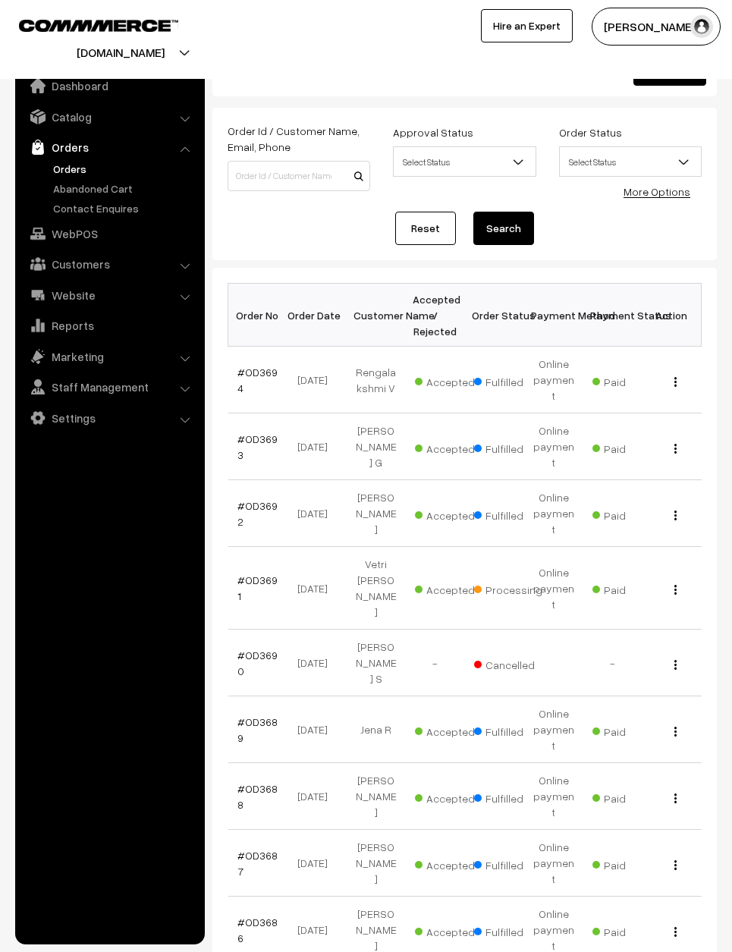
click at [664, 372] on div "View" at bounding box center [672, 380] width 41 height 16
click at [665, 361] on td "View" at bounding box center [672, 380] width 59 height 67
click at [675, 376] on button "button" at bounding box center [676, 382] width 4 height 12
click at [661, 390] on link "View" at bounding box center [608, 401] width 129 height 33
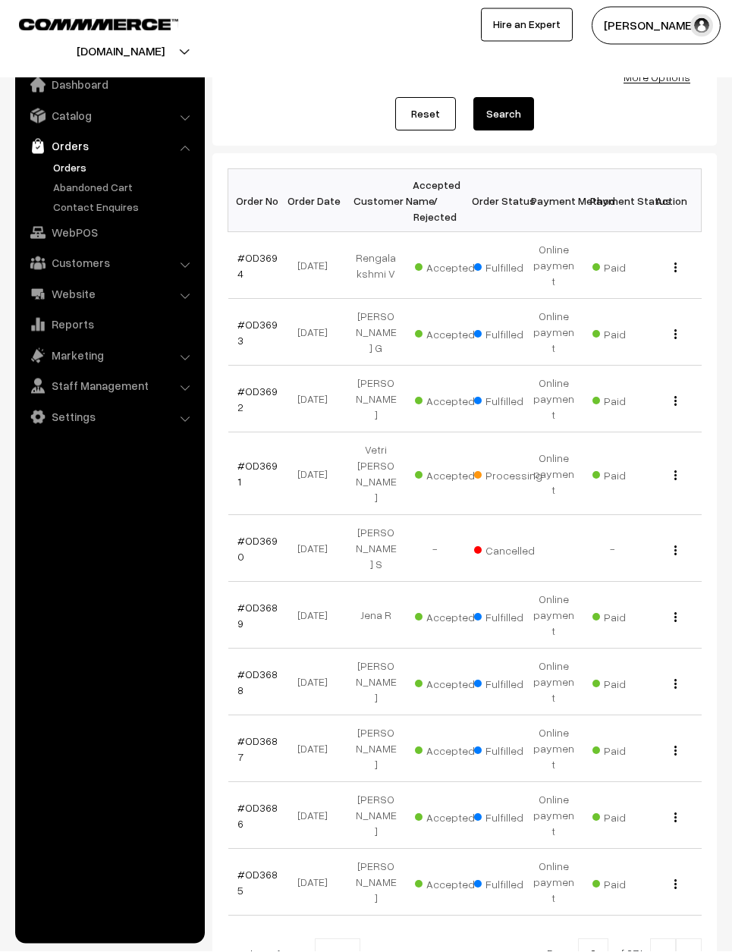
scroll to position [144, 0]
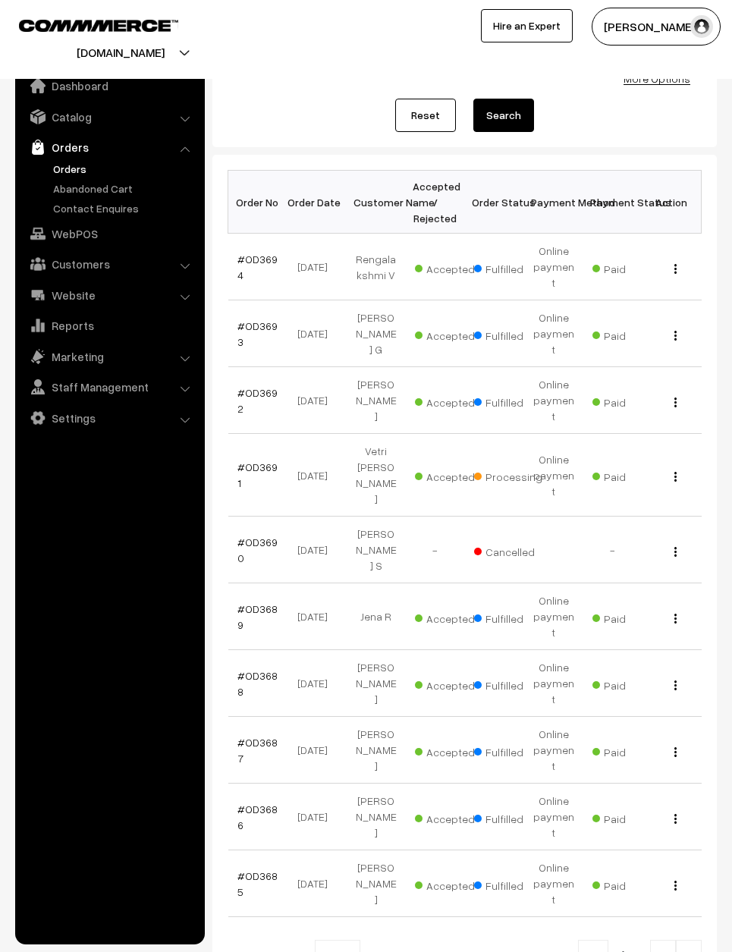
click at [690, 951] on img at bounding box center [689, 956] width 14 height 9
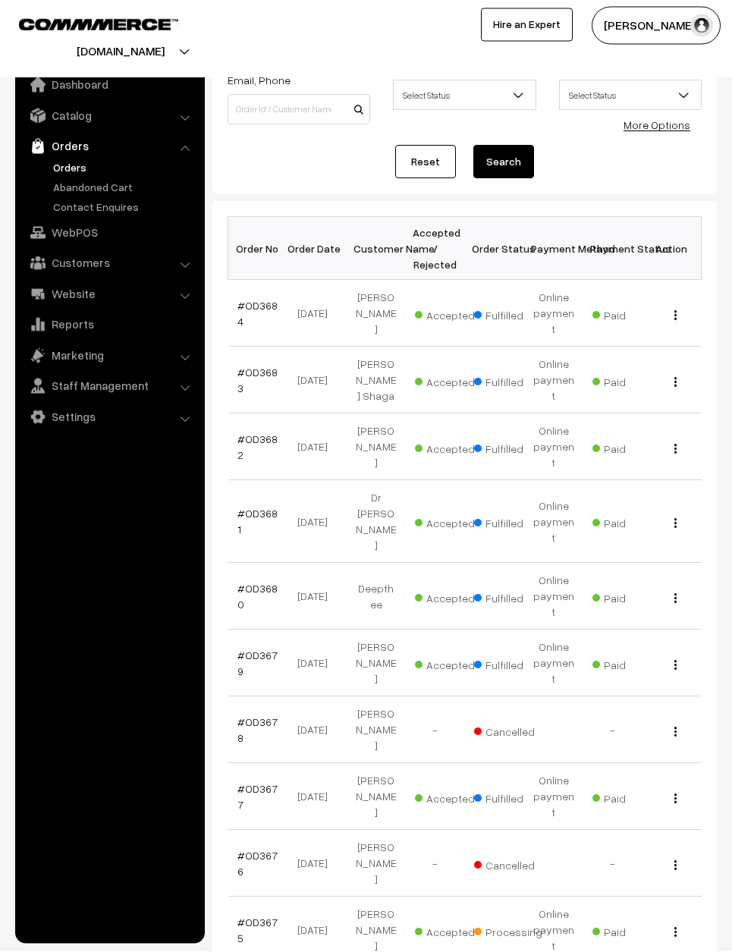
scroll to position [96, 0]
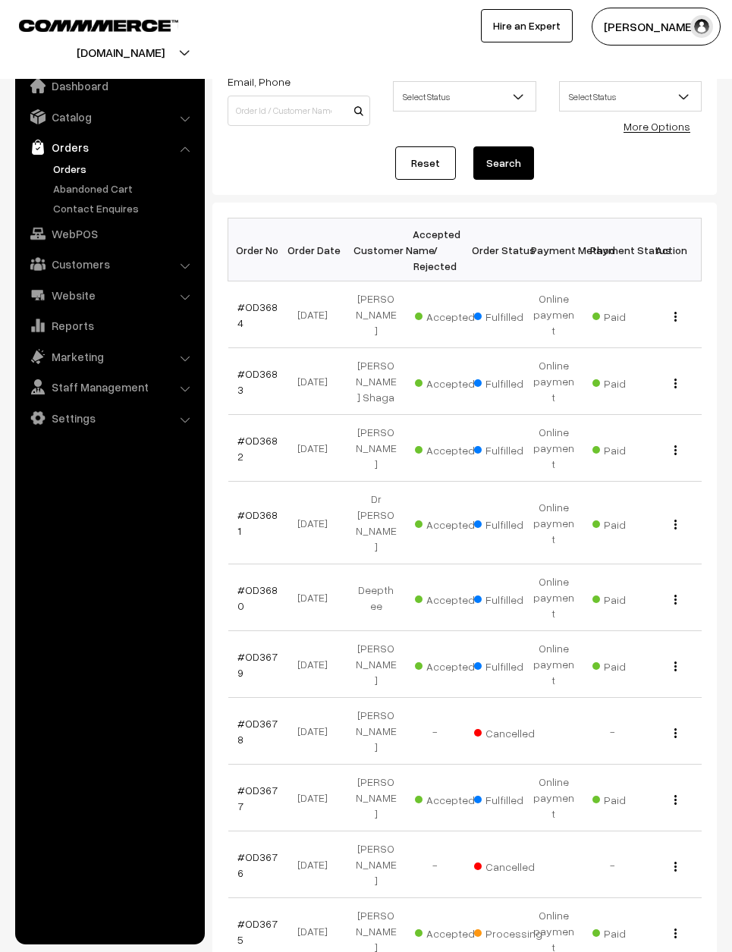
click at [678, 515] on div "View" at bounding box center [672, 523] width 41 height 16
click at [674, 520] on img "button" at bounding box center [675, 525] width 2 height 10
click at [667, 529] on link "View" at bounding box center [608, 545] width 129 height 33
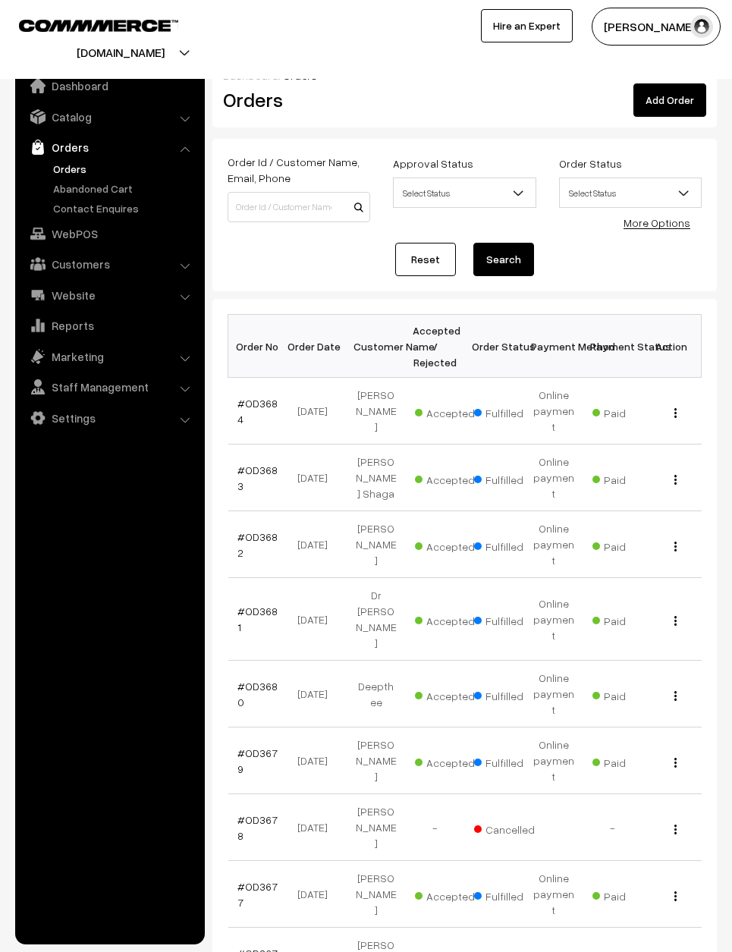
click at [675, 475] on img "button" at bounding box center [675, 480] width 2 height 10
click at [680, 470] on div "View" at bounding box center [672, 478] width 41 height 16
click at [684, 470] on div "View" at bounding box center [672, 478] width 41 height 16
click at [670, 470] on div "View" at bounding box center [672, 478] width 41 height 16
click at [678, 470] on div "View" at bounding box center [672, 478] width 41 height 16
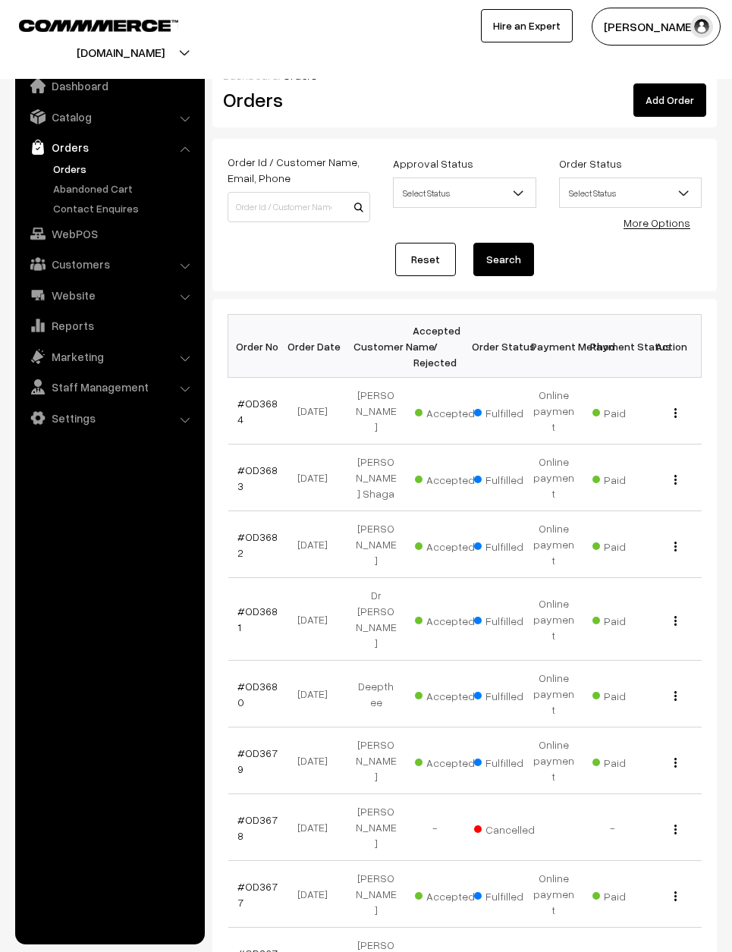
click at [684, 450] on td "View" at bounding box center [672, 478] width 59 height 67
click at [677, 450] on td "View" at bounding box center [672, 478] width 59 height 67
click at [674, 475] on img "button" at bounding box center [675, 480] width 2 height 10
click at [674, 473] on button "button" at bounding box center [676, 479] width 4 height 12
click at [677, 470] on div "View" at bounding box center [672, 478] width 41 height 16
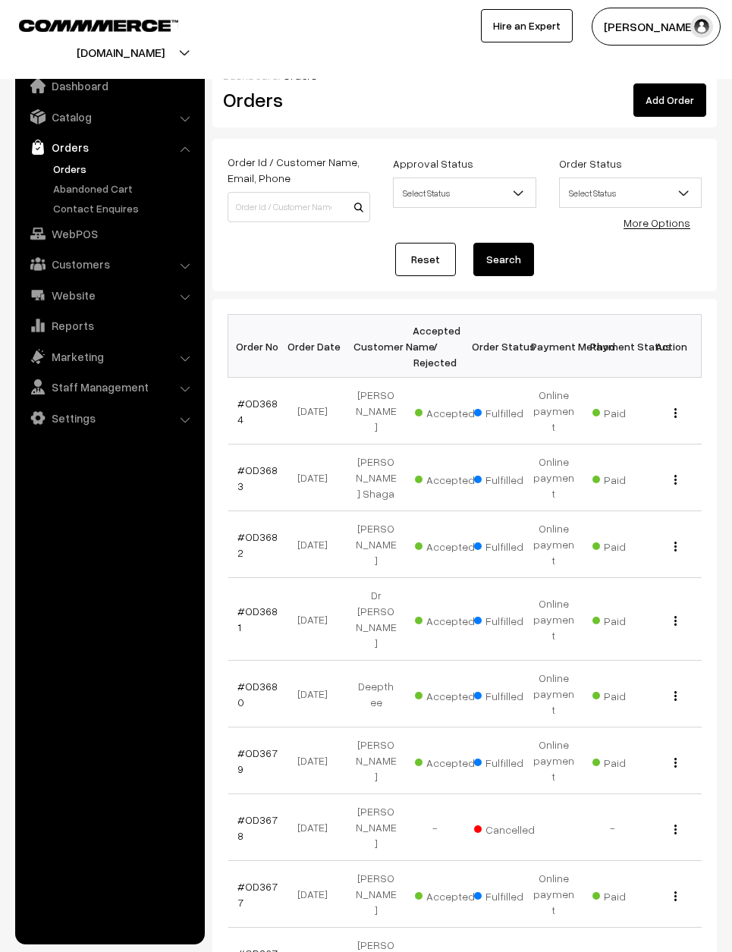
click at [682, 452] on td "View" at bounding box center [672, 478] width 59 height 67
click at [674, 473] on button "button" at bounding box center [676, 479] width 4 height 12
click at [670, 451] on td "View" at bounding box center [672, 478] width 59 height 67
click at [674, 473] on button "button" at bounding box center [676, 479] width 4 height 12
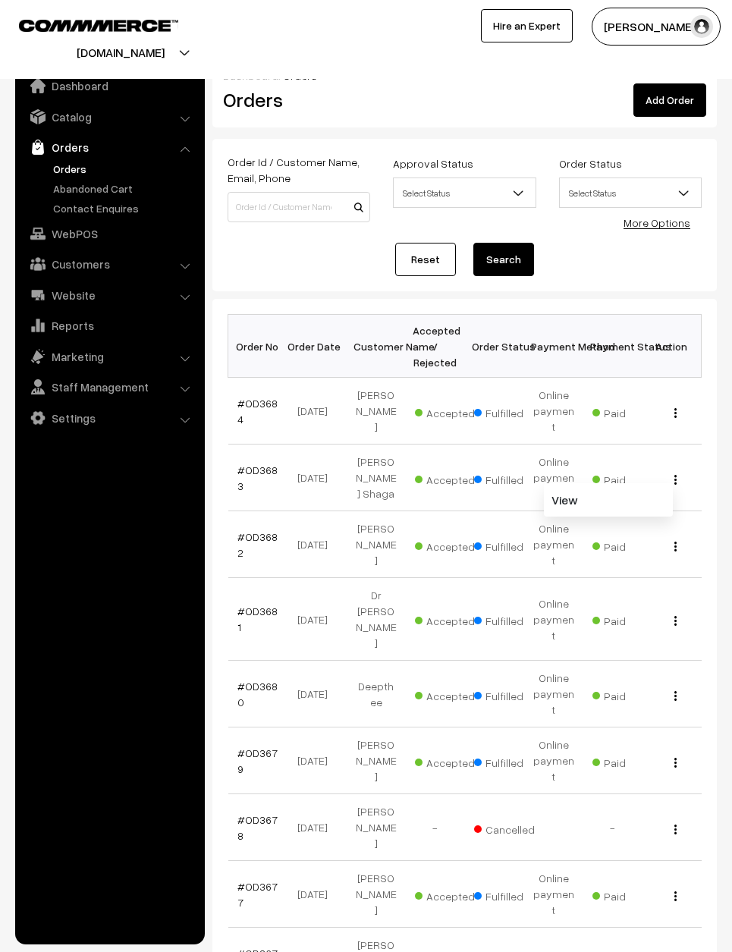
click at [637, 483] on link "View" at bounding box center [608, 499] width 129 height 33
click at [675, 408] on img "button" at bounding box center [675, 413] width 2 height 10
click at [650, 416] on link "View" at bounding box center [608, 432] width 129 height 33
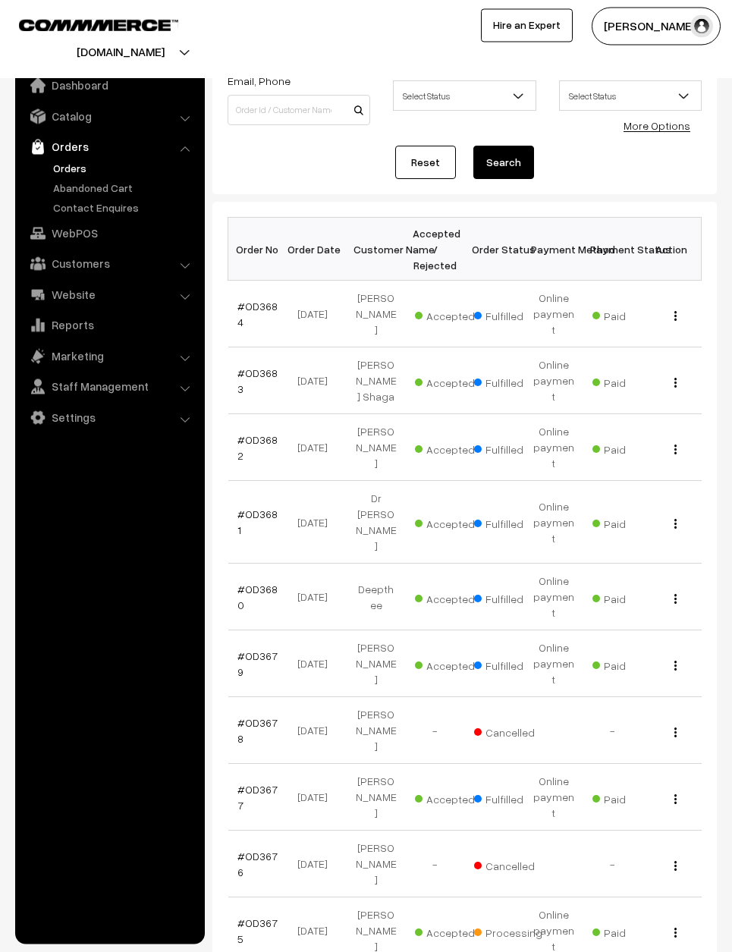
scroll to position [96, 0]
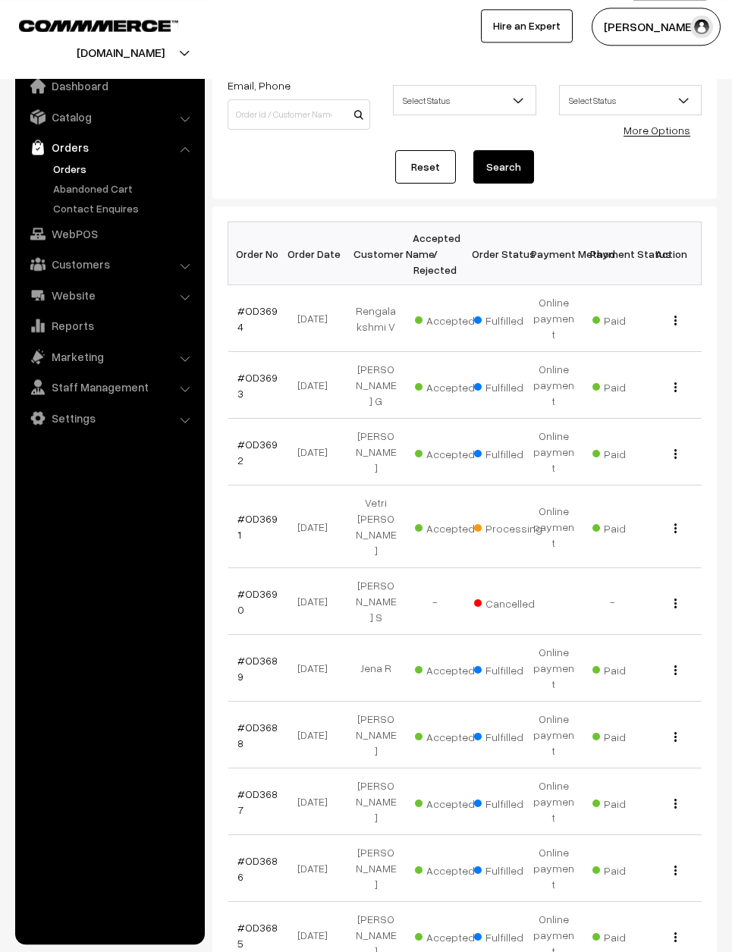
scroll to position [112, 0]
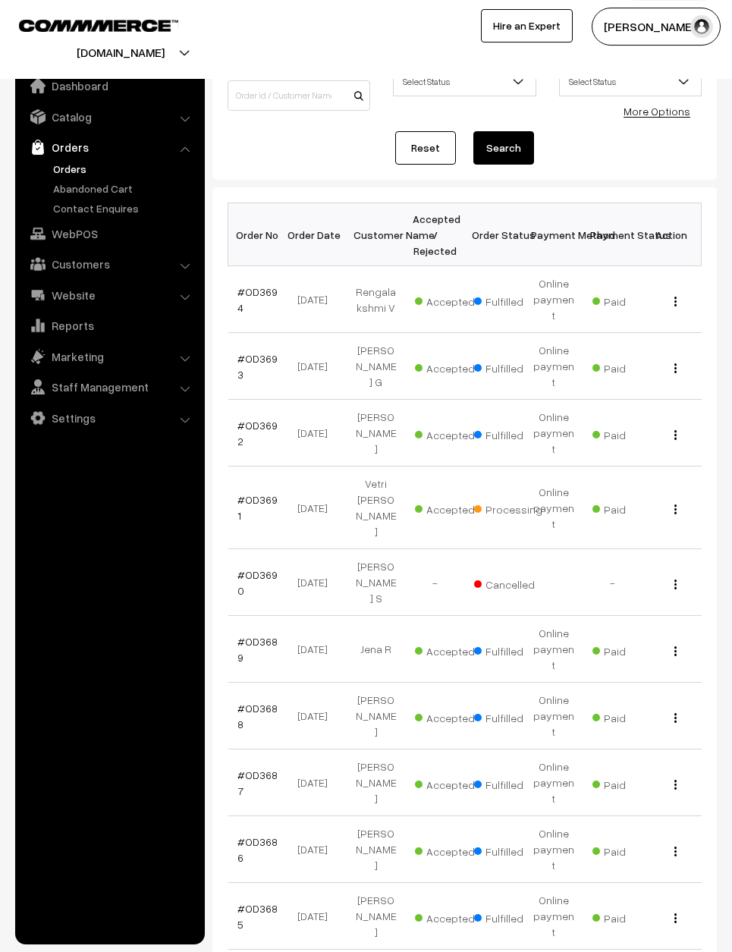
click at [685, 683] on td "View" at bounding box center [672, 716] width 59 height 67
click at [678, 708] on div "View" at bounding box center [672, 716] width 41 height 16
click at [674, 574] on div "View" at bounding box center [672, 582] width 41 height 16
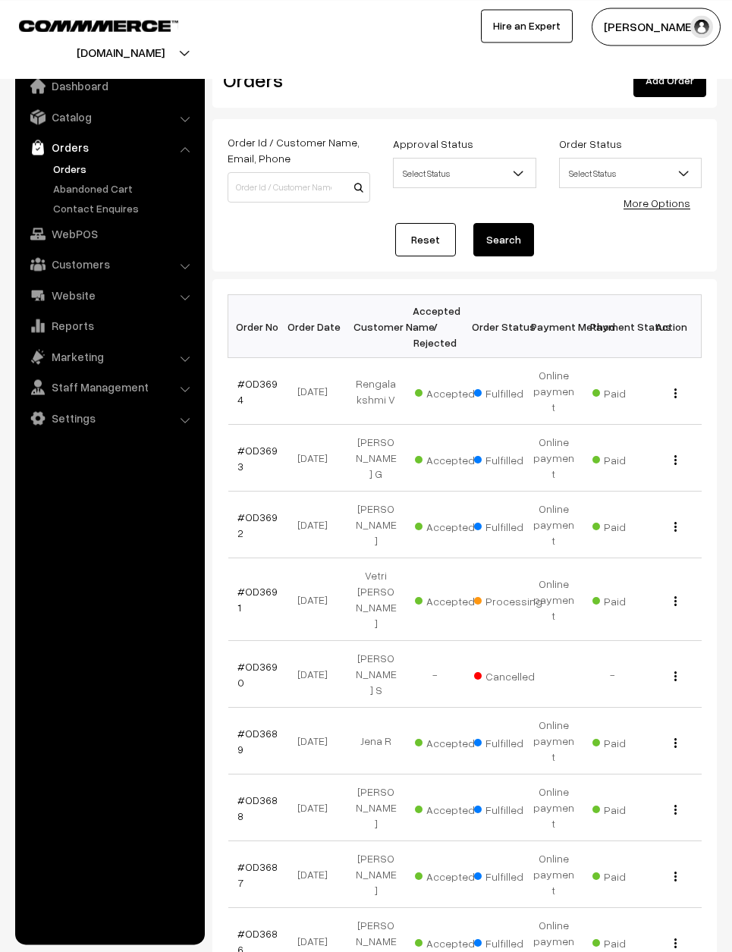
scroll to position [18, 0]
click at [684, 518] on div "View" at bounding box center [672, 526] width 41 height 16
click at [677, 518] on div "View" at bounding box center [672, 526] width 41 height 16
click at [668, 518] on div "View" at bounding box center [672, 526] width 41 height 16
click at [675, 523] on img "button" at bounding box center [675, 528] width 2 height 10
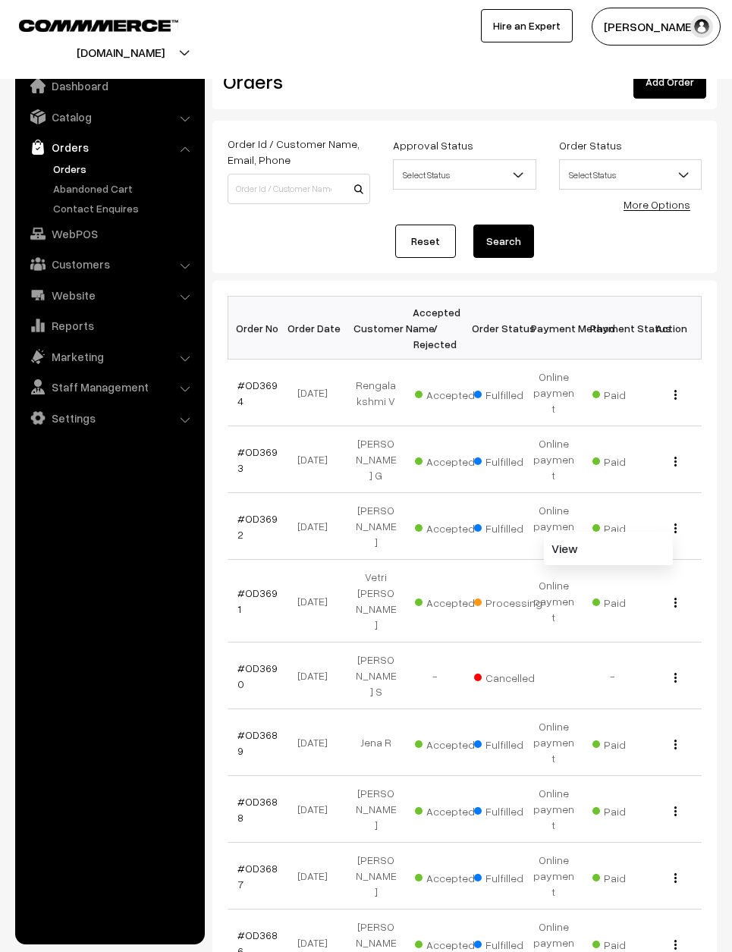
click at [654, 532] on link "View" at bounding box center [608, 548] width 129 height 33
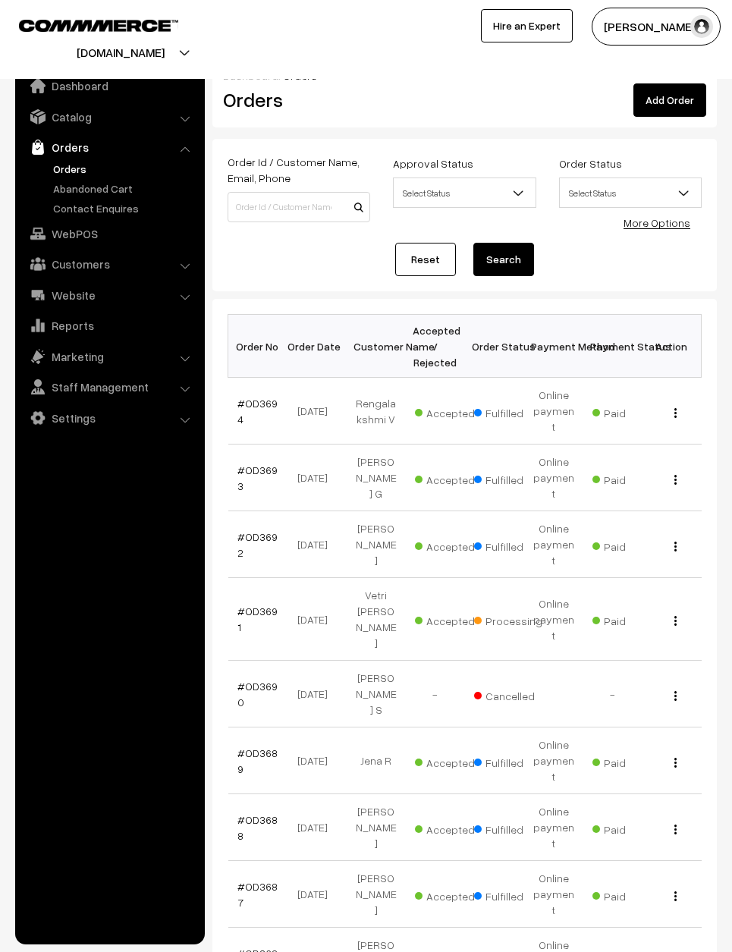
scroll to position [8, 0]
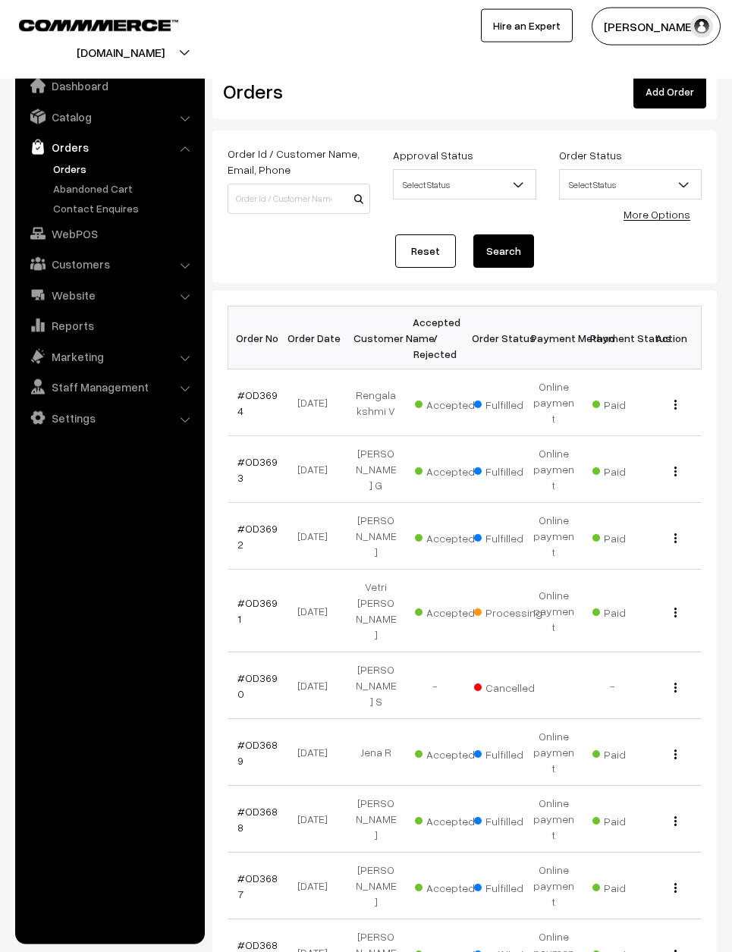
click at [684, 394] on div "View" at bounding box center [672, 402] width 41 height 16
click at [678, 394] on div "View" at bounding box center [672, 402] width 41 height 16
click at [675, 400] on img "button" at bounding box center [675, 405] width 2 height 10
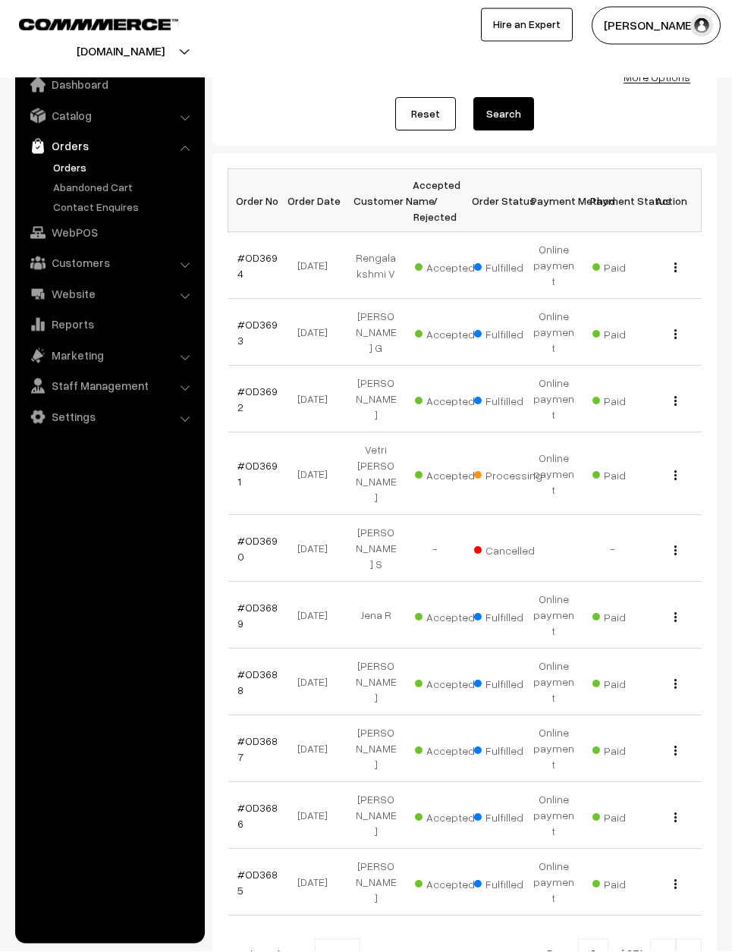
scroll to position [144, 0]
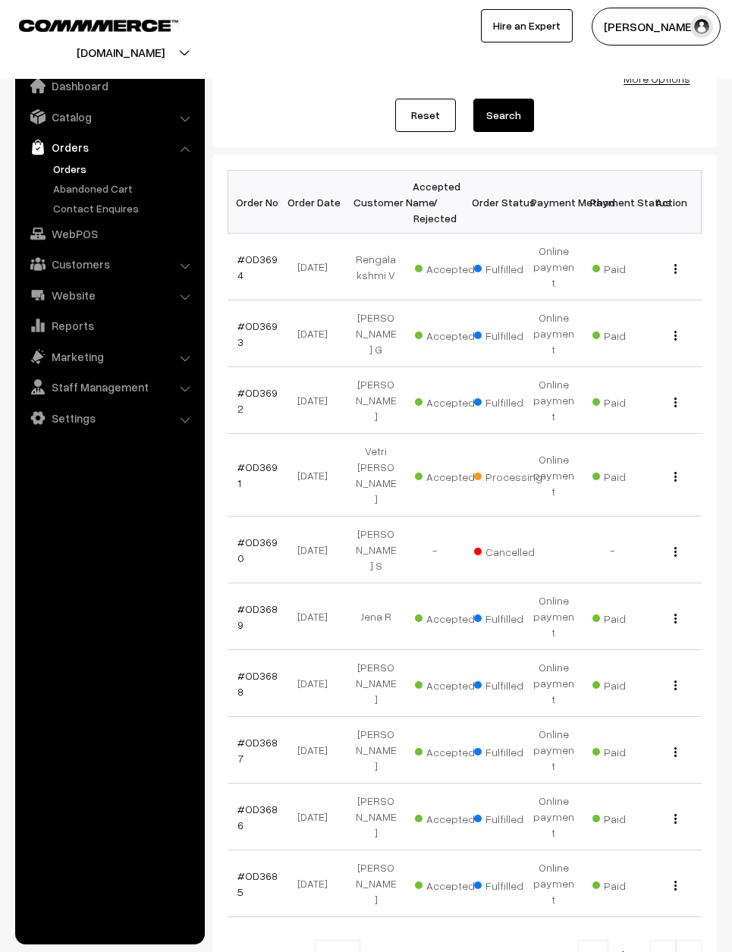
click at [668, 951] on img at bounding box center [663, 956] width 14 height 9
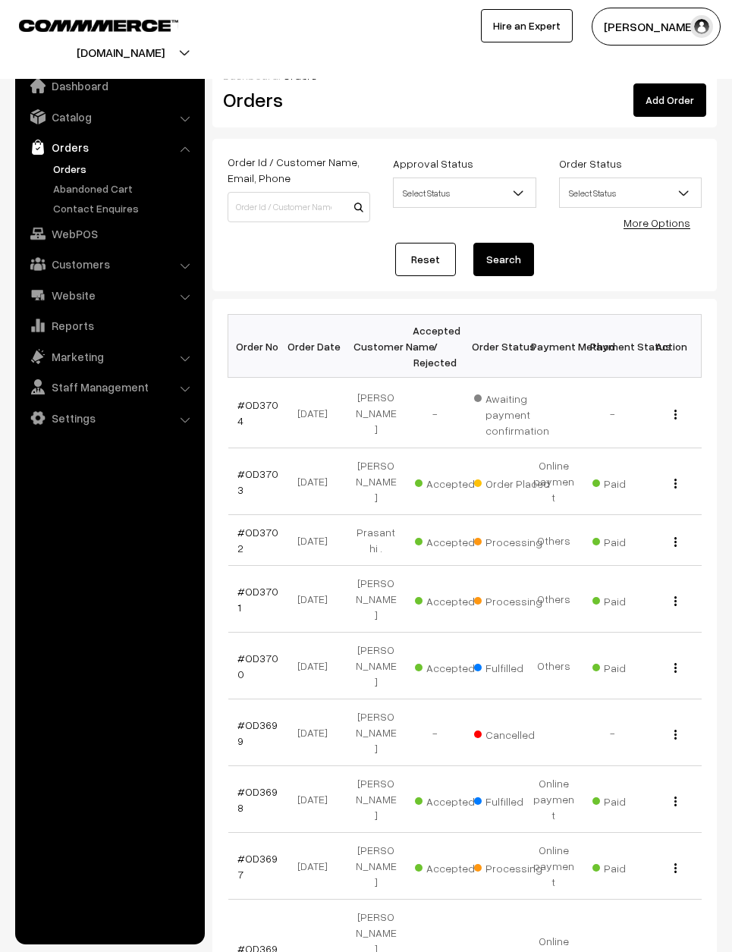
click at [246, 470] on link "#OD3703" at bounding box center [257, 481] width 41 height 29
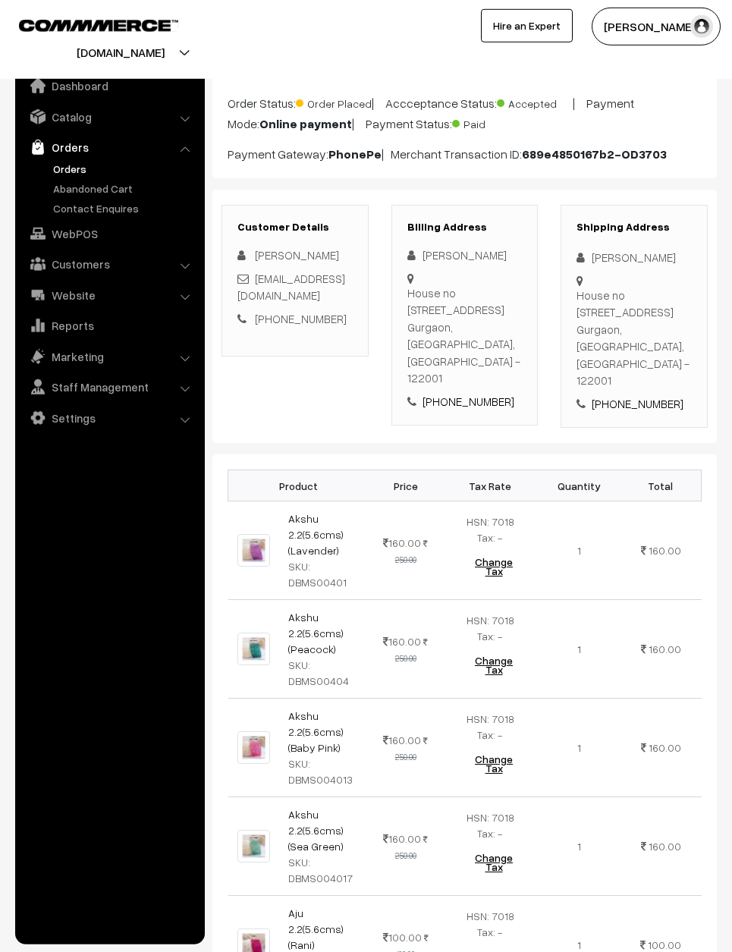
scroll to position [115, 0]
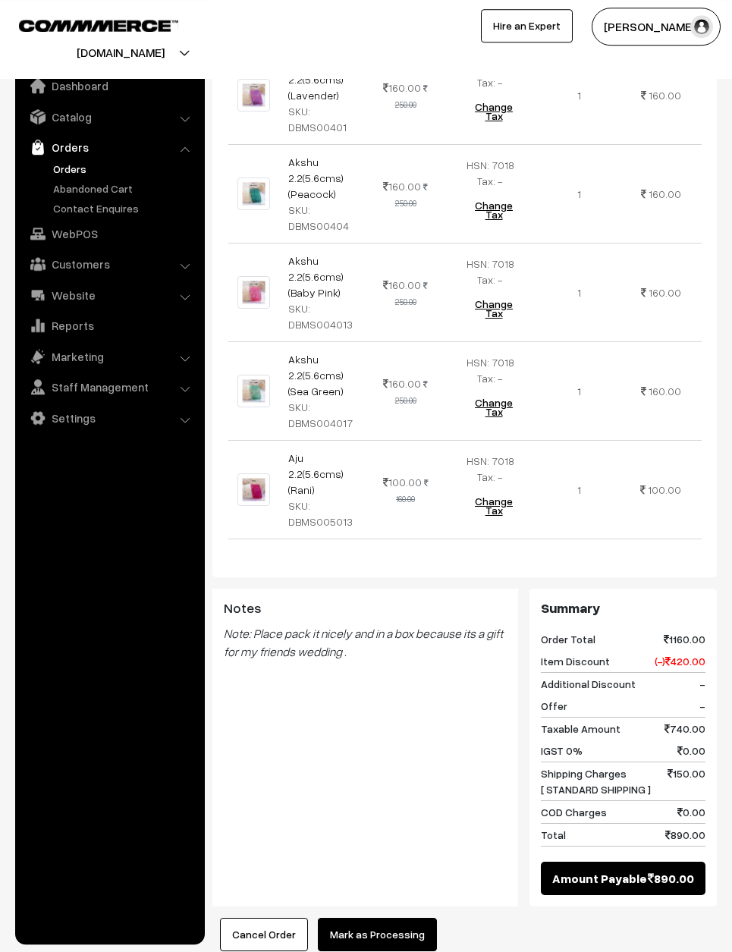
click at [409, 920] on button "Mark as Processing" at bounding box center [377, 934] width 119 height 33
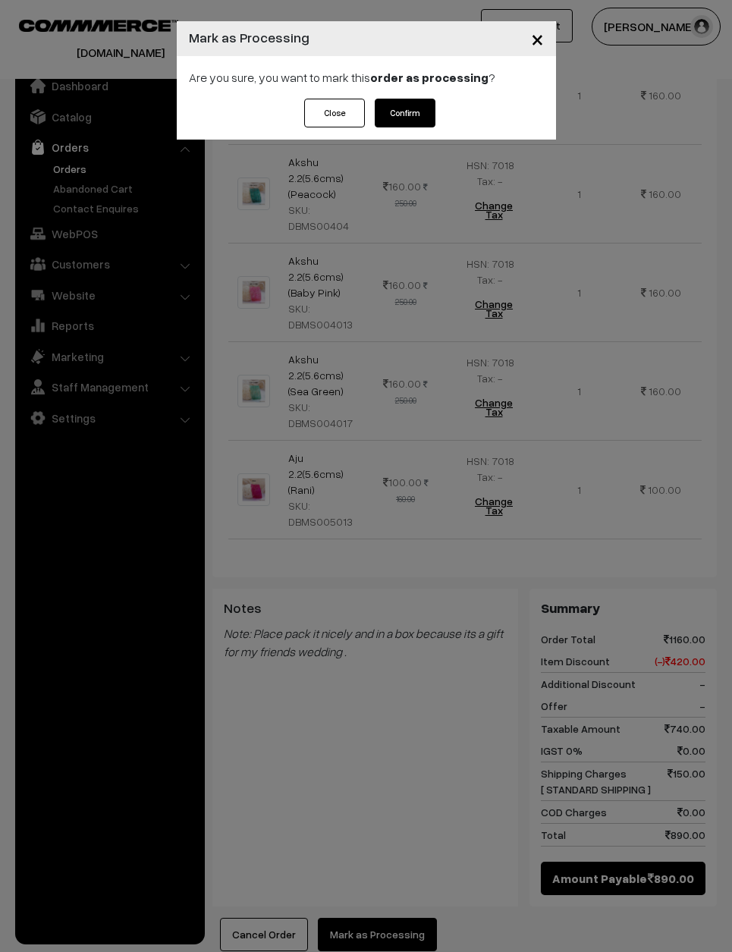
click at [384, 103] on button "Confirm" at bounding box center [405, 113] width 61 height 29
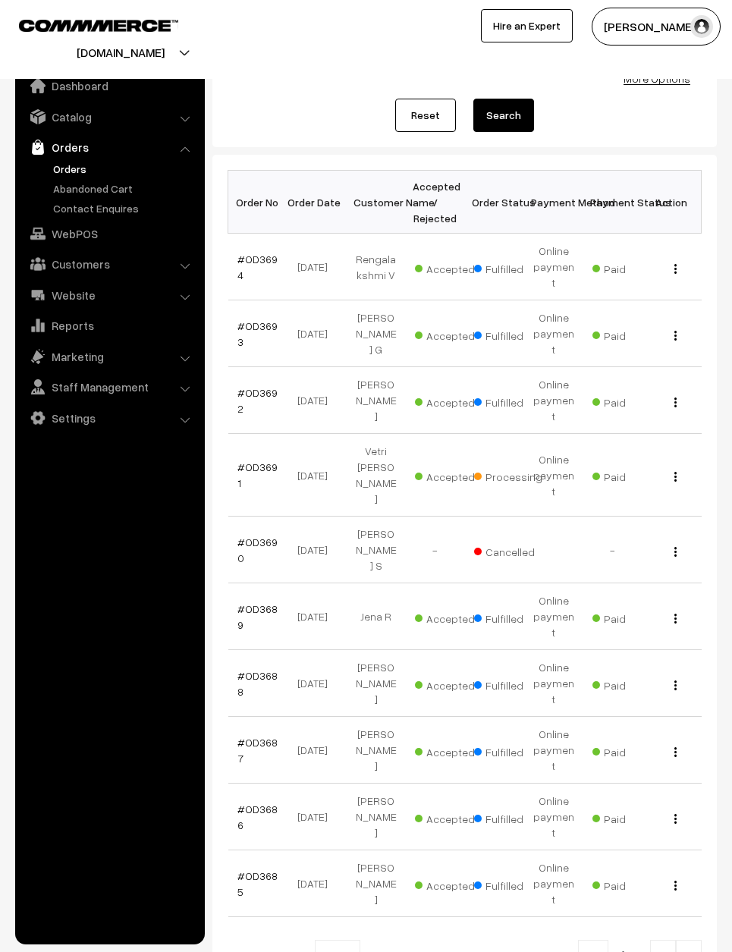
scroll to position [144, 0]
click at [681, 809] on div "View" at bounding box center [672, 817] width 41 height 16
click at [675, 814] on img "button" at bounding box center [675, 819] width 2 height 10
click at [657, 822] on link "View" at bounding box center [608, 838] width 129 height 33
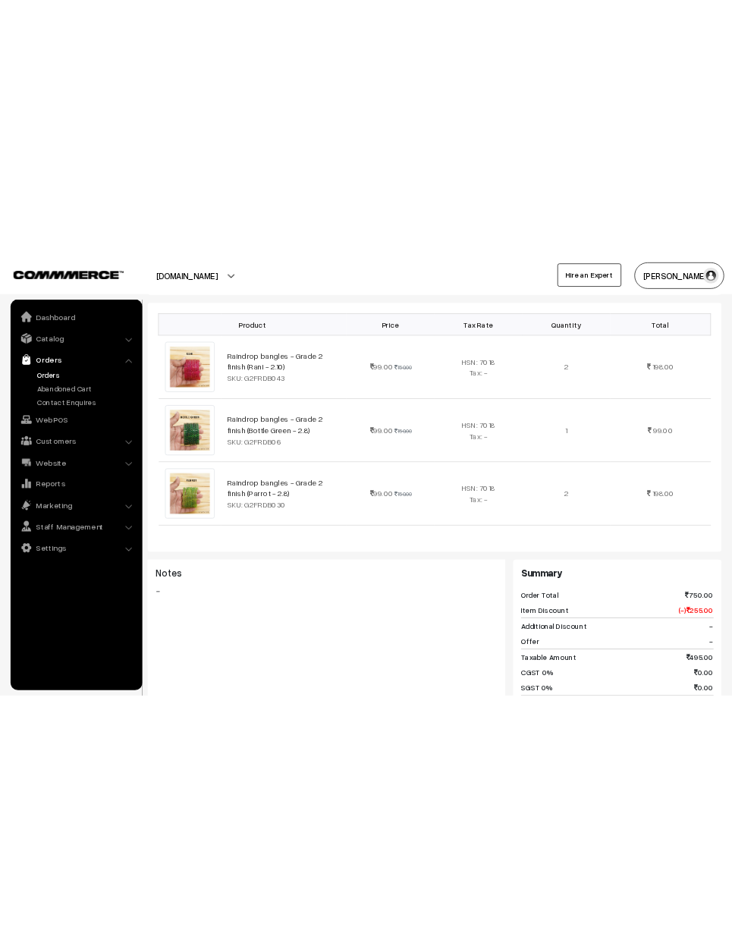
scroll to position [489, 0]
